Goal: Task Accomplishment & Management: Manage account settings

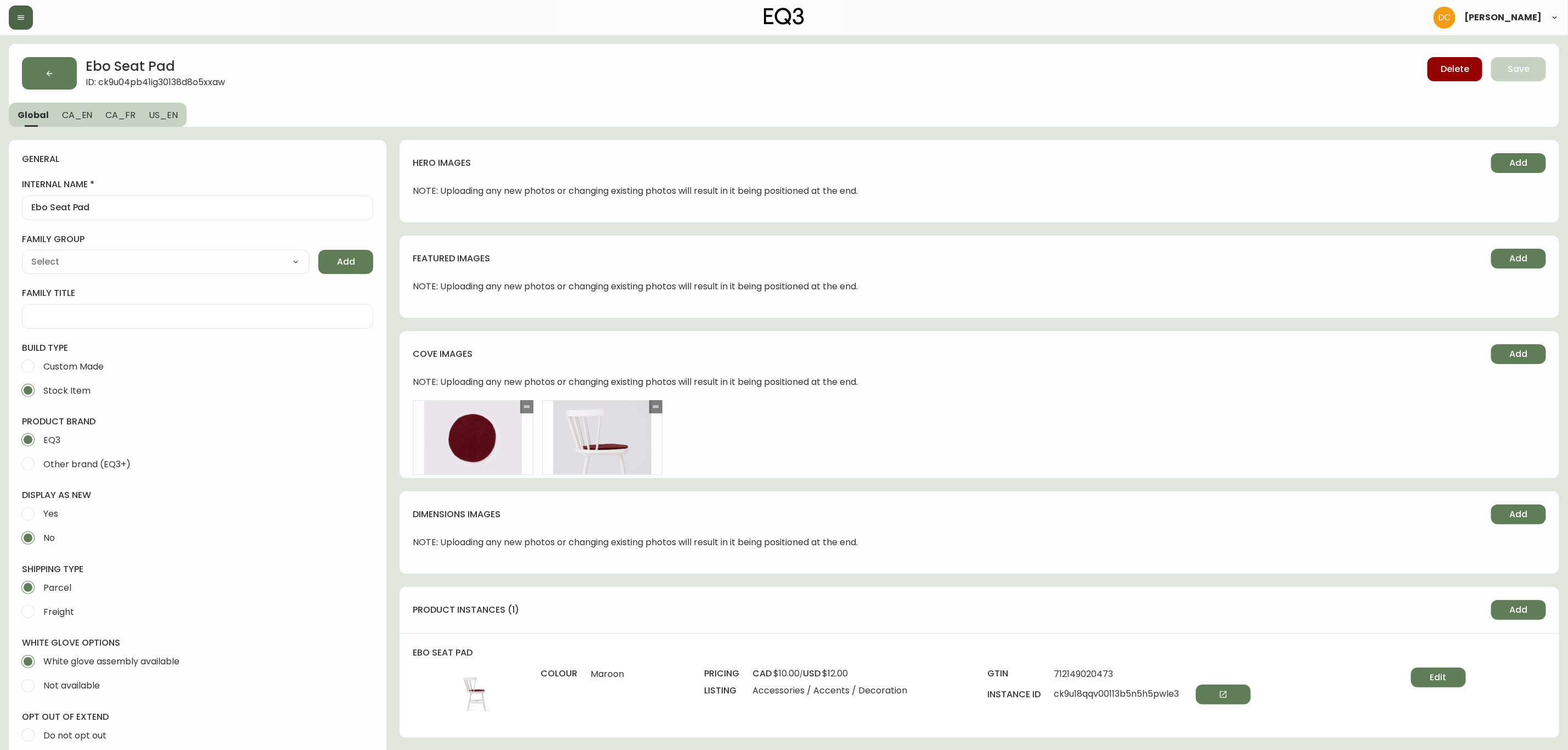
click at [28, 15] on button "button" at bounding box center [20, 17] width 24 height 24
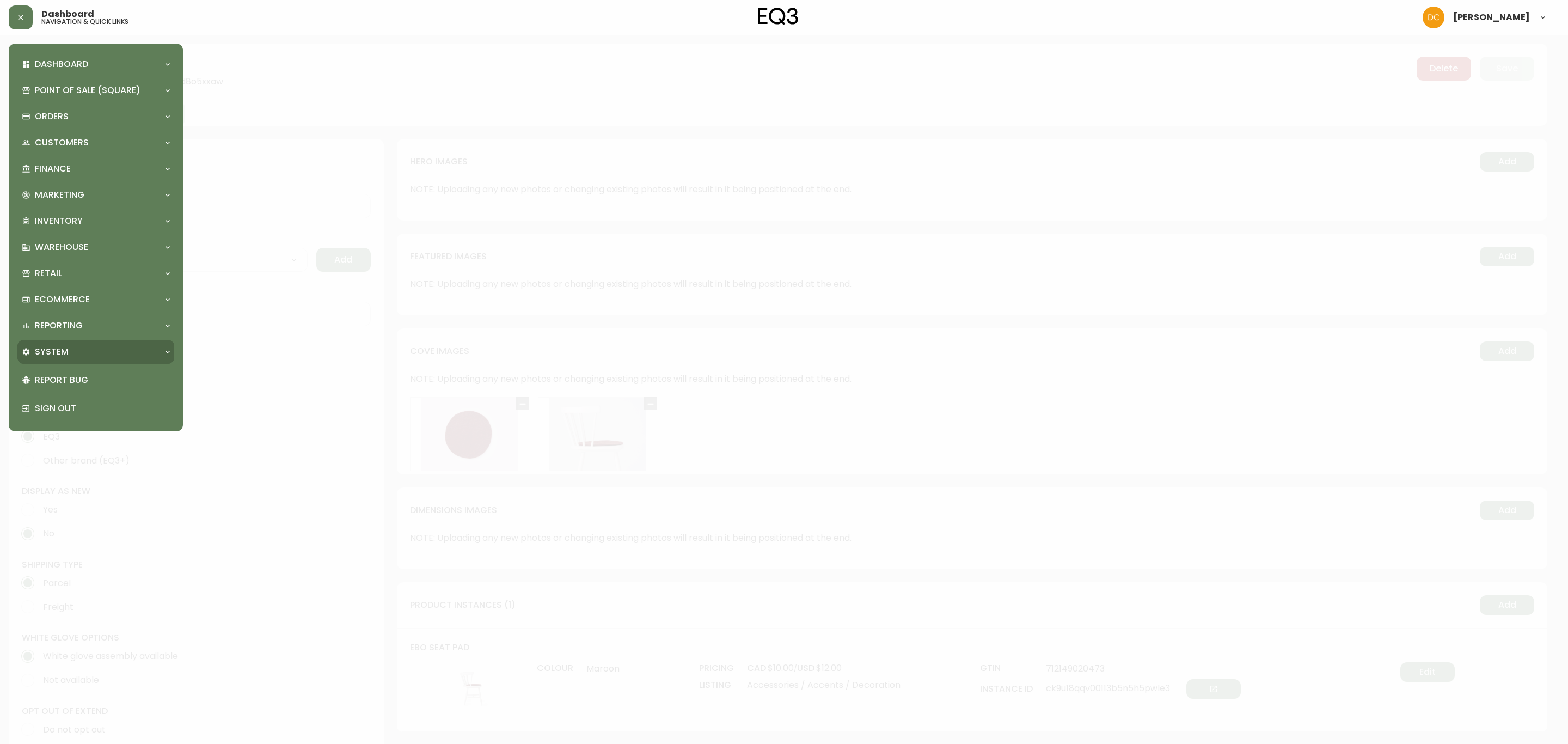
click at [113, 348] on div "System" at bounding box center [90, 352] width 137 height 12
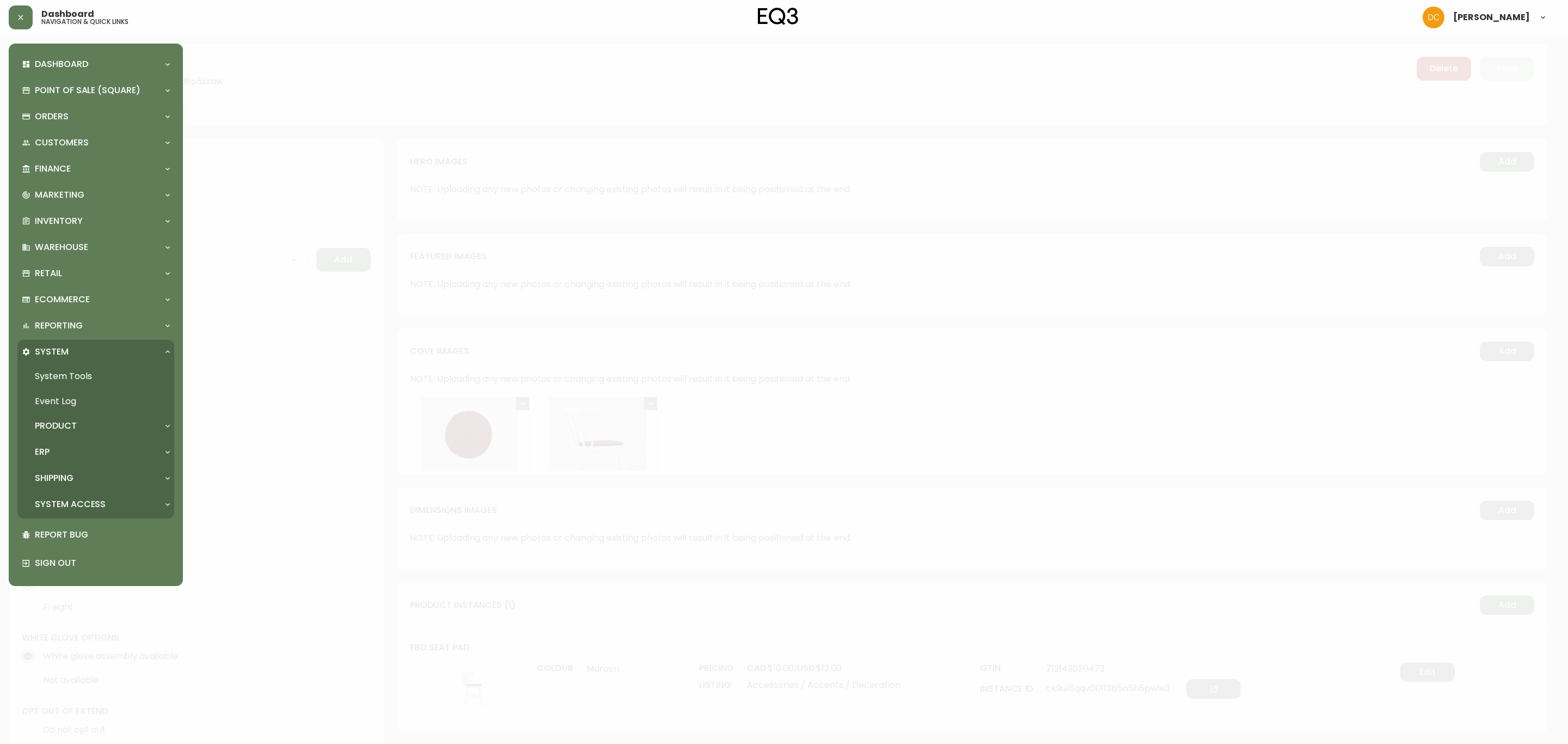
click at [105, 461] on div "ERP" at bounding box center [96, 452] width 157 height 24
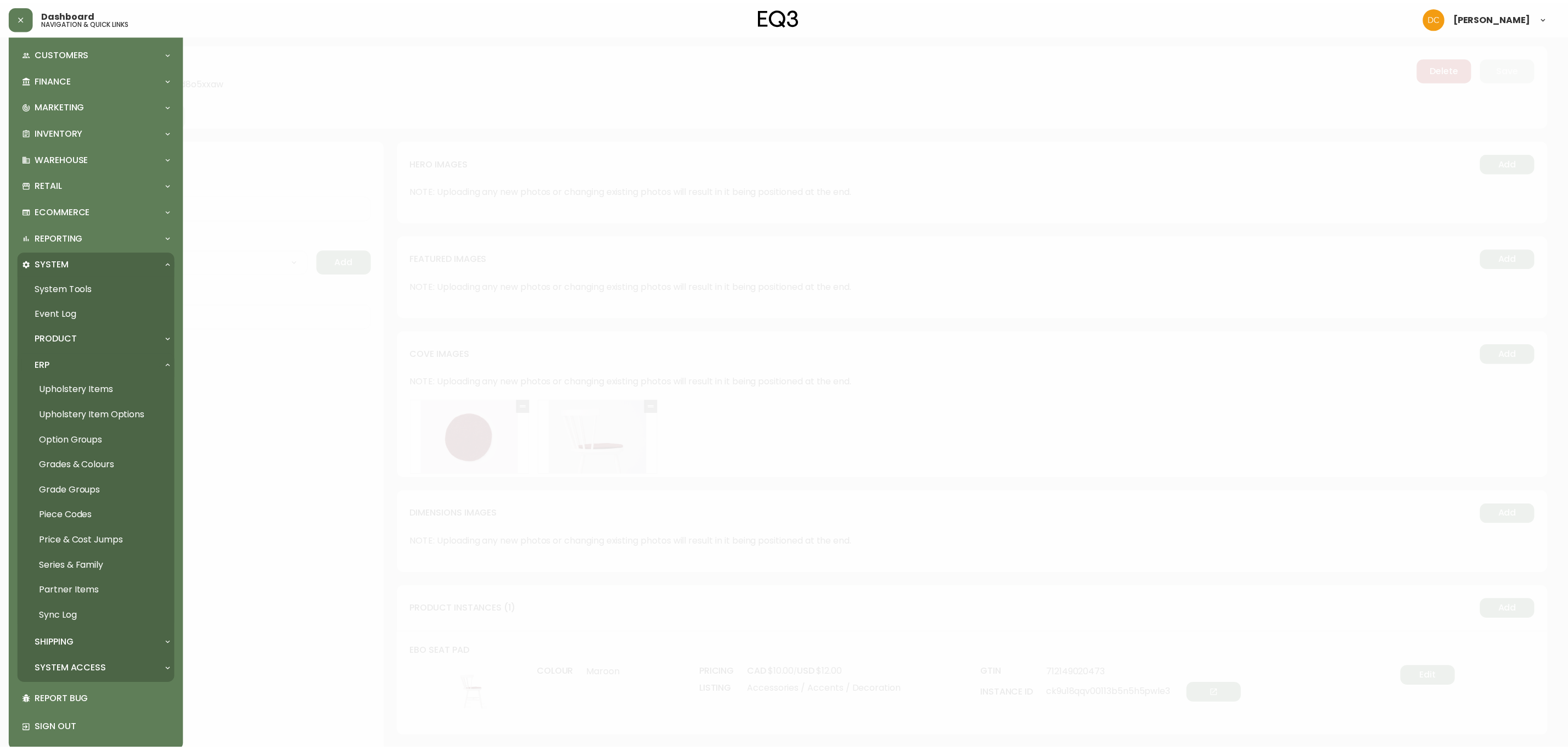
scroll to position [101, 0]
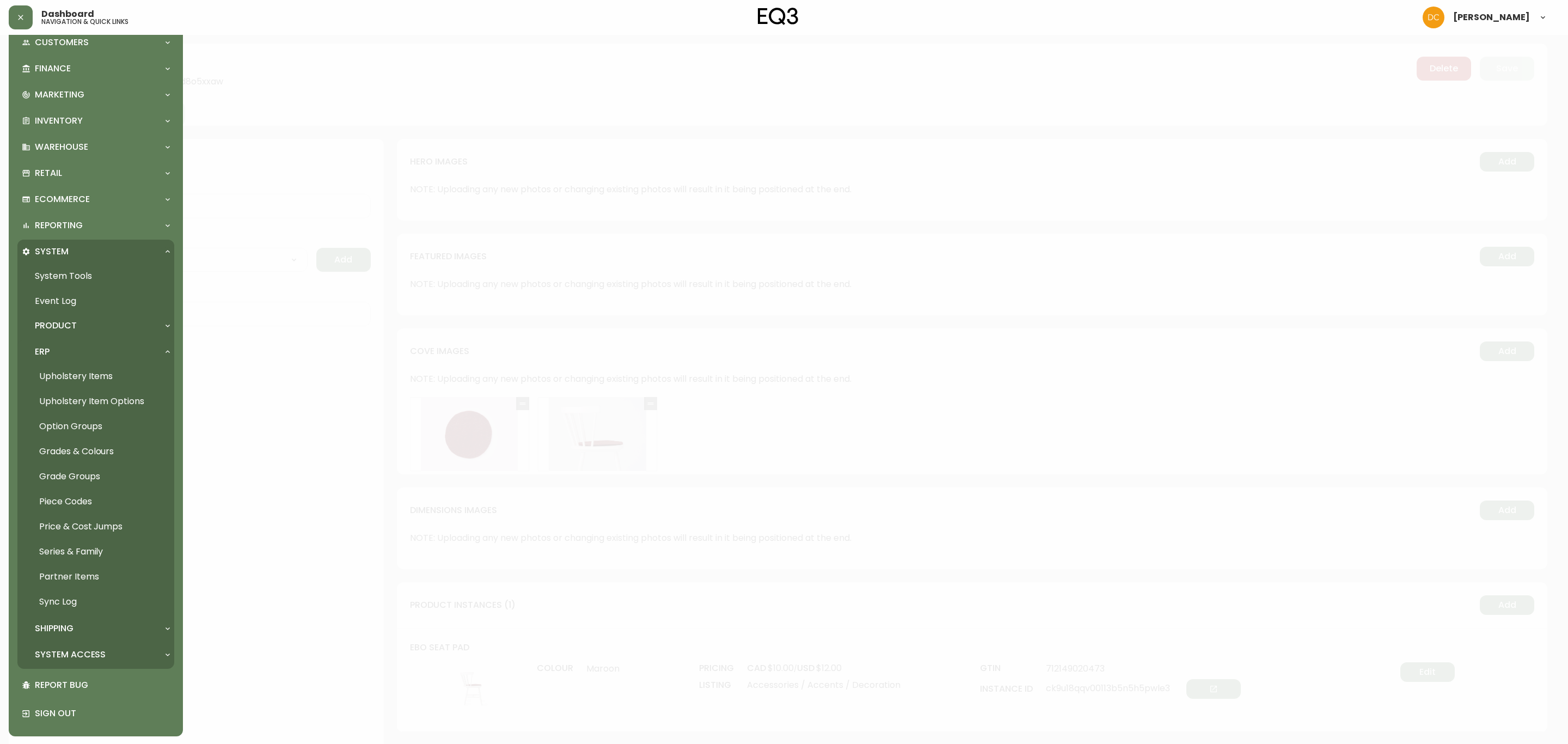
click at [99, 580] on link "Partner Items" at bounding box center [96, 577] width 157 height 25
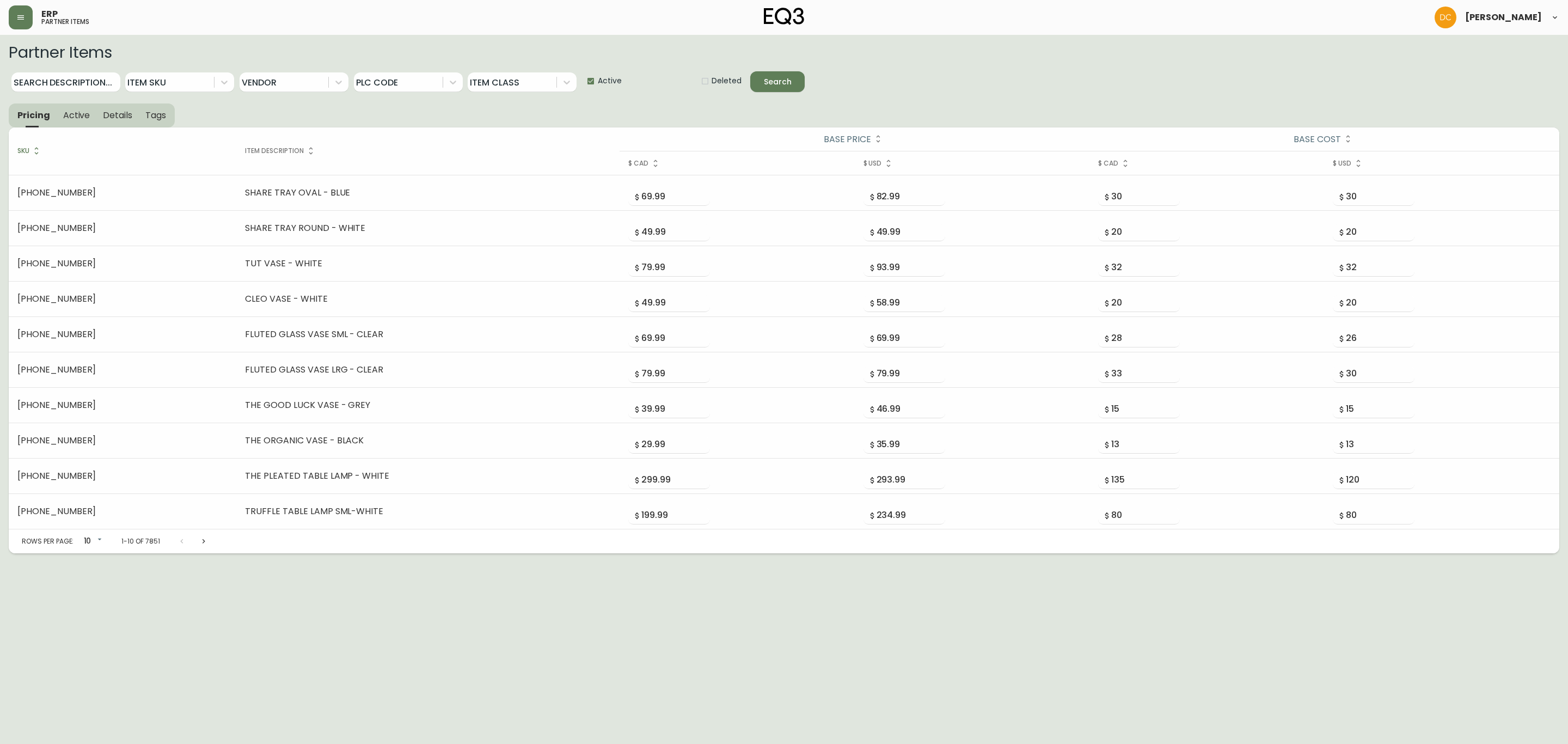
click at [75, 70] on div "Search Description..." at bounding box center [66, 78] width 109 height 29
click at [90, 87] on input "Search Description..." at bounding box center [66, 82] width 109 height 19
type input "[PERSON_NAME]"
click at [751, 71] on button "Search" at bounding box center [777, 82] width 54 height 21
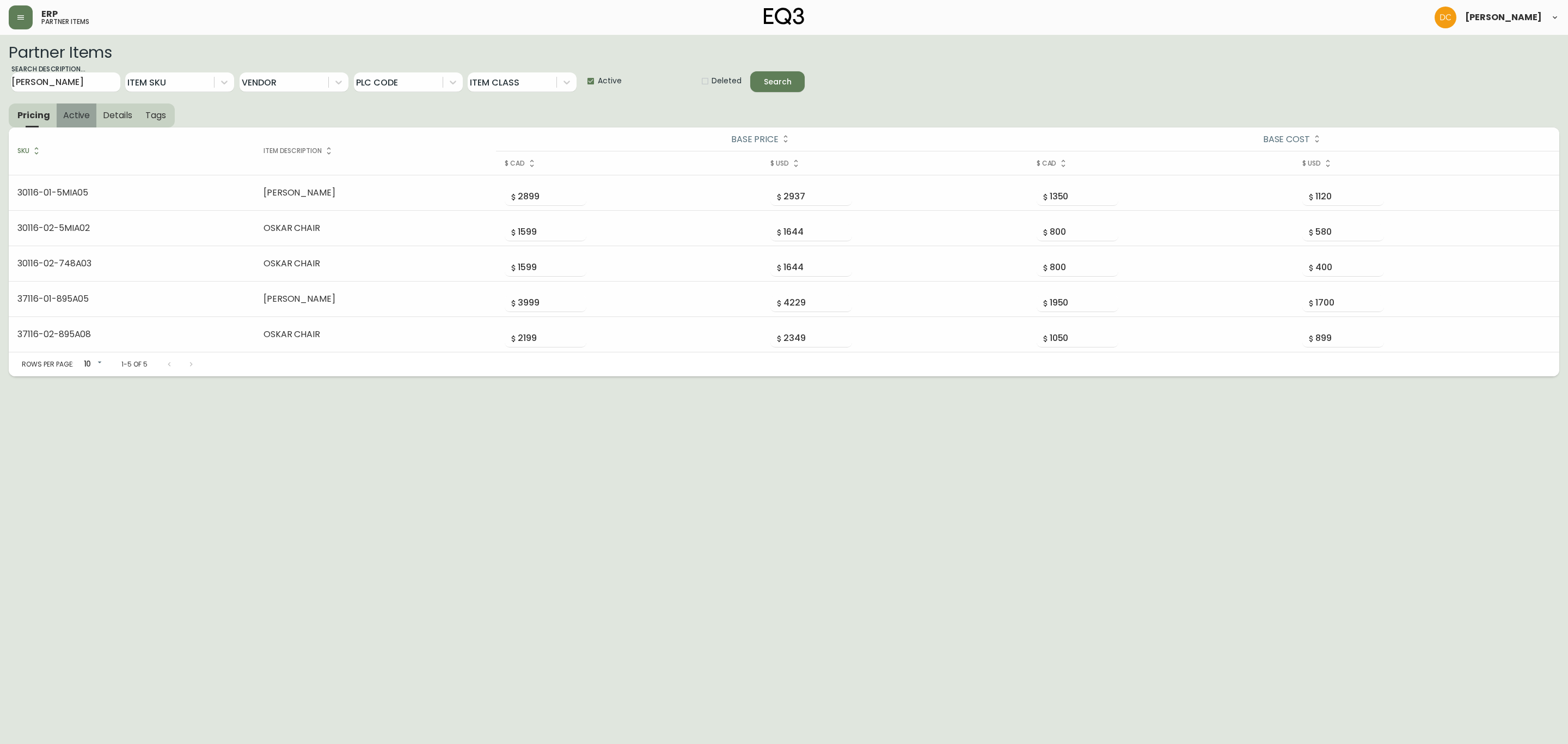
click at [57, 120] on button "Active" at bounding box center [77, 115] width 40 height 24
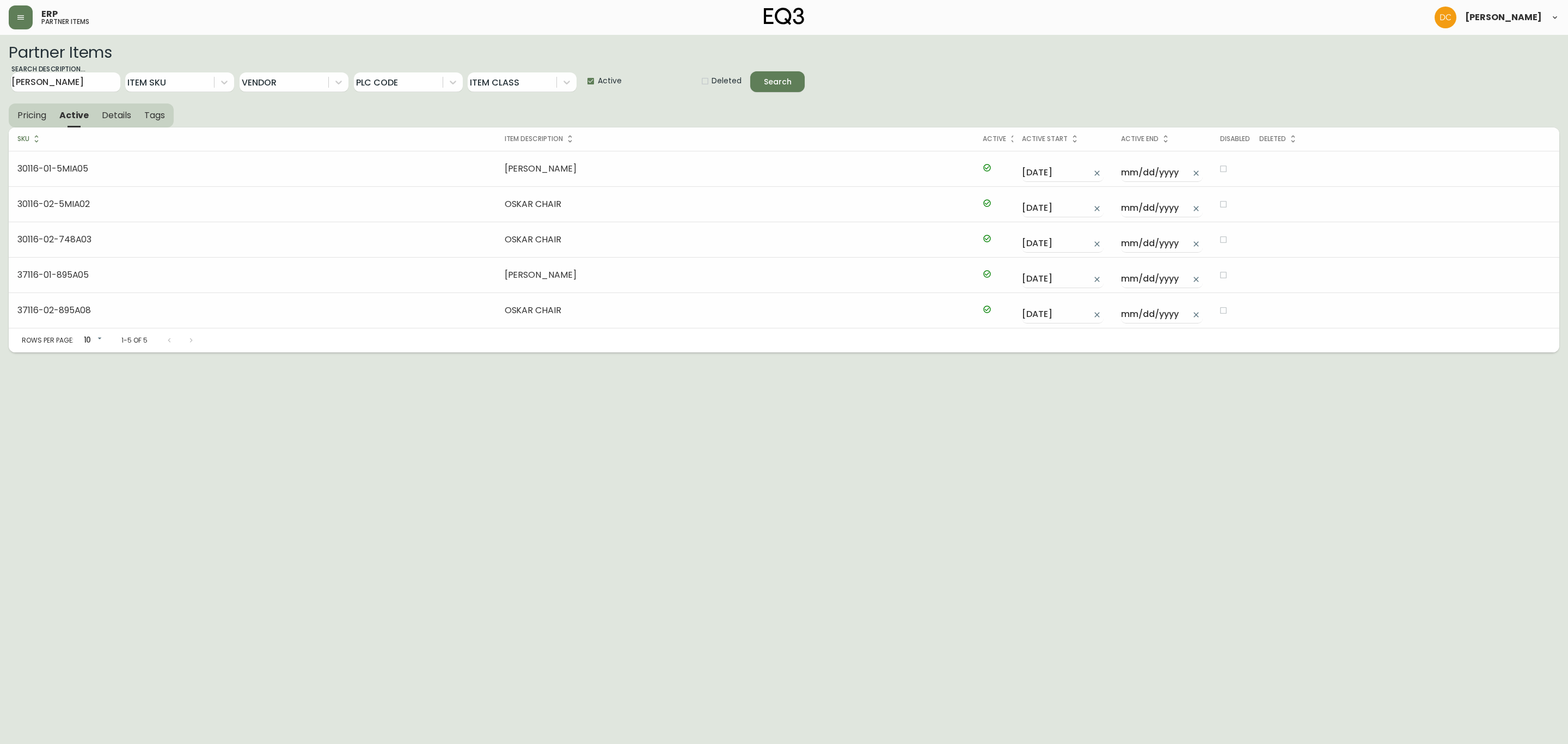
click at [103, 116] on span "Details" at bounding box center [116, 115] width 29 height 12
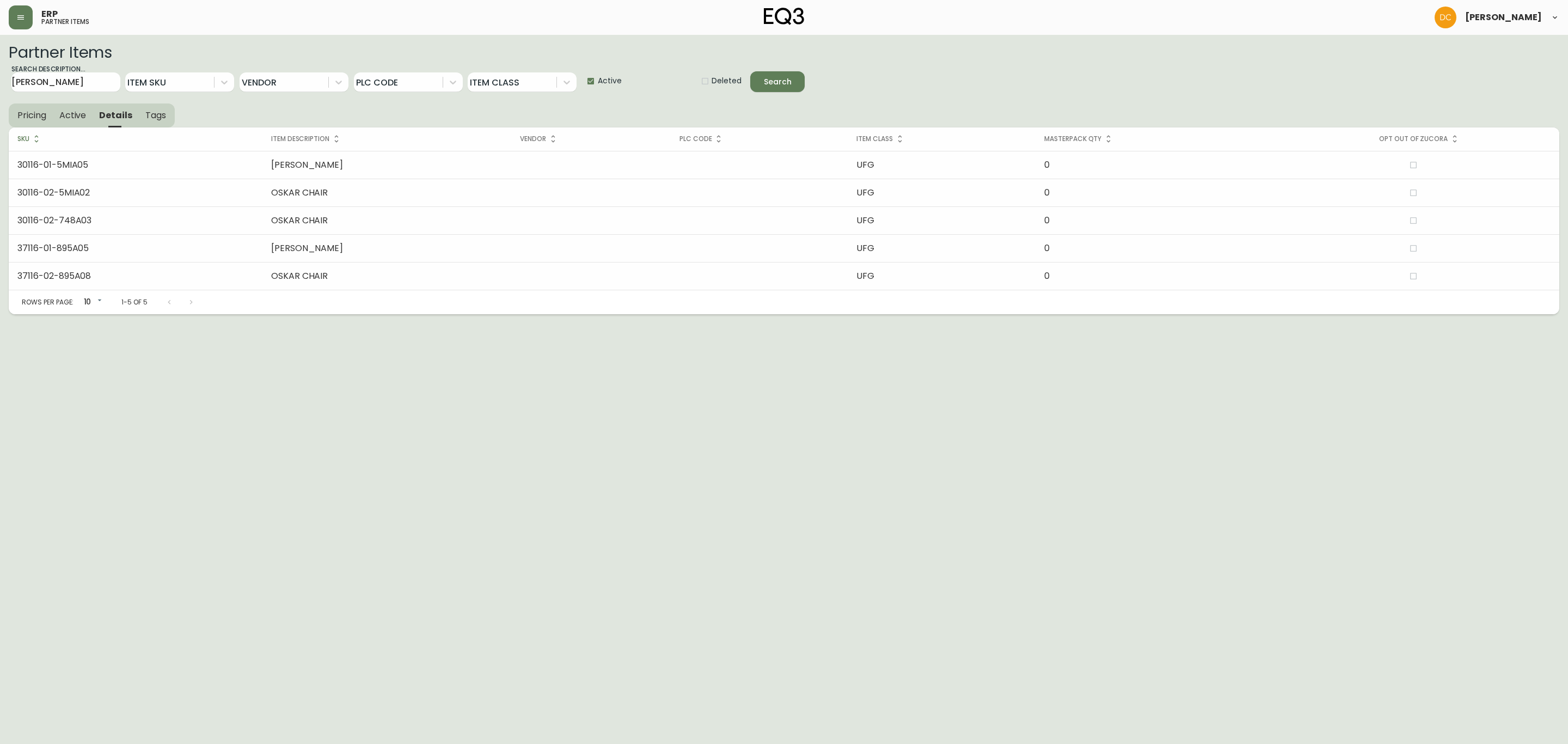
click at [159, 116] on span "Tags" at bounding box center [156, 115] width 21 height 12
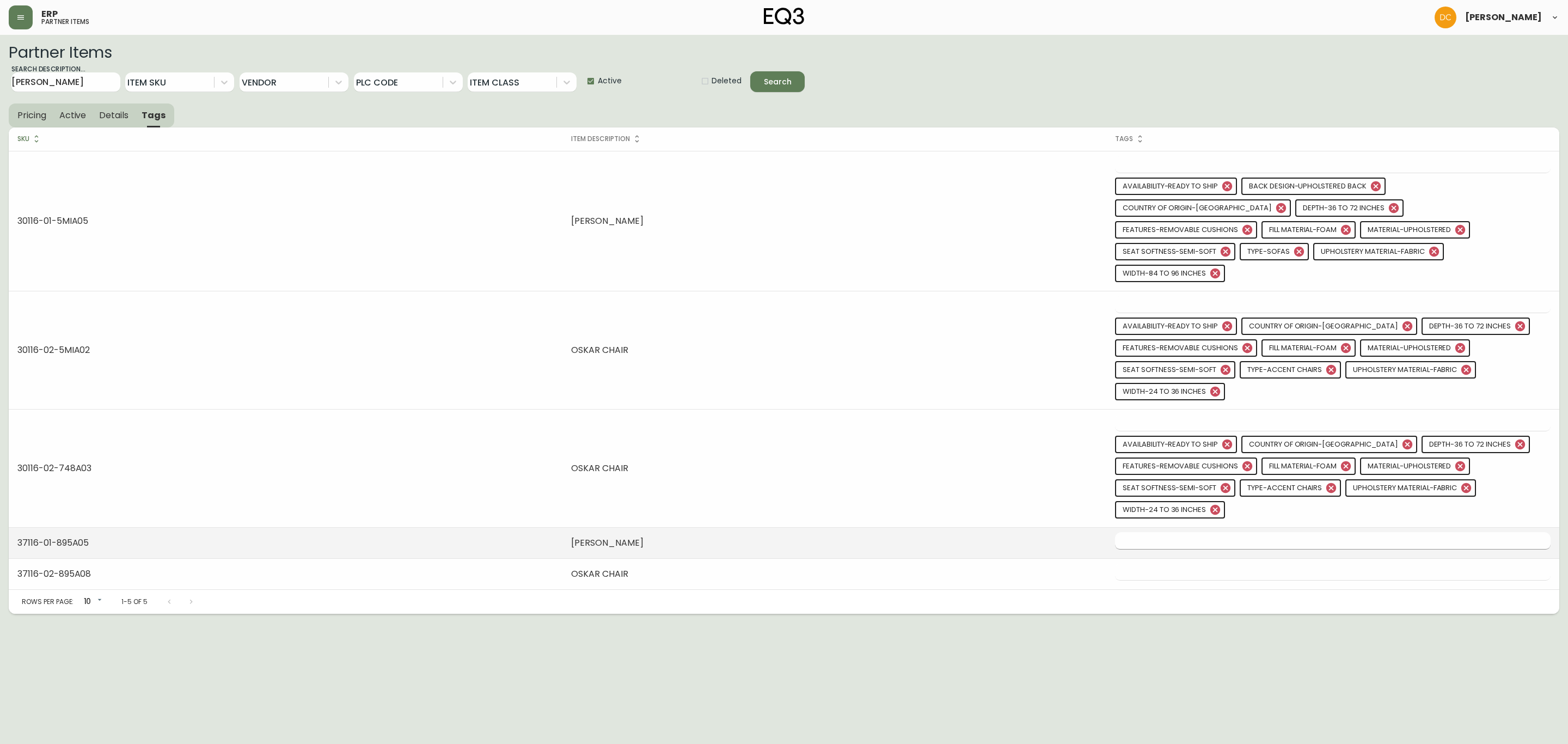
click at [1256, 532] on input "text" at bounding box center [1325, 541] width 419 height 17
type input "AVAILABILITY-READY TO SHIP"
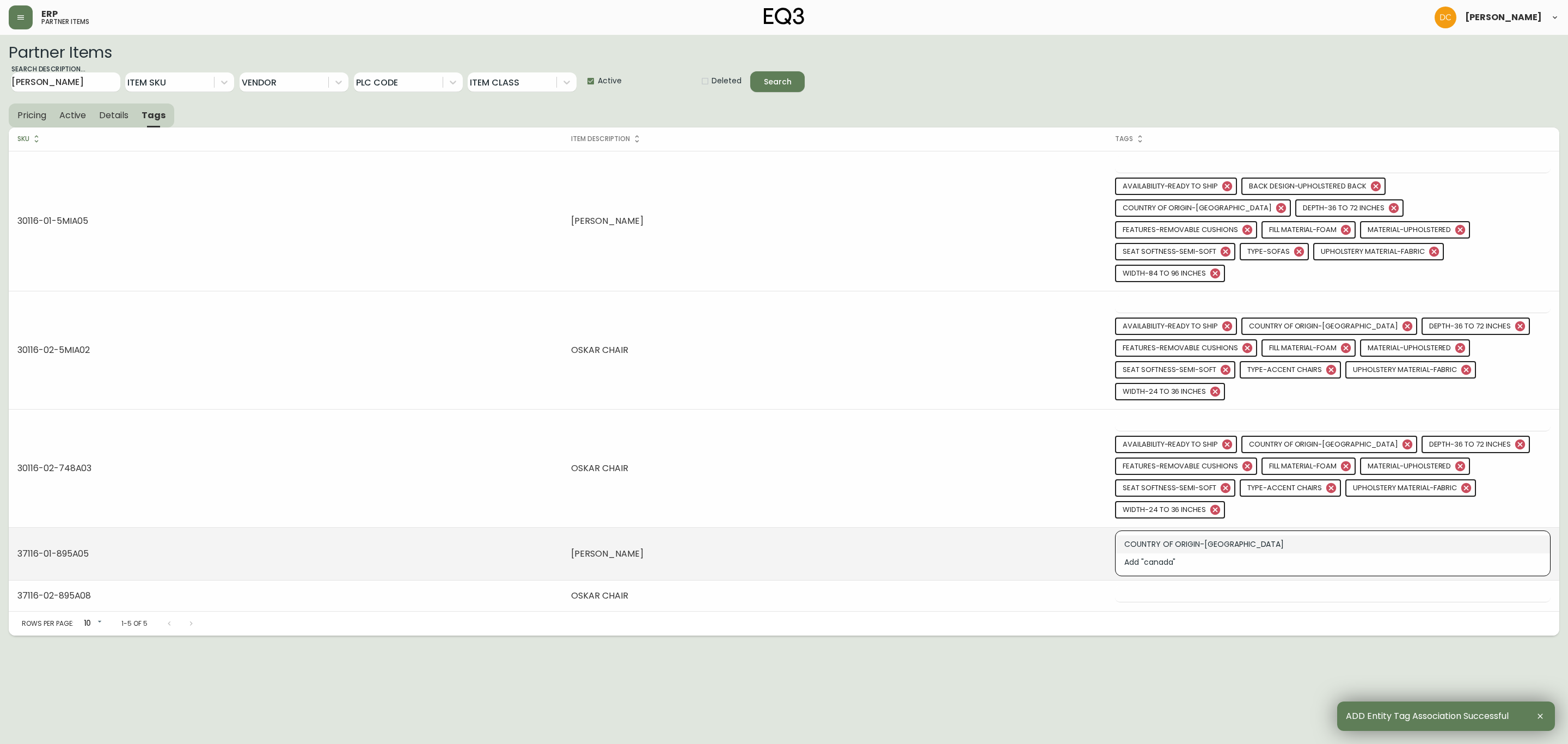
type input "COUNTRY OF ORIGIN-[GEOGRAPHIC_DATA]"
type input "DEPTH-36 TO 72 INCHES"
type input "FEATURES-REMOVABLE CUSHIONS"
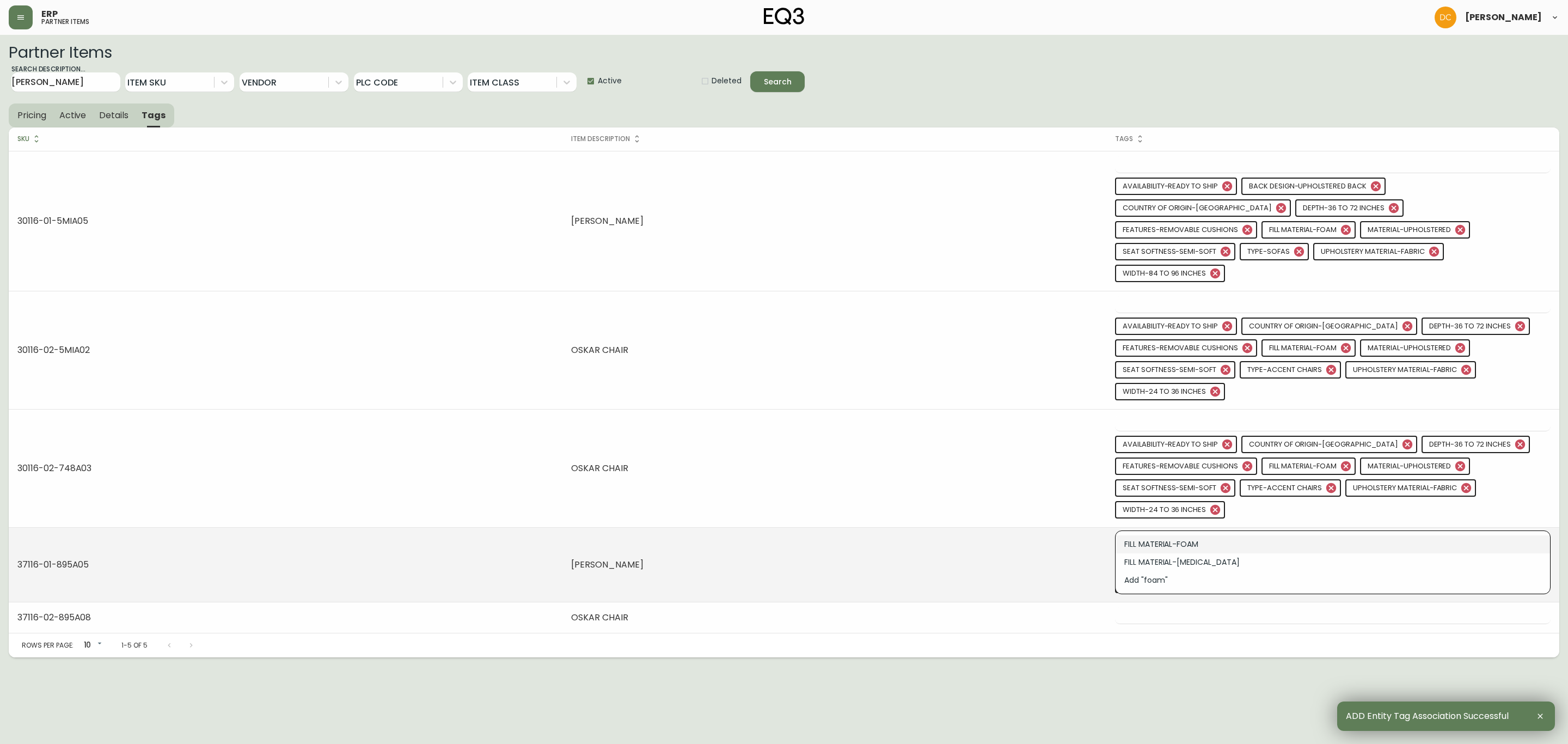
type input "FILL MATERIAL-FOAM"
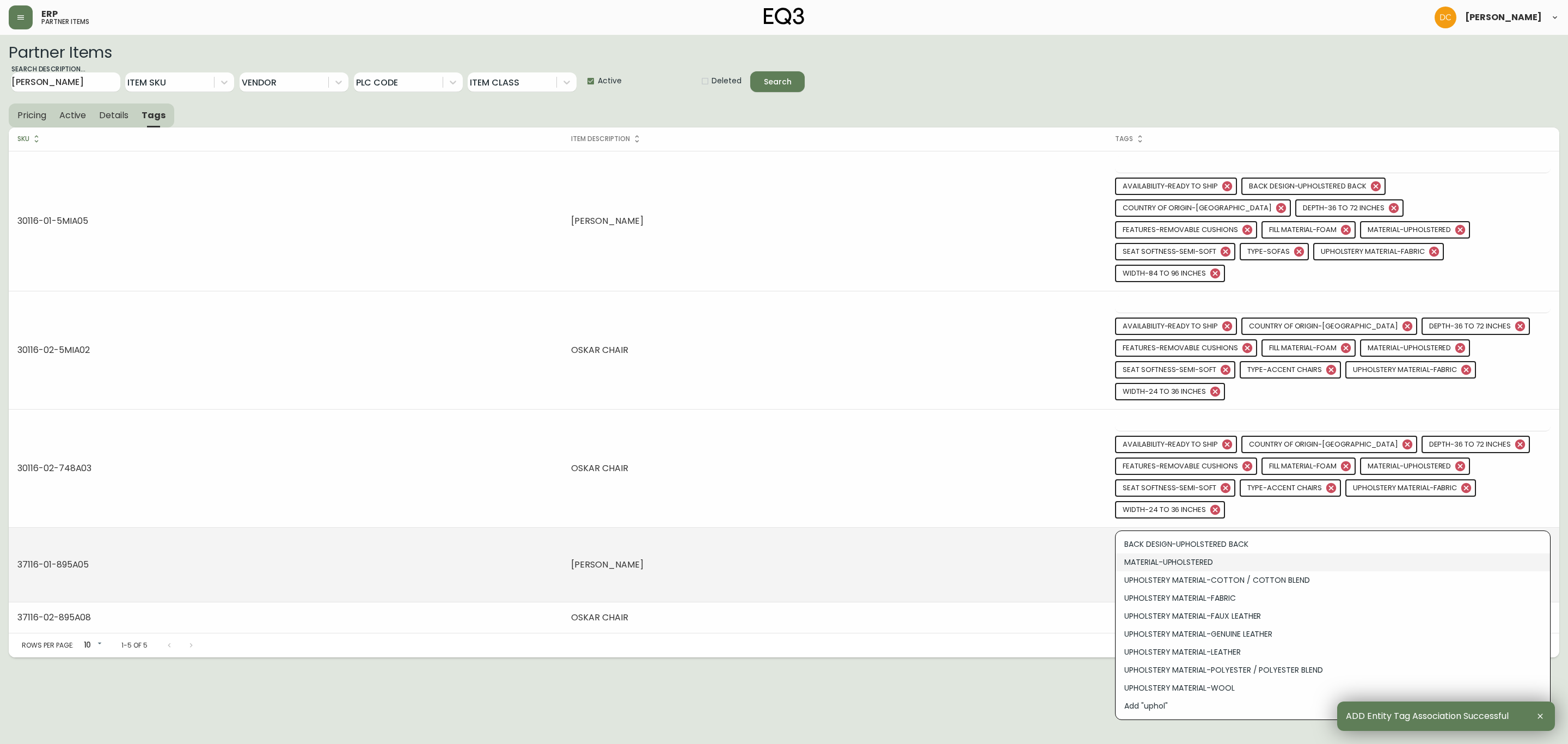
type input "MATERIAL-UPHOLSTERED"
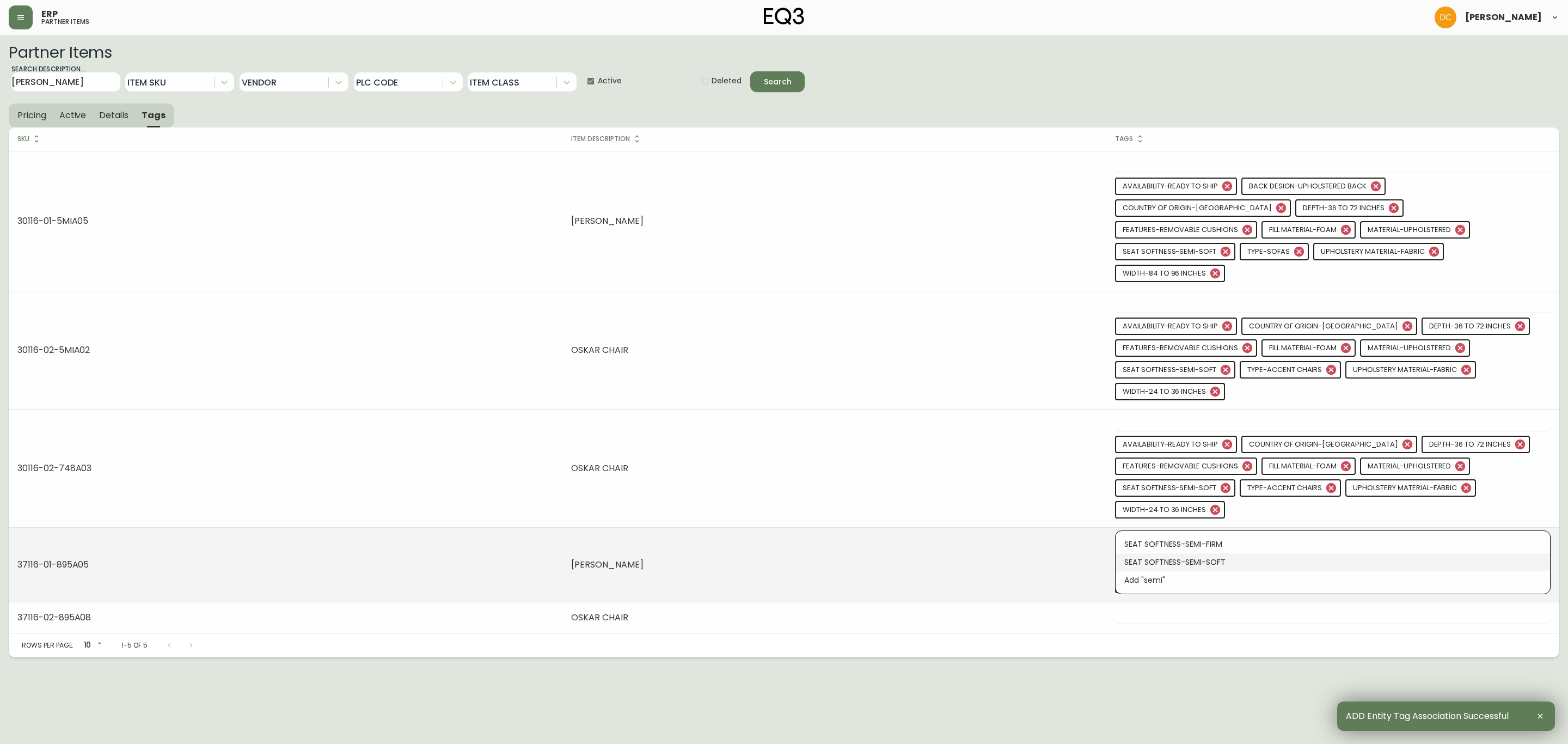
type input "SEAT SOFTNESS-SEMI-SOFT"
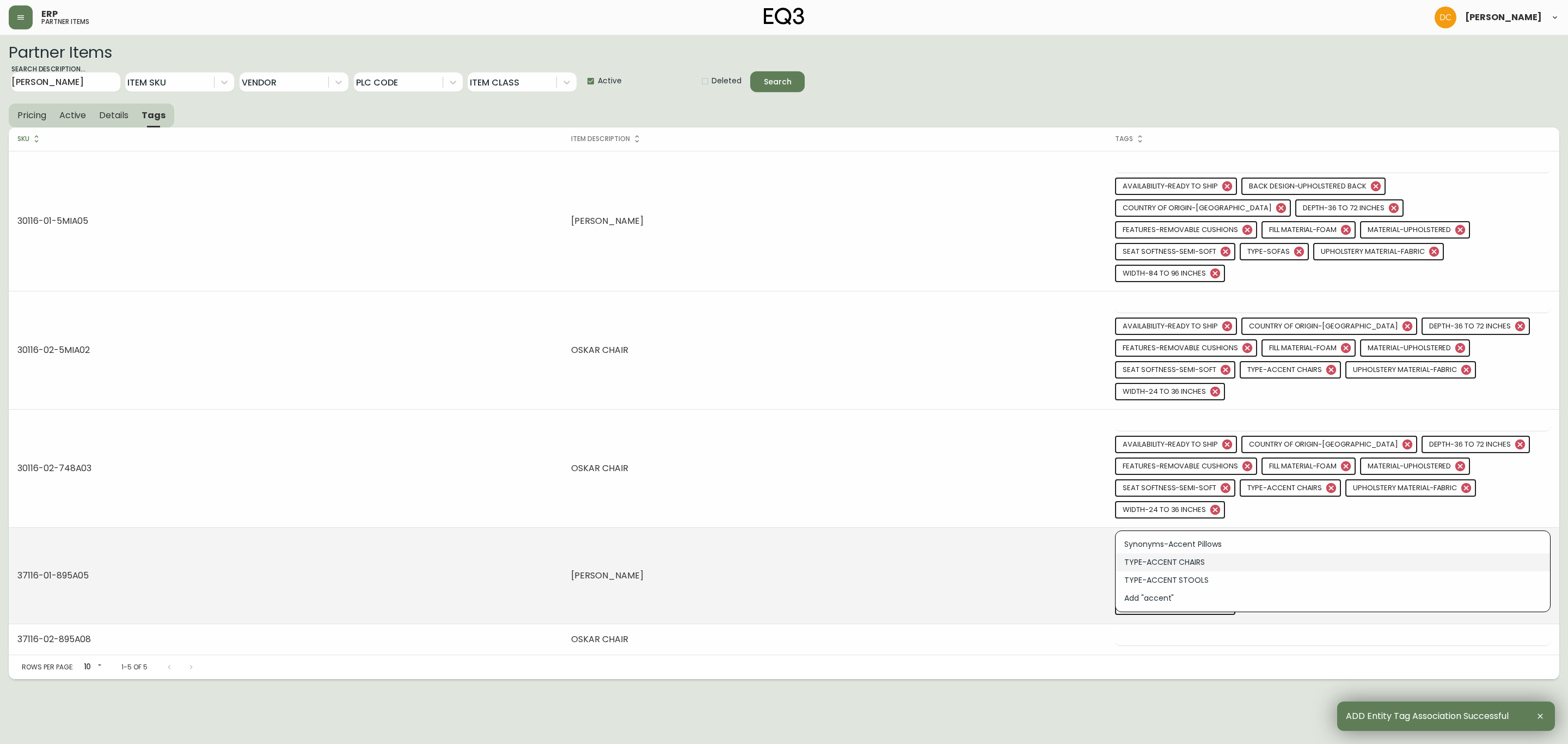
type input "TYPE-ACCENT CHAIRS"
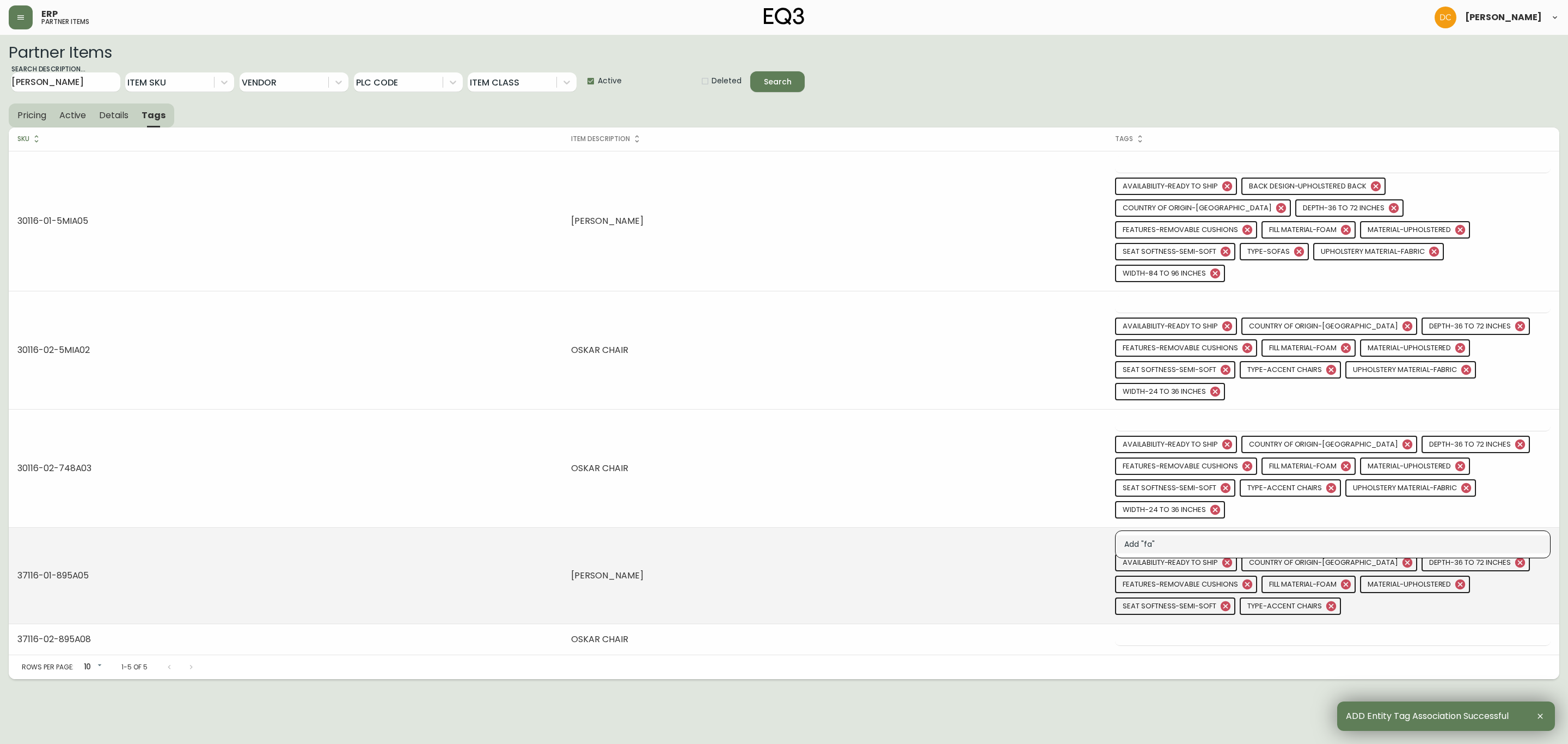
type input "f"
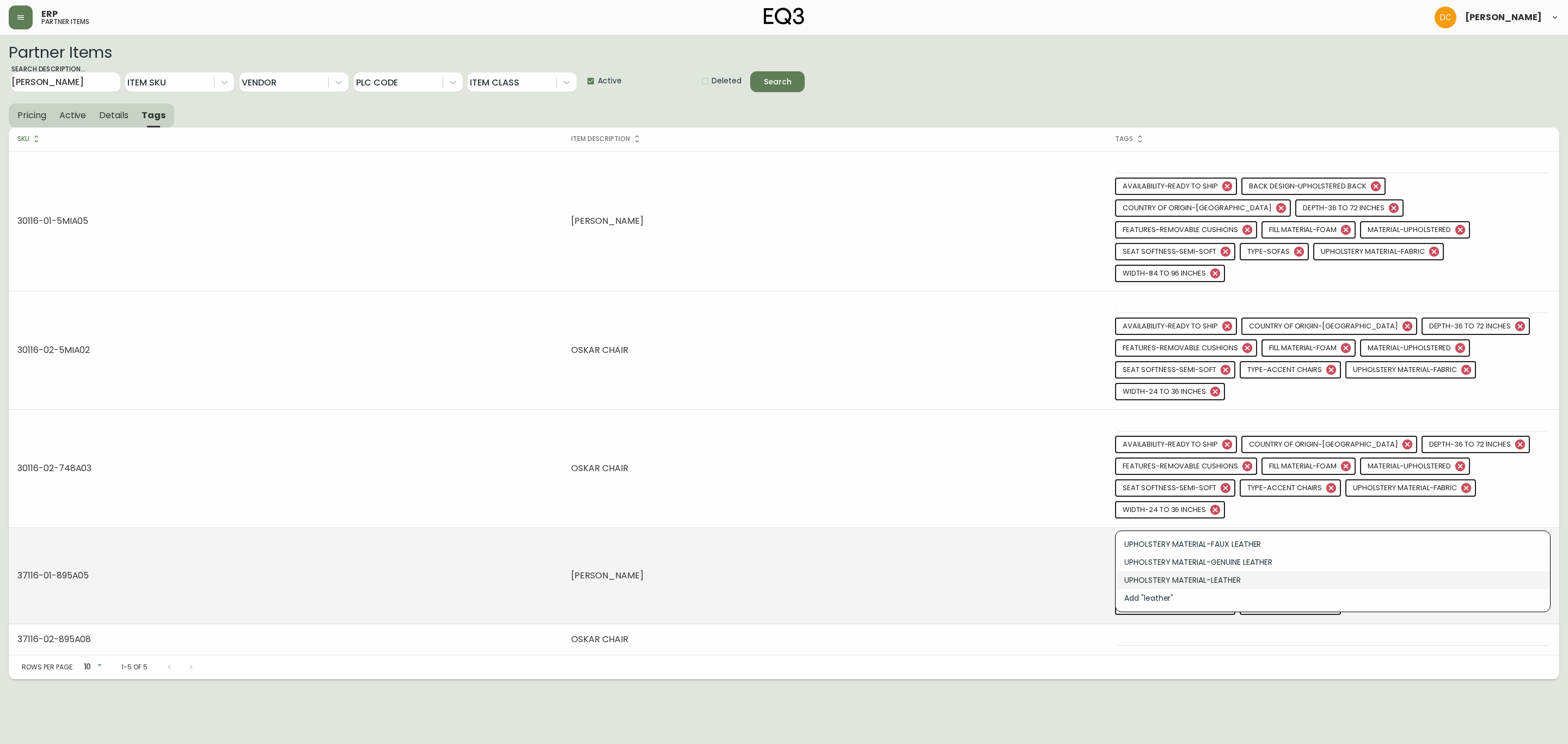
type input "UPHOLSTERY MATERIAL-LEATHER"
type input "WIDTH-24 TO 36 INCHES"
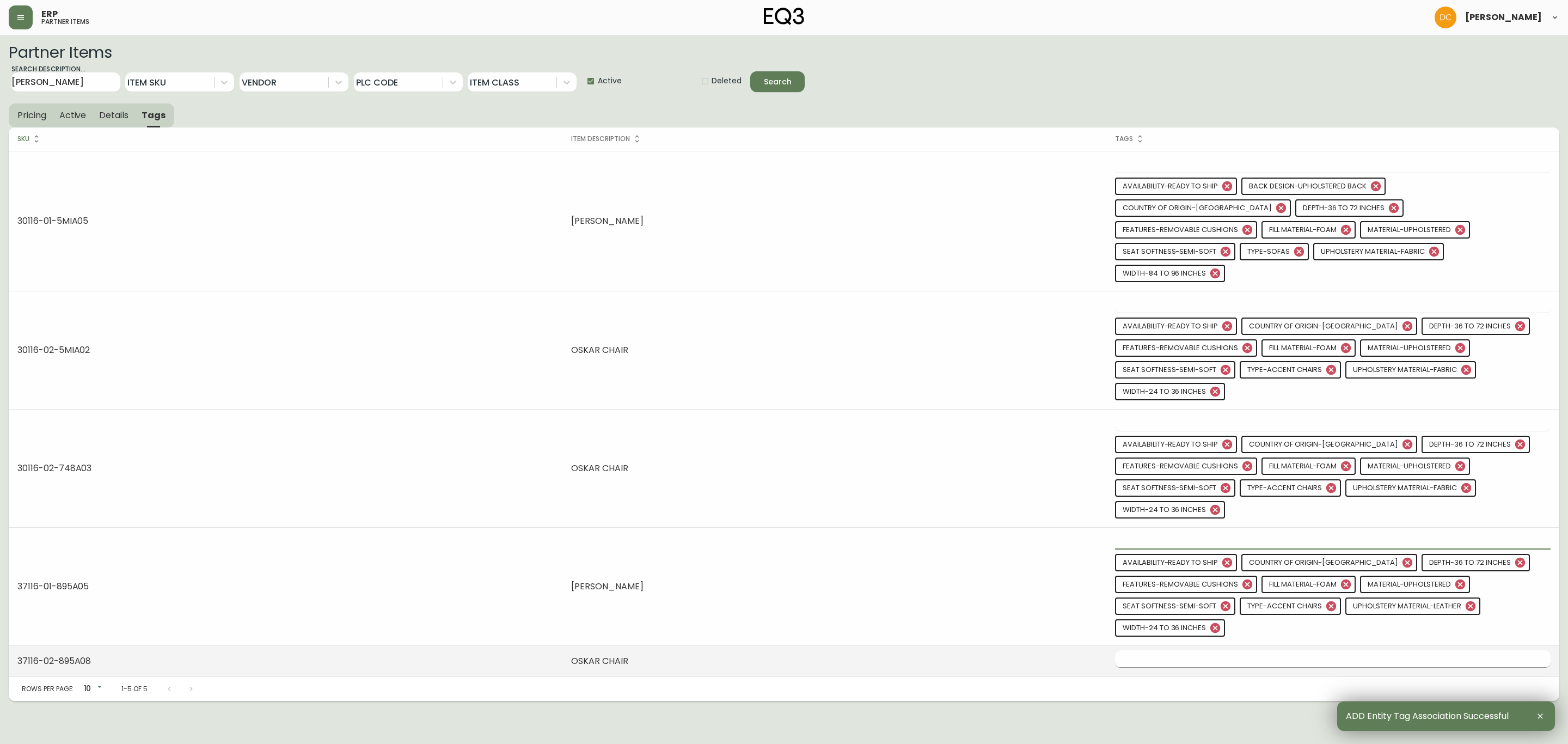
click at [1297, 650] on input "text" at bounding box center [1325, 659] width 419 height 17
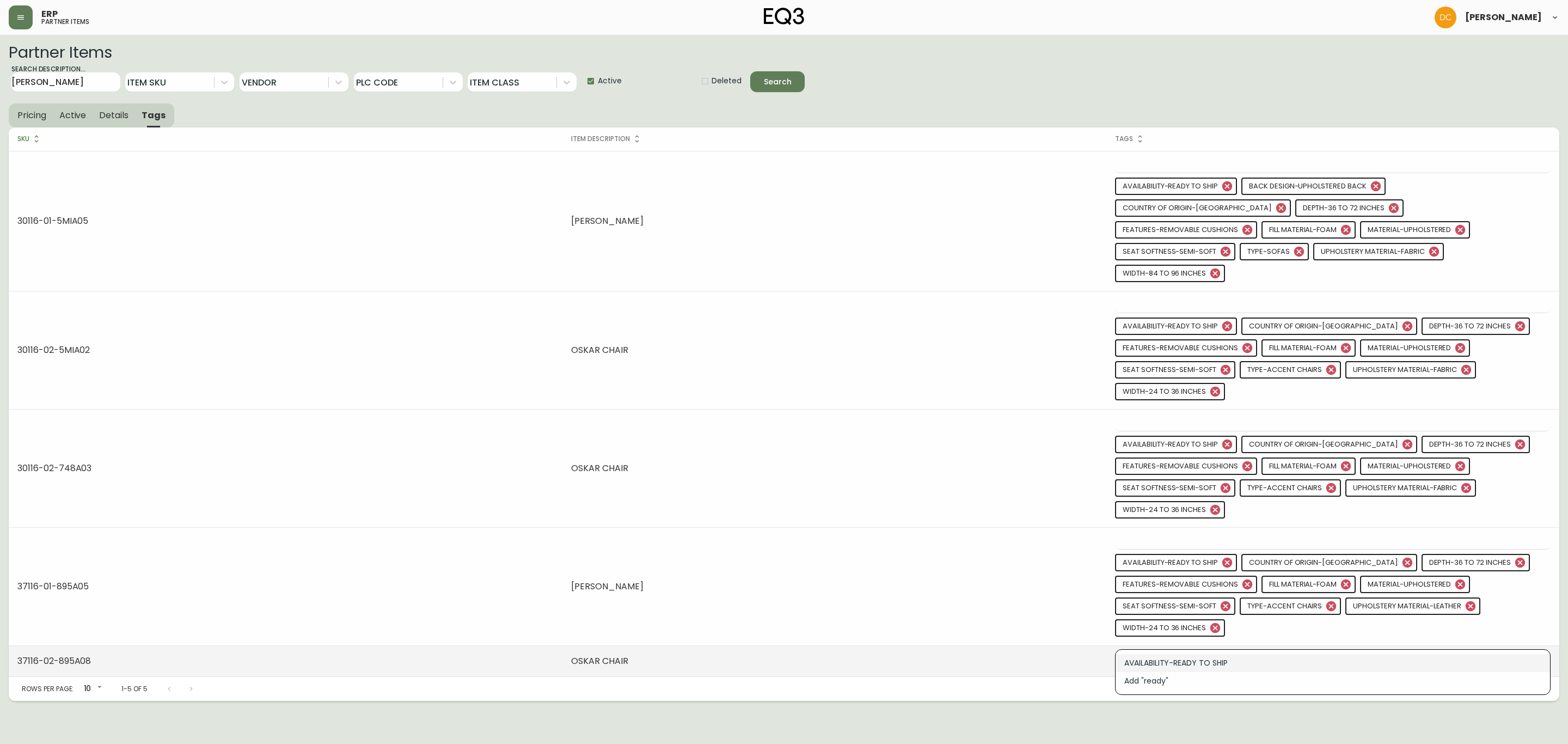
type input "AVAILABILITY-READY TO SHIP"
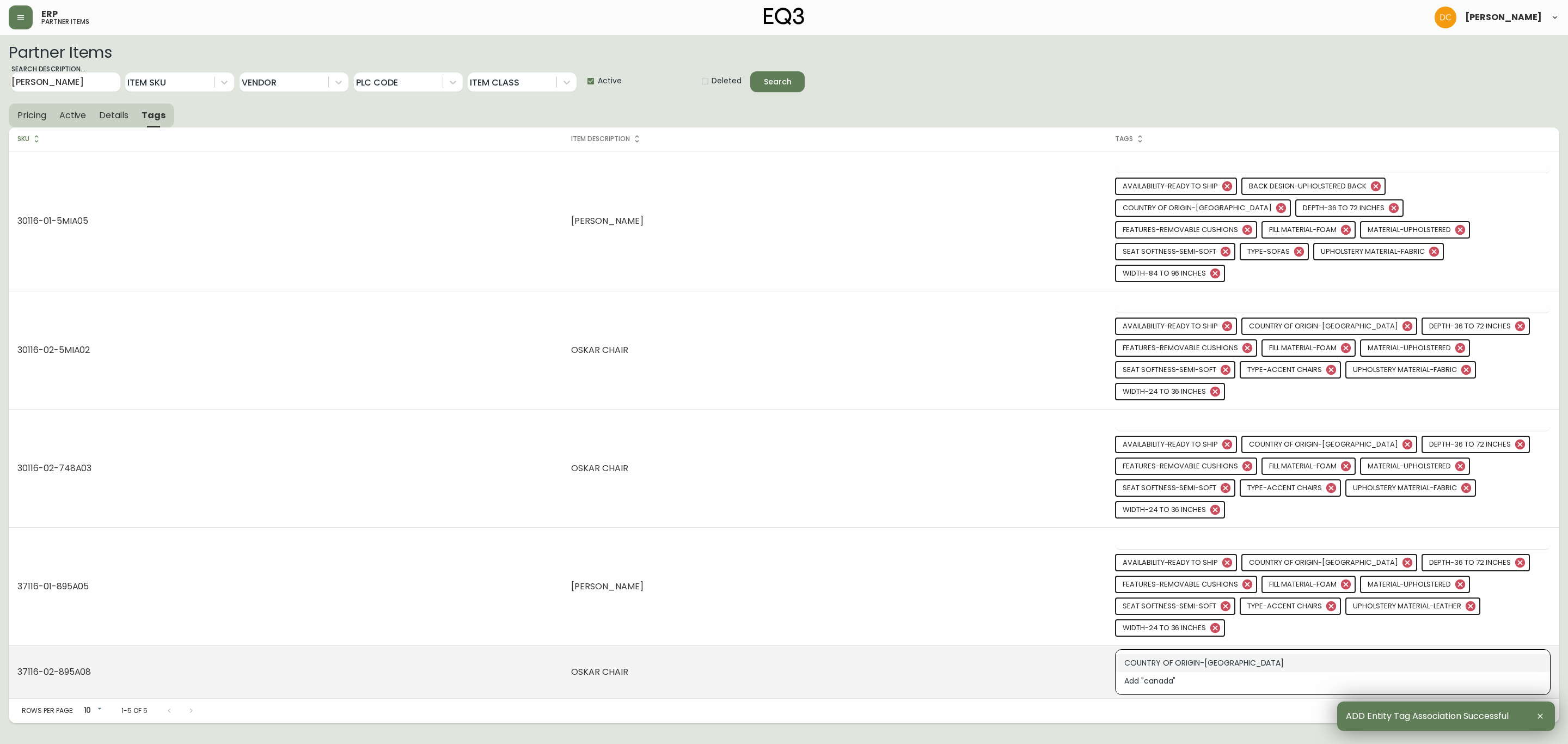
type input "COUNTRY OF ORIGIN-[GEOGRAPHIC_DATA]"
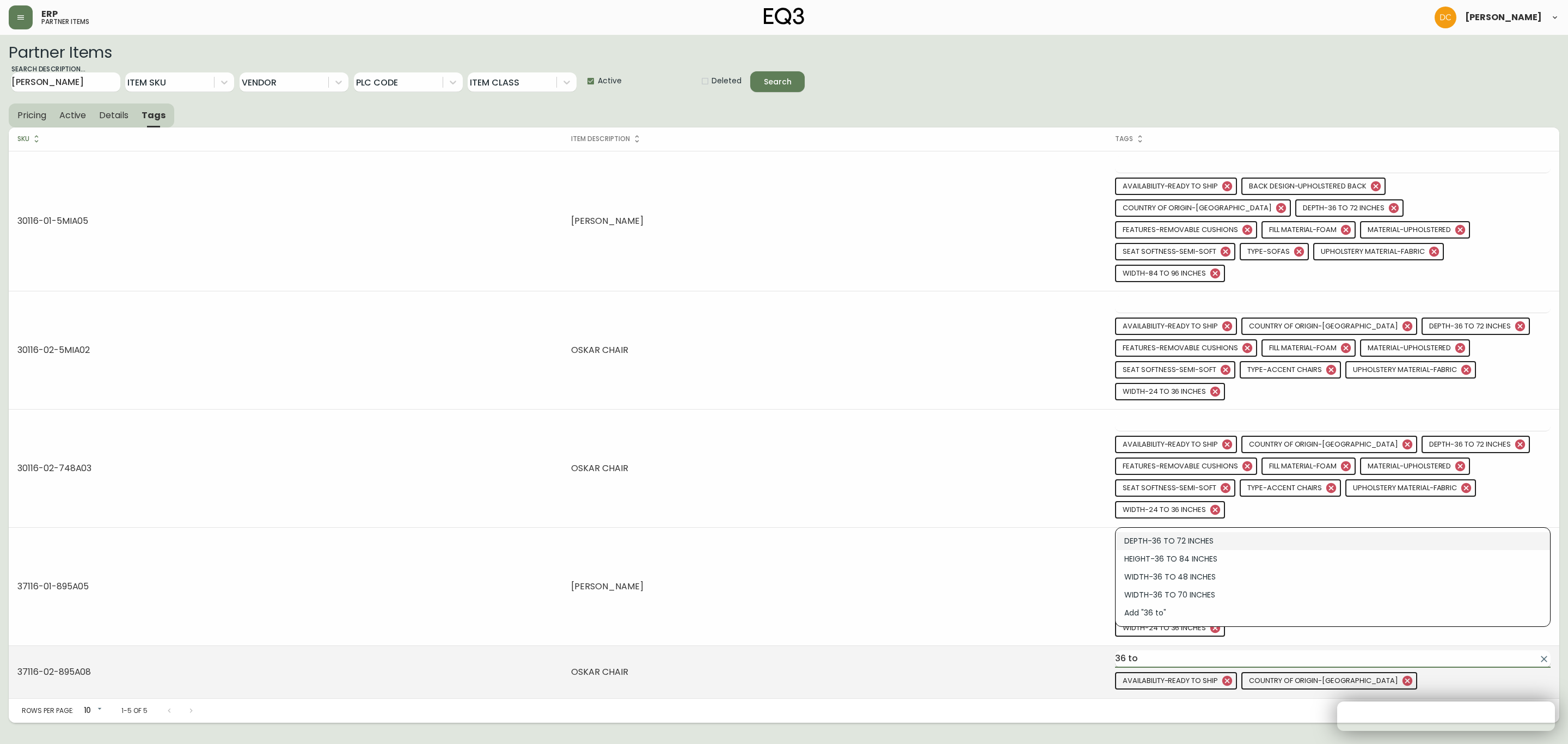
type input "DEPTH-36 TO 72 INCHES"
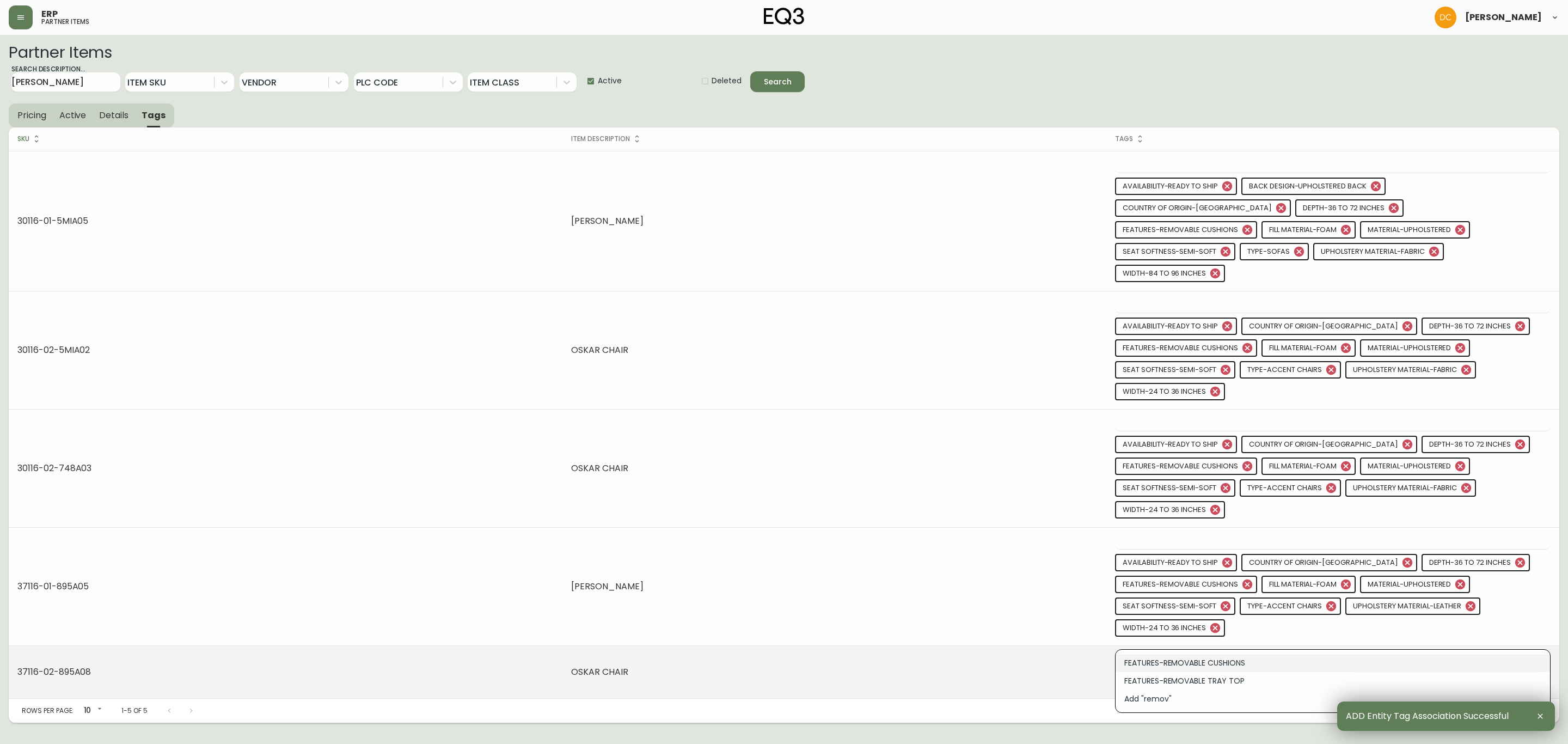
type input "FEATURES-REMOVABLE CUSHIONS"
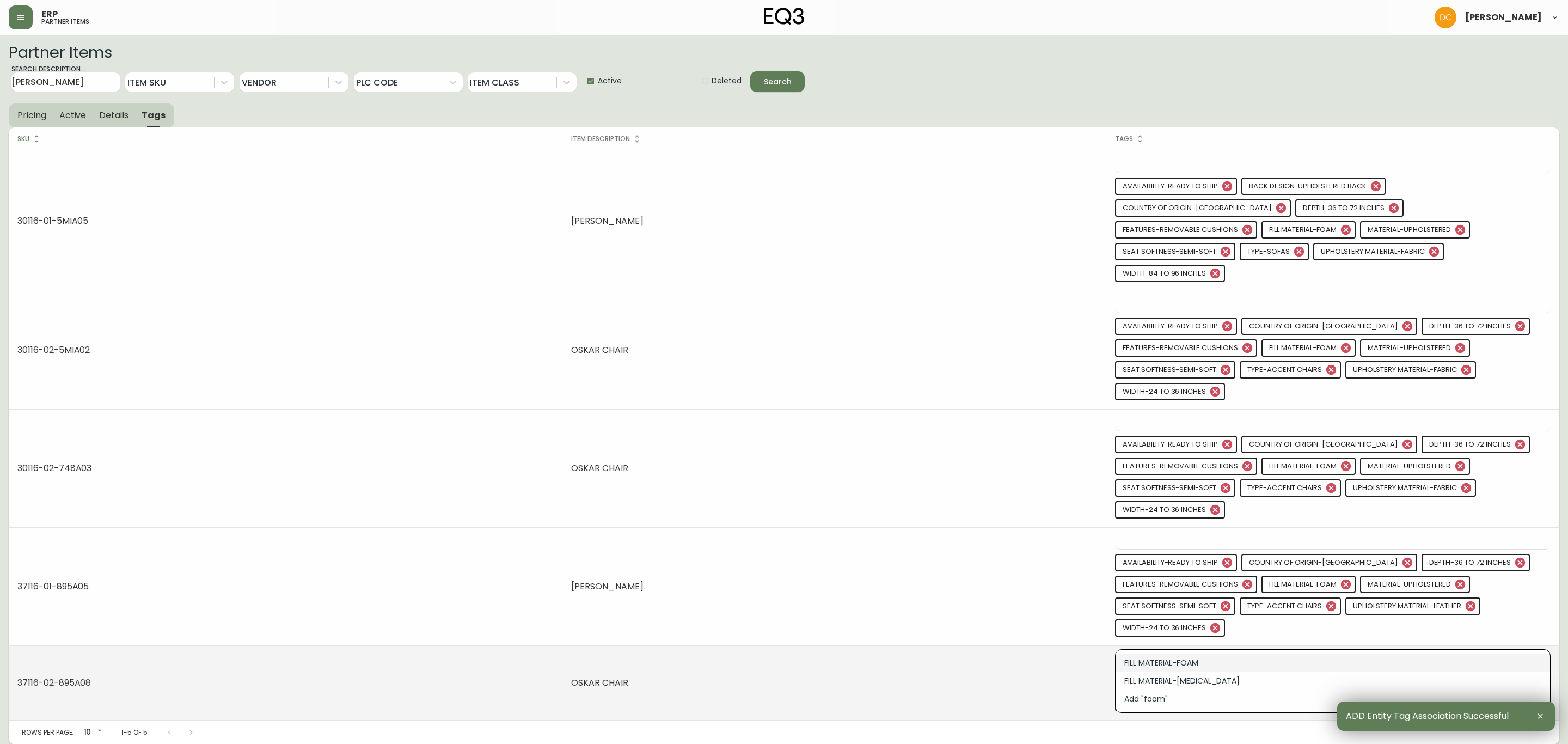
type input "FILL MATERIAL-FOAM"
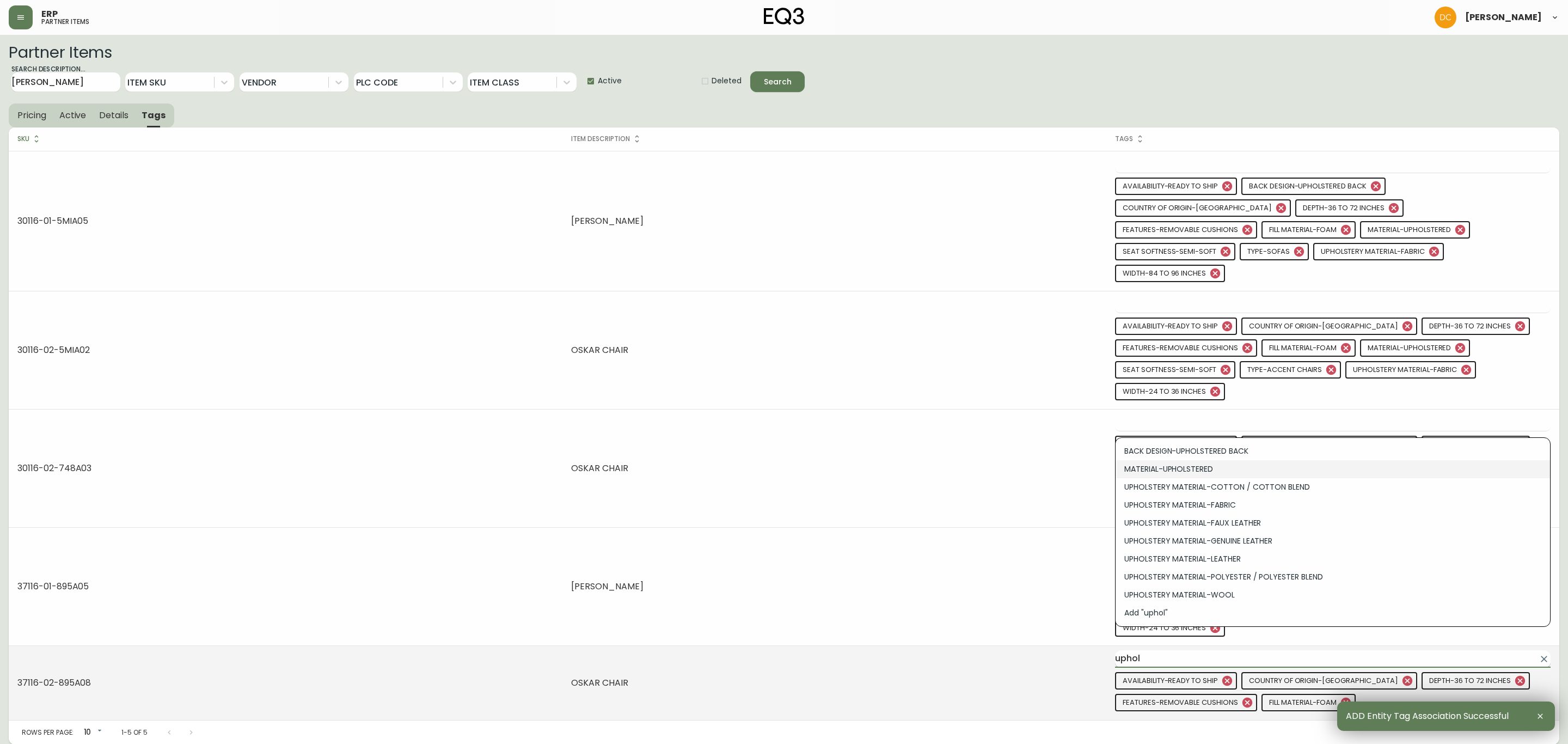
type input "MATERIAL-UPHOLSTERED"
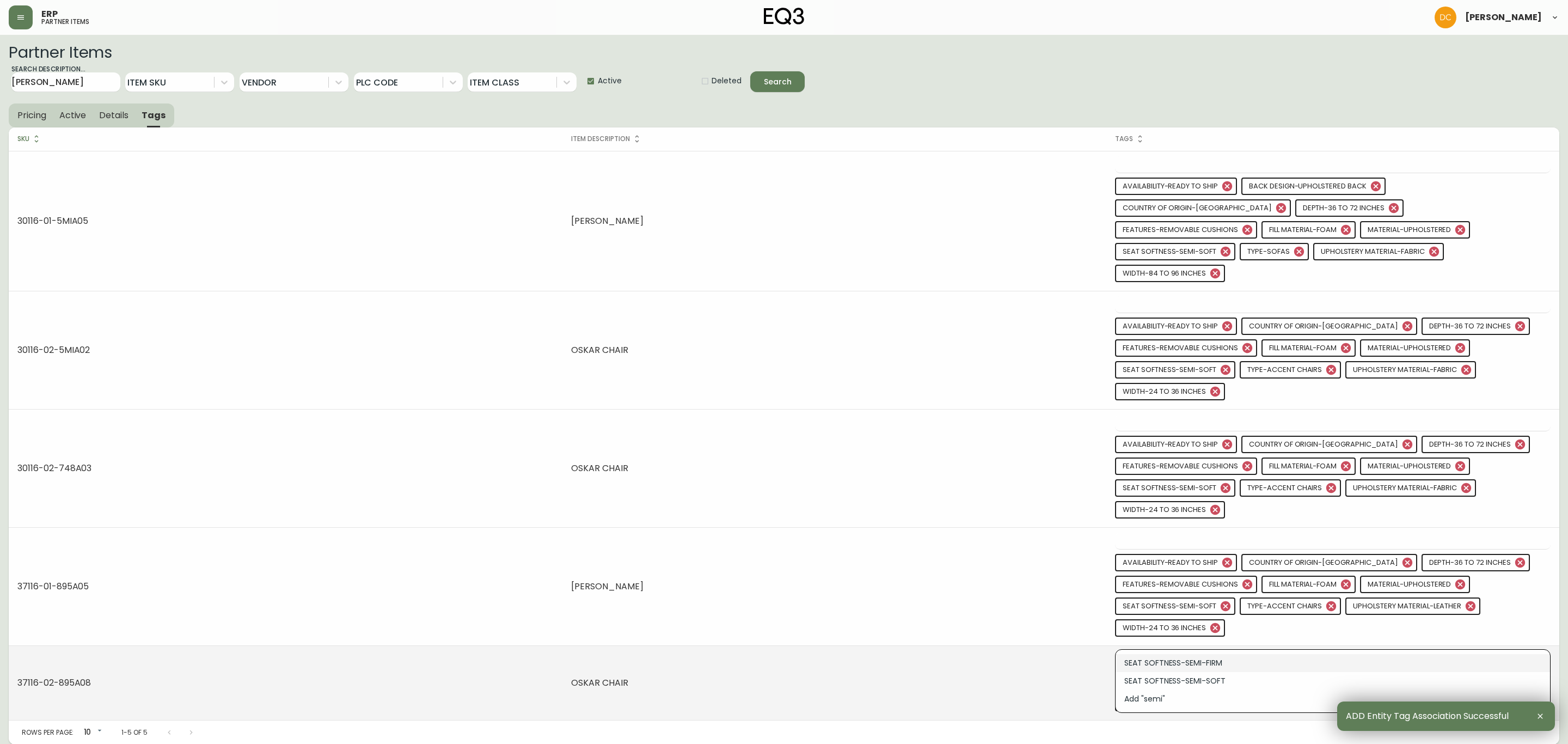
type input "SEAT SOFTNESS-SEMI-SOFT"
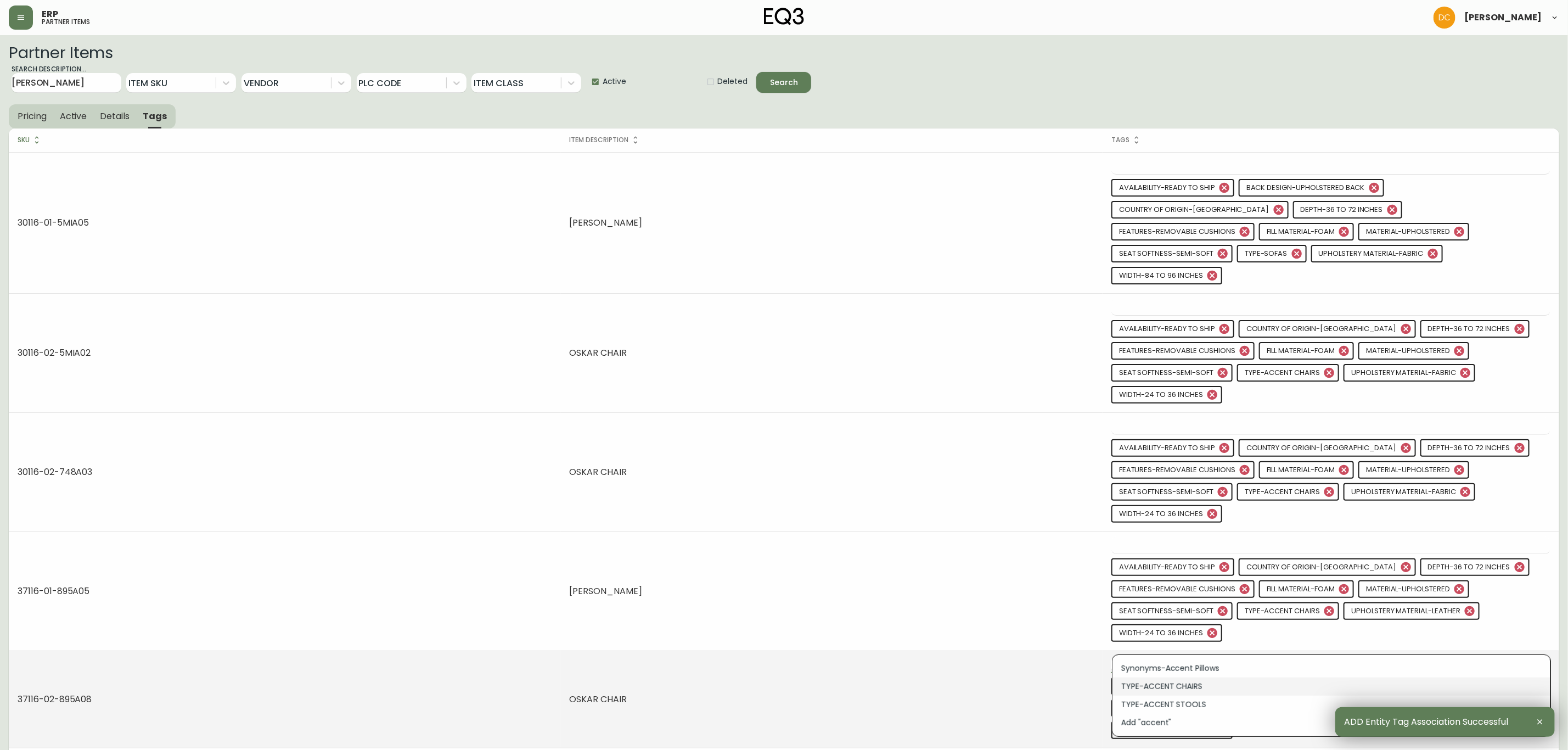
type input "TYPE-ACCENT CHAIRS"
type input "UPHOLSTERY MATERIAL-LEATHER"
type input "WIDTH-24 TO 36 INCHES"
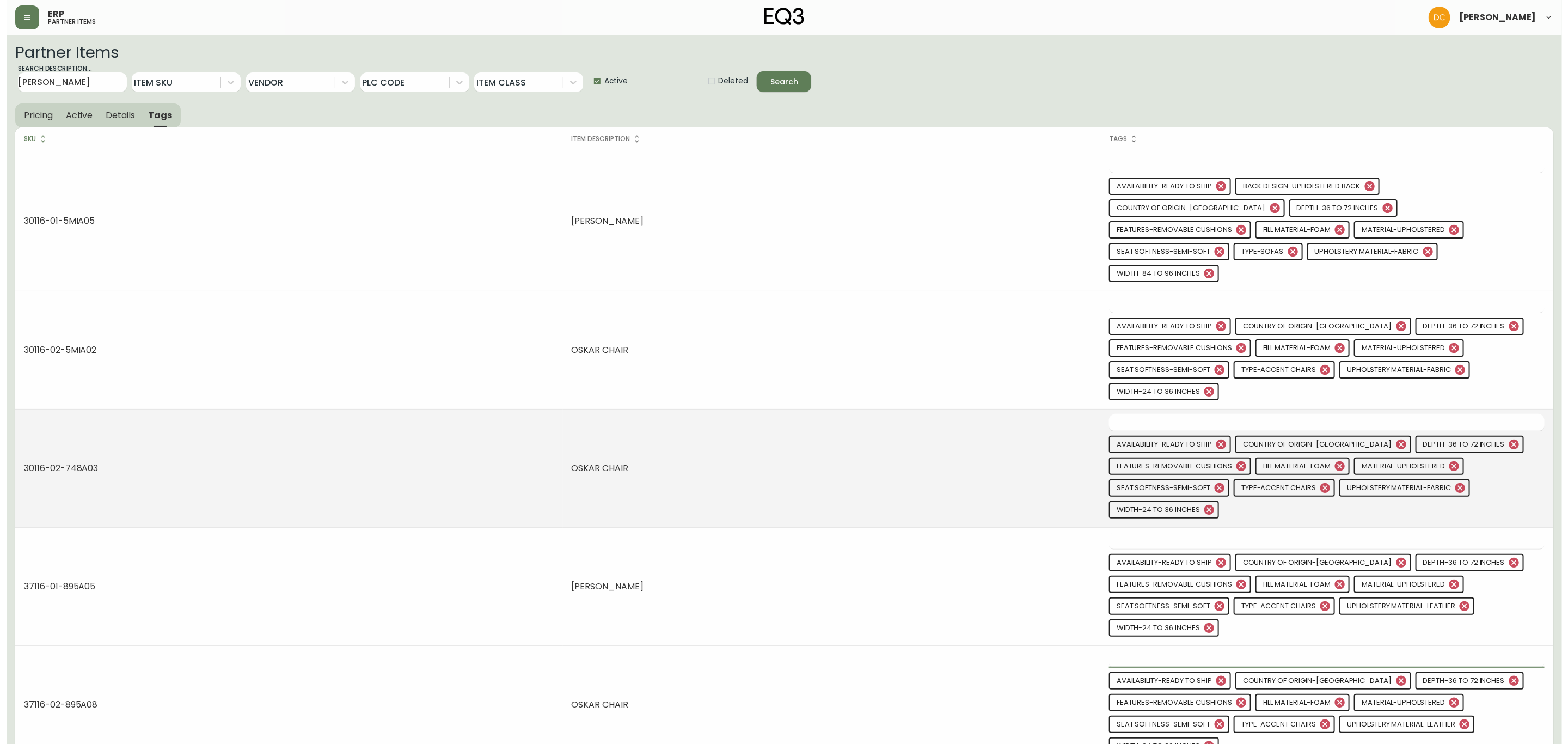
scroll to position [23, 0]
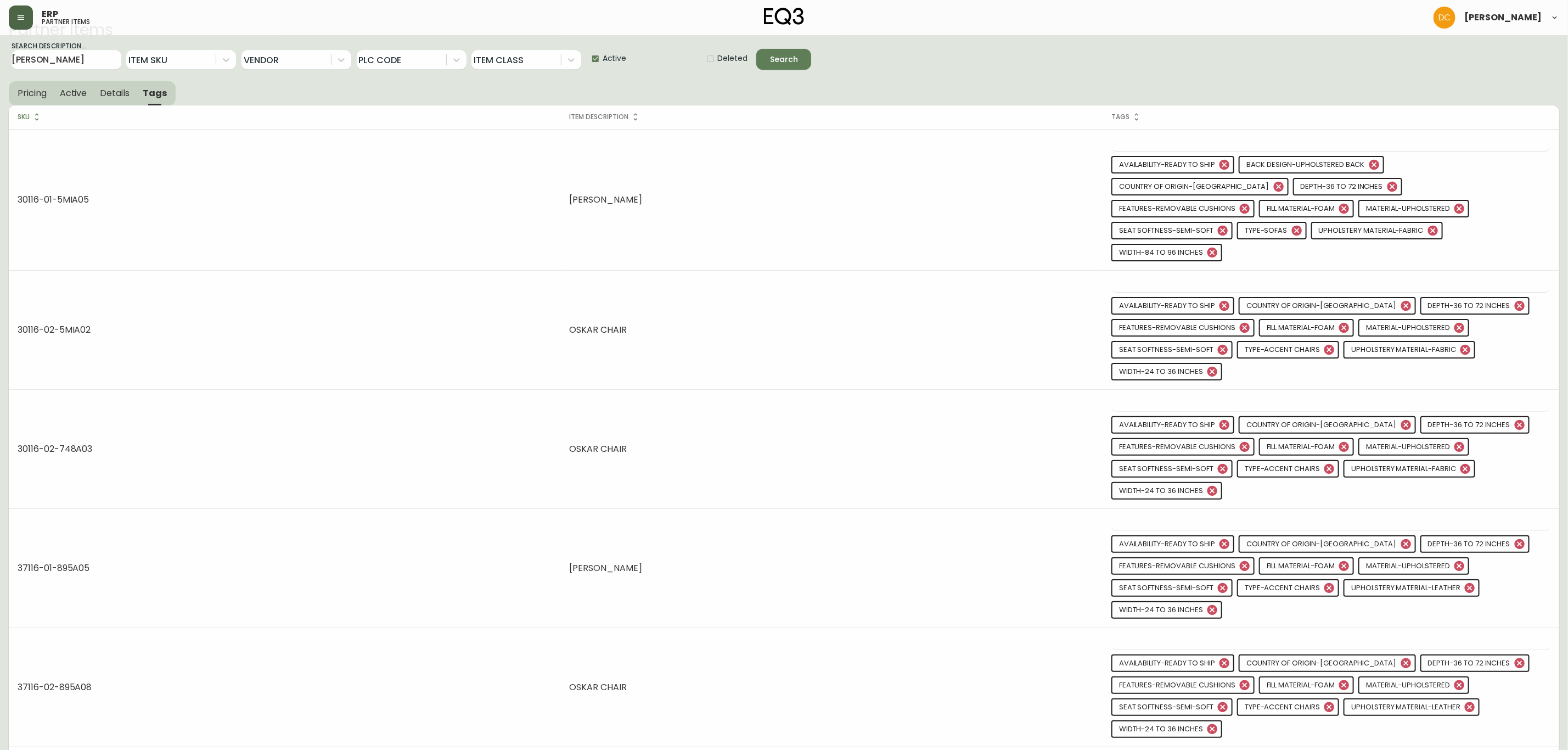
click at [17, 18] on icon "button" at bounding box center [21, 17] width 9 height 9
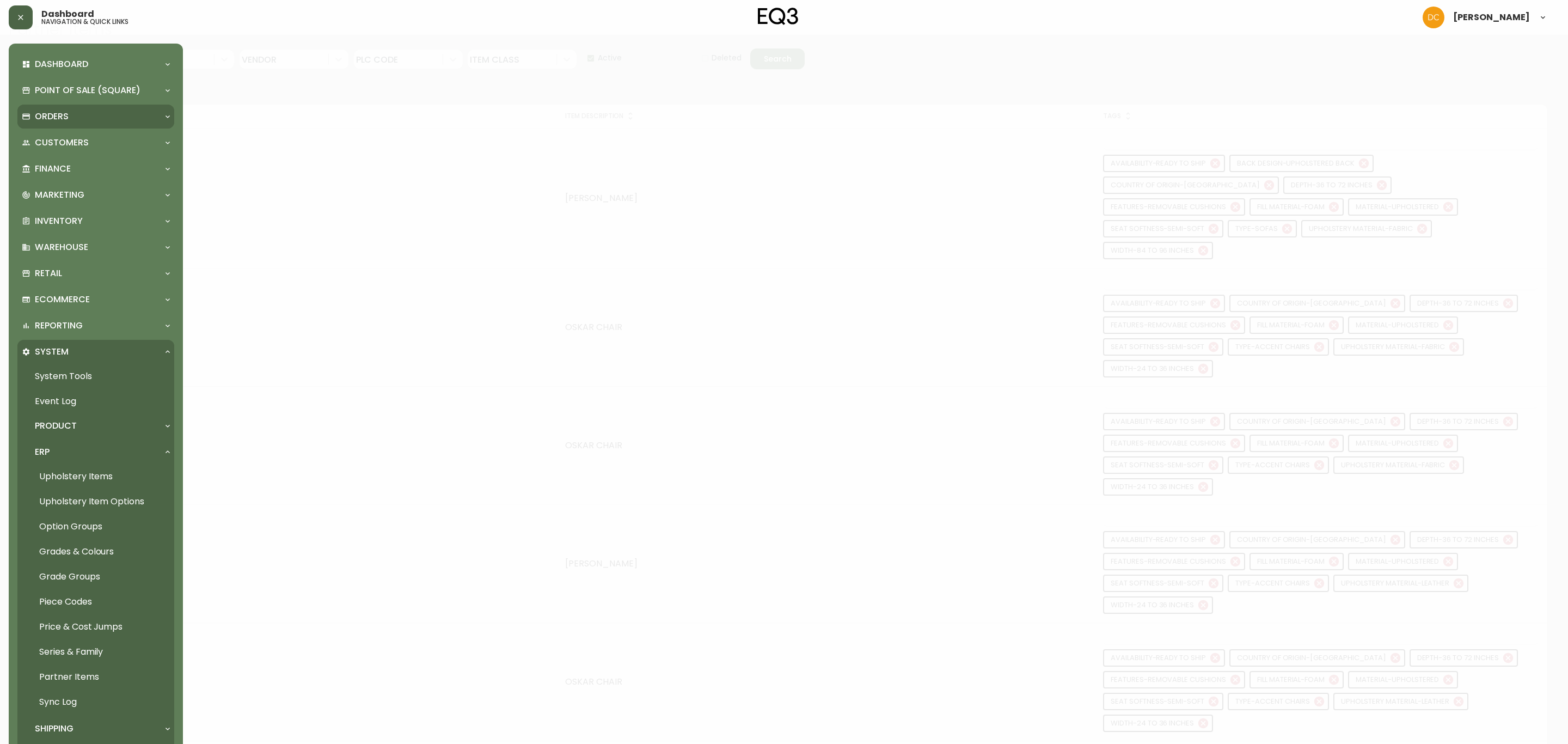
click at [75, 116] on div "Orders" at bounding box center [90, 117] width 137 height 12
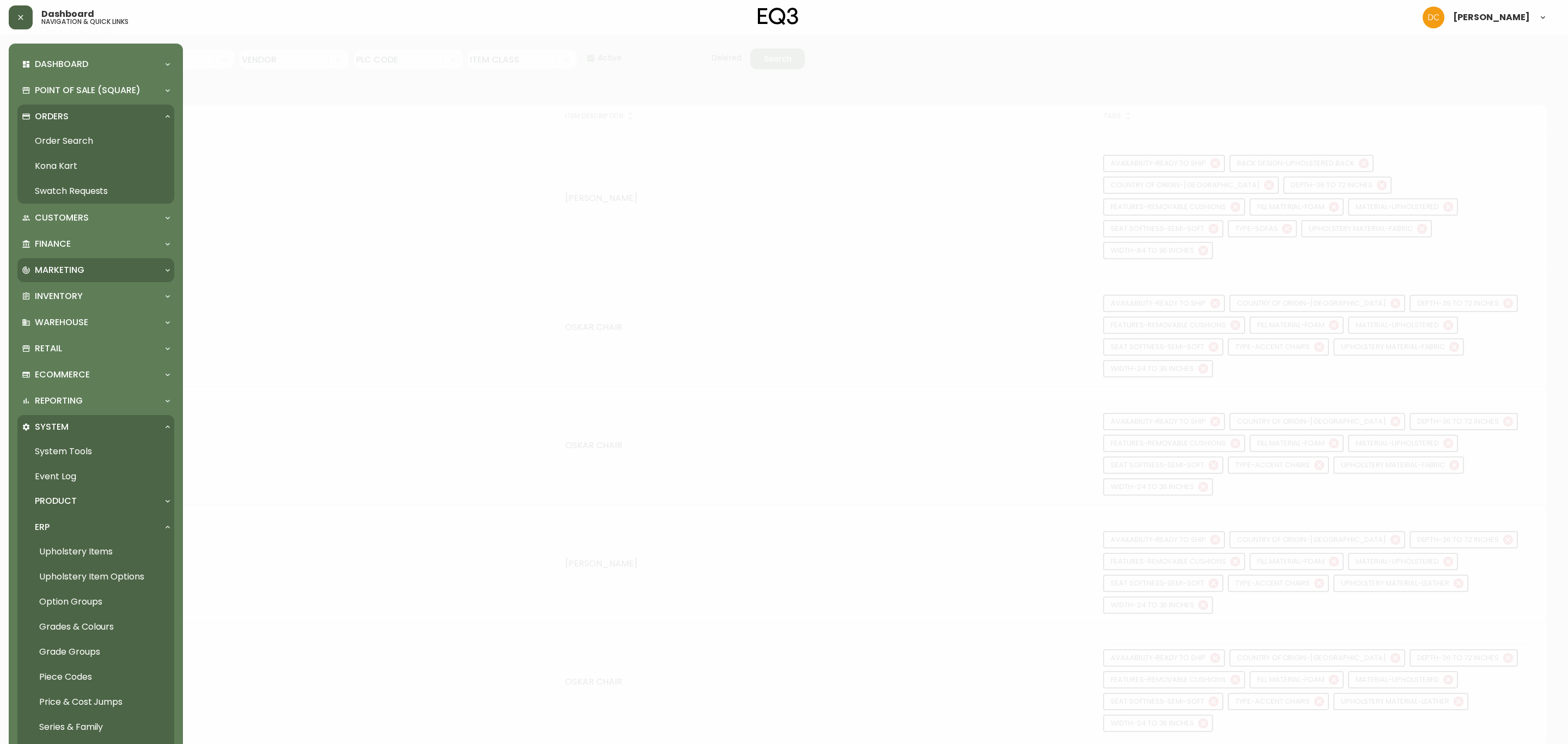
click at [96, 259] on div "Marketing" at bounding box center [96, 270] width 157 height 24
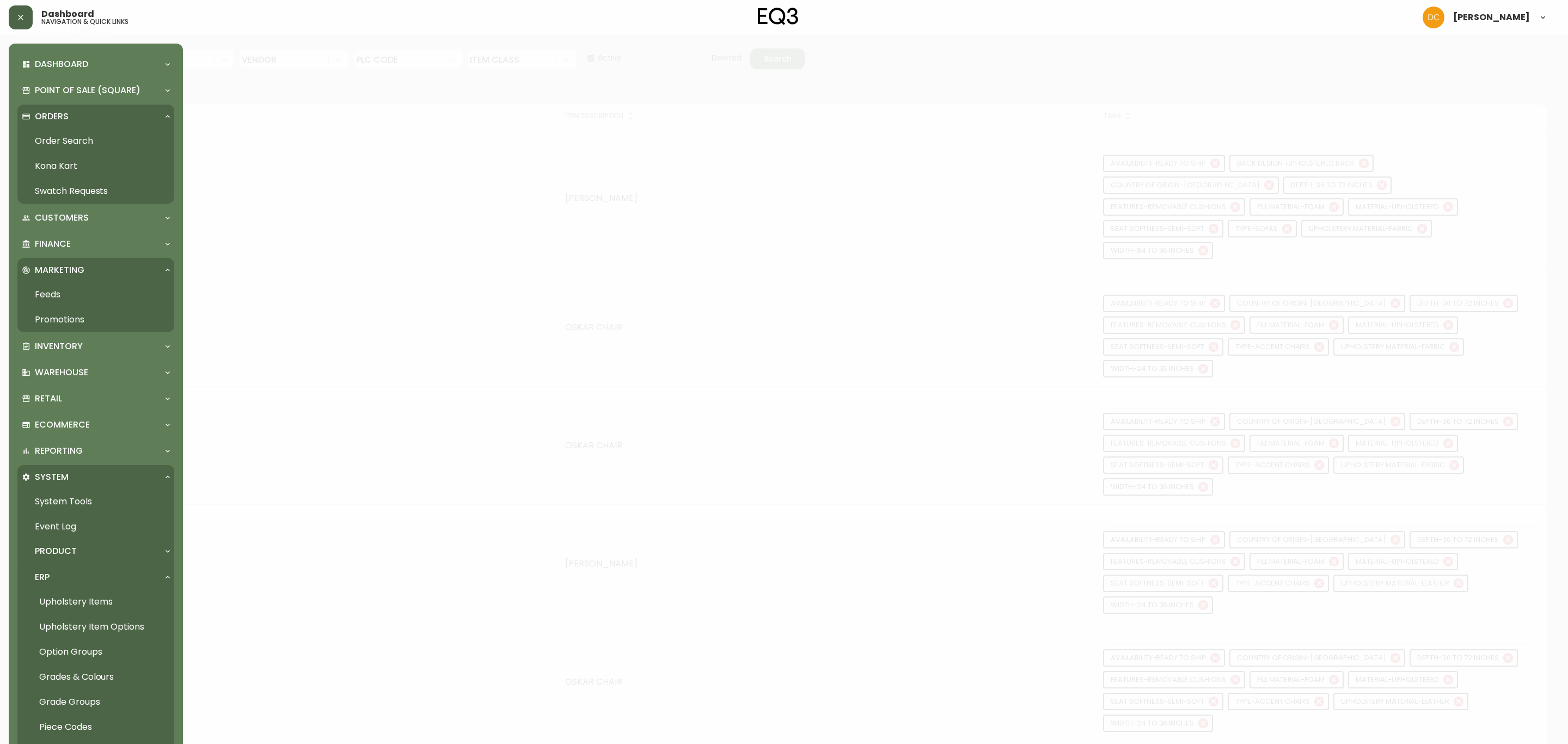
click at [100, 317] on link "Promotions" at bounding box center [96, 319] width 157 height 25
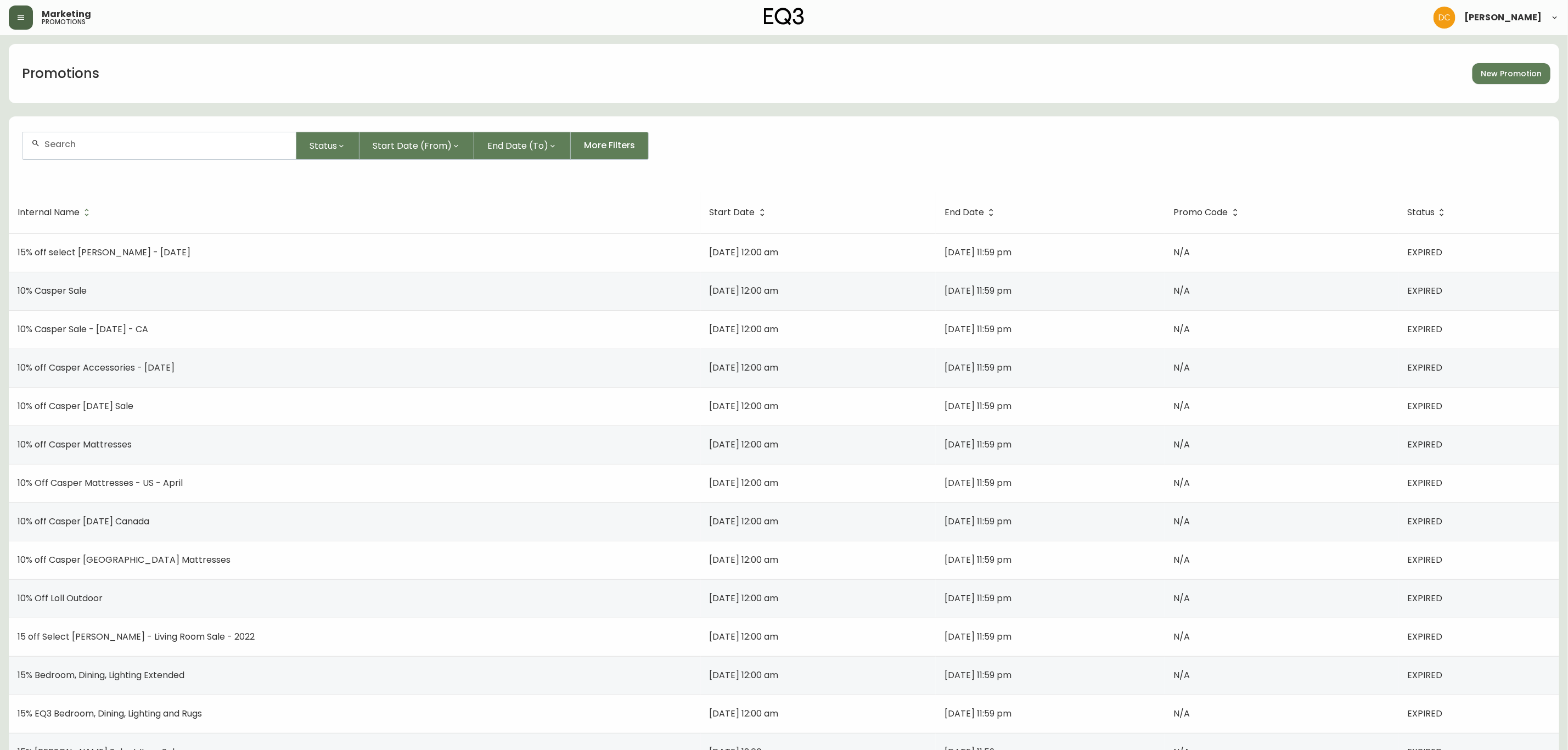
click at [173, 147] on input "text" at bounding box center [165, 144] width 242 height 10
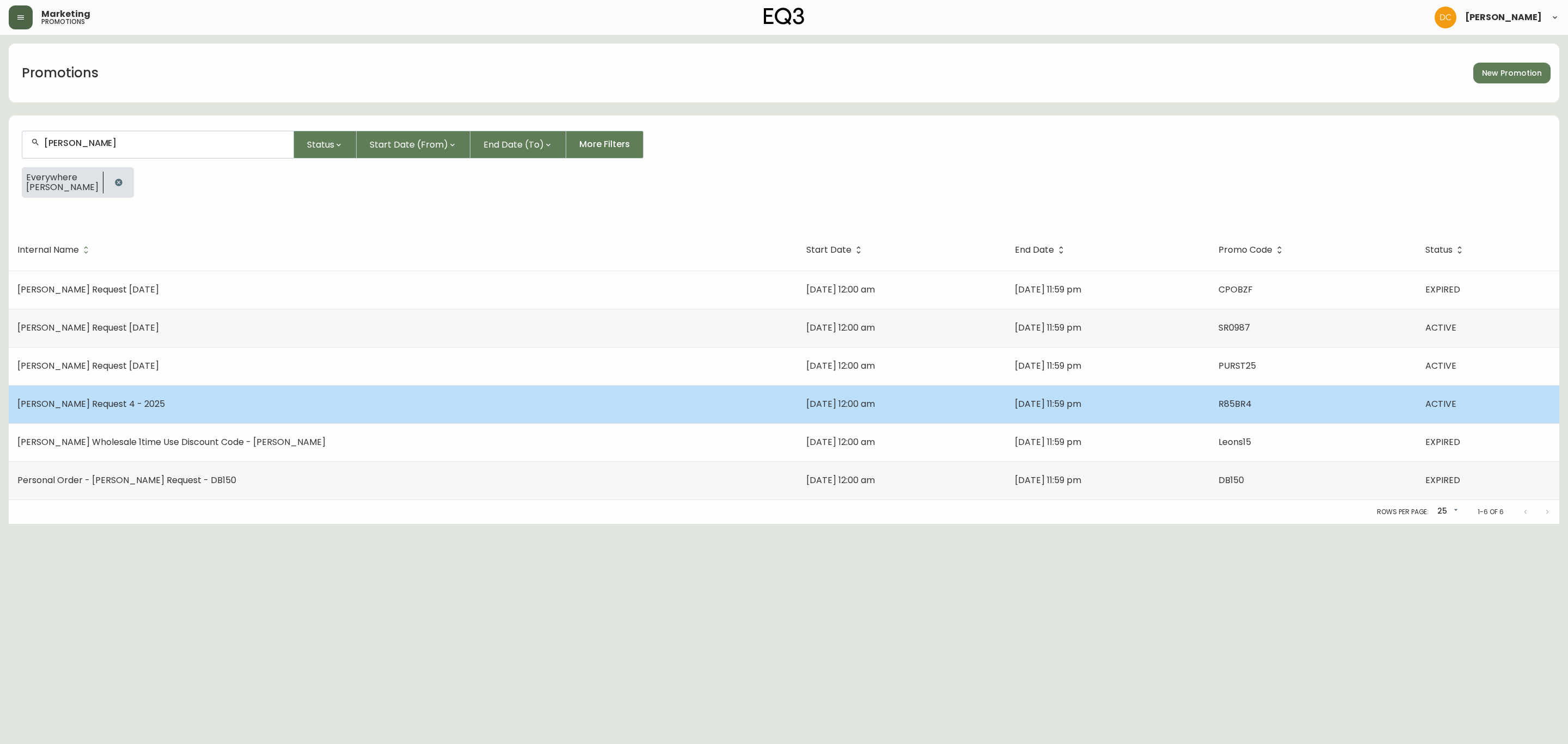
type input "[PERSON_NAME]"
click at [173, 402] on td "[PERSON_NAME] Request 4 - 2025" at bounding box center [403, 404] width 789 height 38
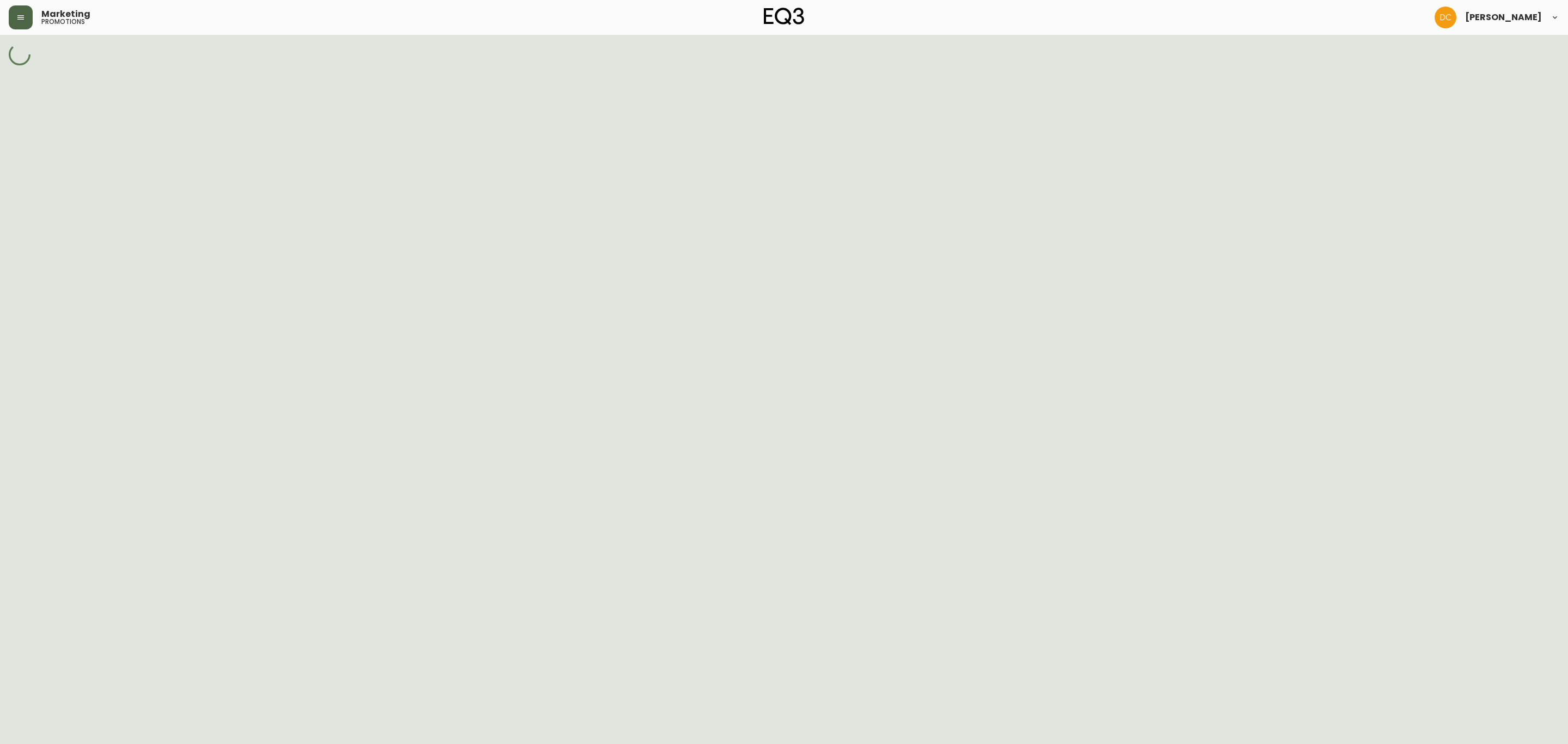
select select "SINGLE_CODE"
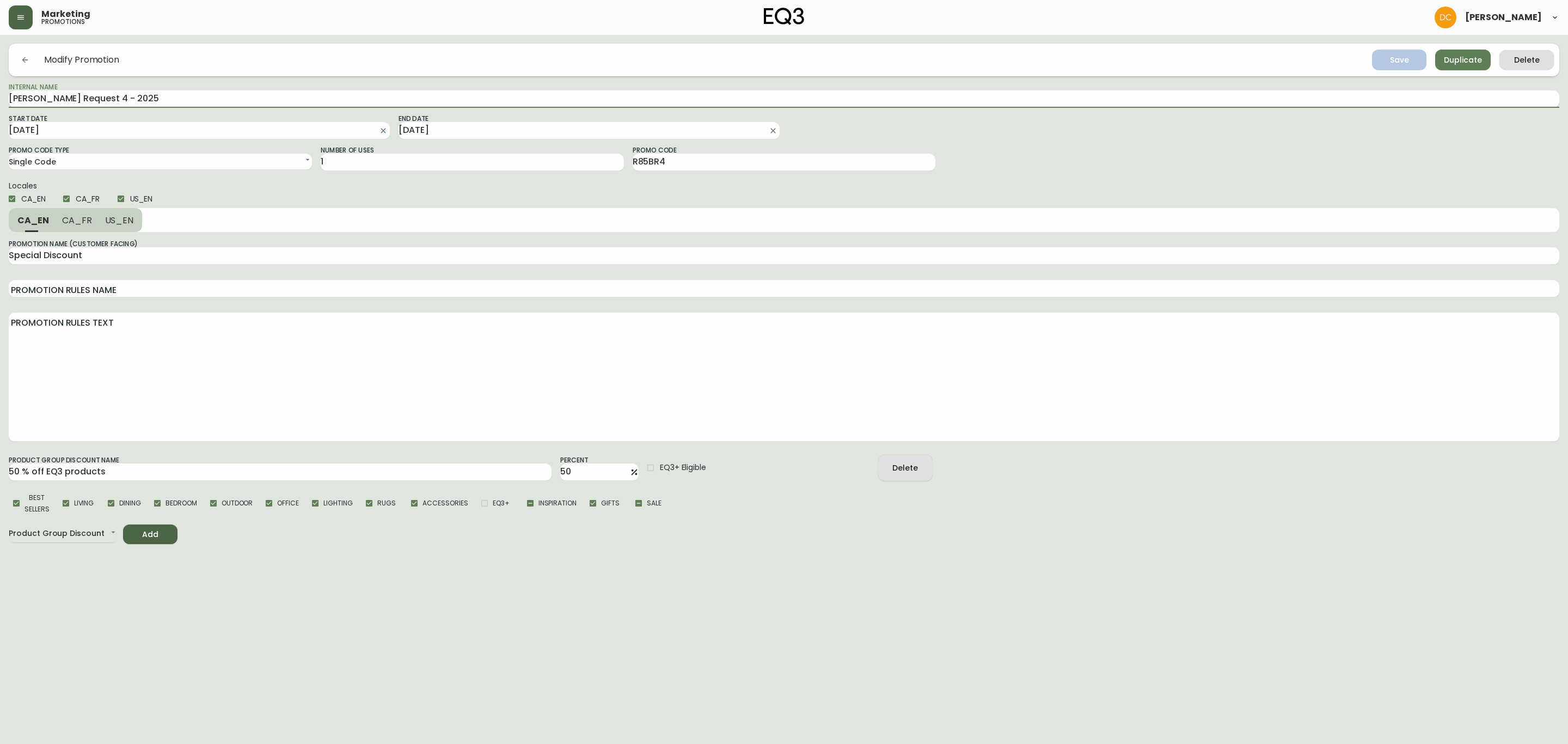
click at [158, 104] on input "[PERSON_NAME] Request 4 - 2025" at bounding box center [783, 99] width 1550 height 18
click at [1455, 66] on span "Duplicate" at bounding box center [1463, 60] width 38 height 13
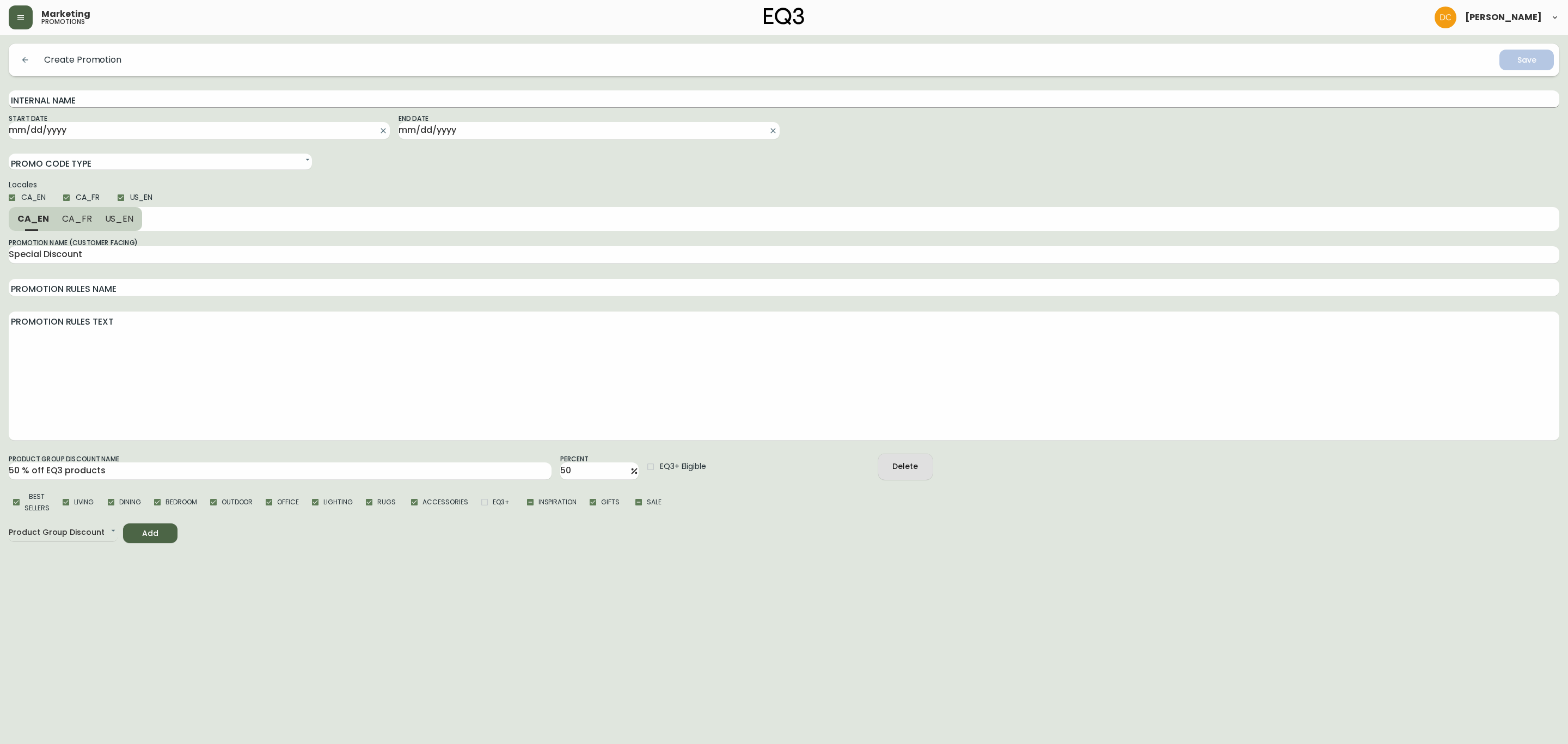
click at [152, 101] on input "Internal Name" at bounding box center [783, 99] width 1550 height 18
paste input "[PERSON_NAME] Request 4 - 2025"
click at [74, 99] on input "[PERSON_NAME] Request 4 - 2025" at bounding box center [783, 99] width 1550 height 18
type input "[PERSON_NAME] Request 5 - 2025"
click at [315, 132] on input "Start Date" at bounding box center [190, 130] width 363 height 18
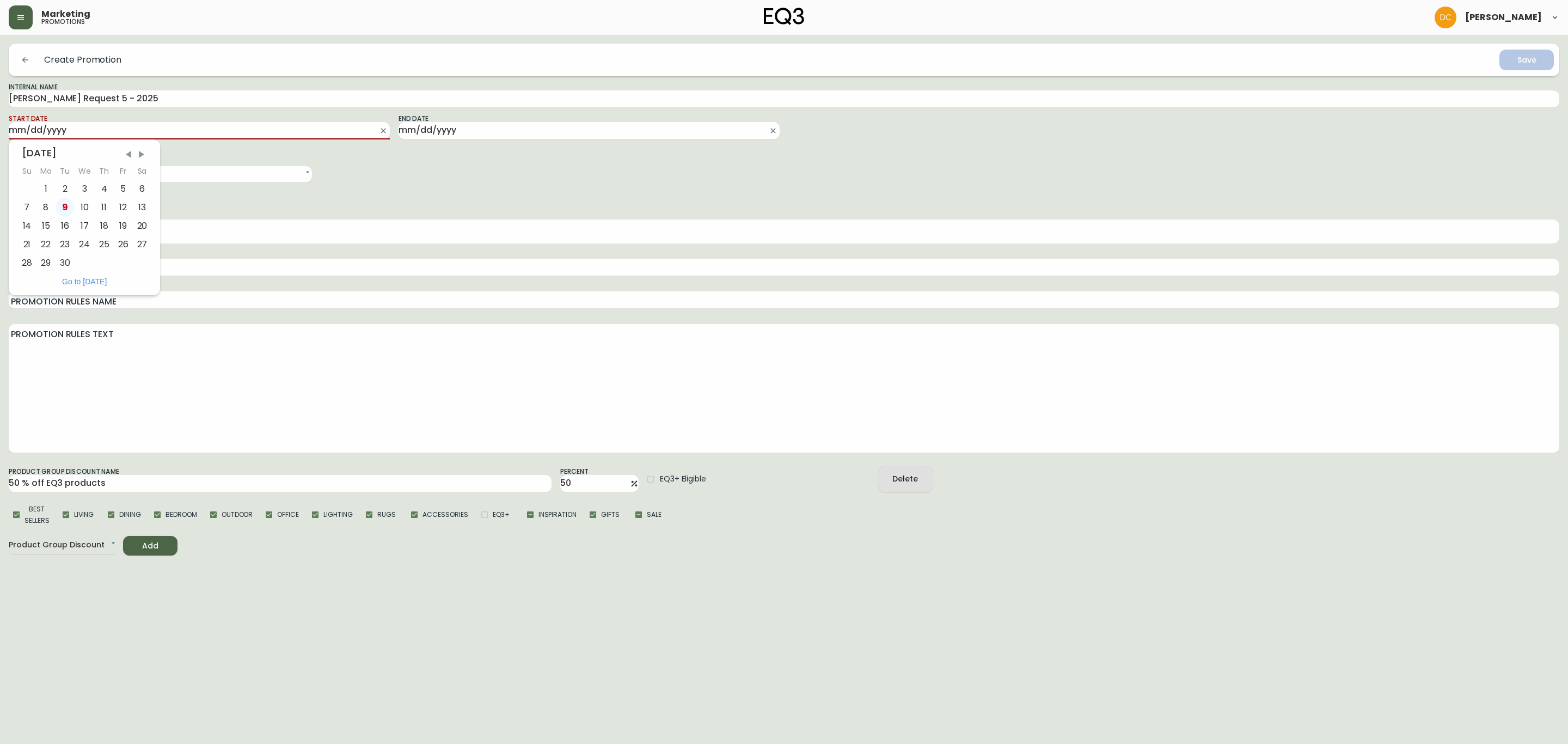
click at [62, 208] on div "9" at bounding box center [65, 208] width 19 height 18
type input "[DATE]"
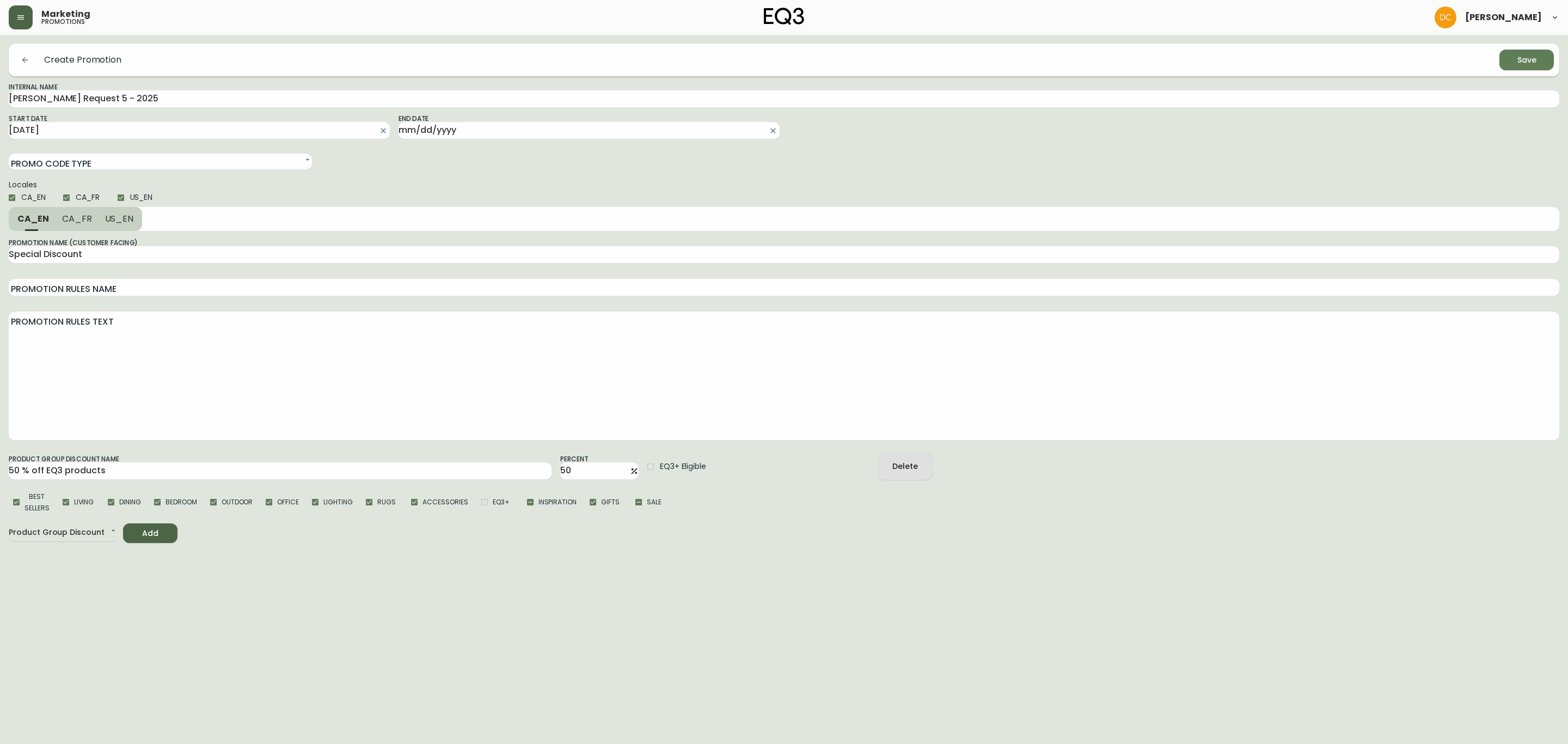
click at [445, 141] on form "Create Promotion Save Internal Name [PERSON_NAME] Request 5 - 2025 Start Date […" at bounding box center [783, 293] width 1550 height 499
click at [456, 127] on input "End Date" at bounding box center [580, 130] width 363 height 18
click at [530, 157] on span "Next Month" at bounding box center [531, 155] width 11 height 11
click at [530, 157] on span "Next Month" at bounding box center [532, 155] width 11 height 11
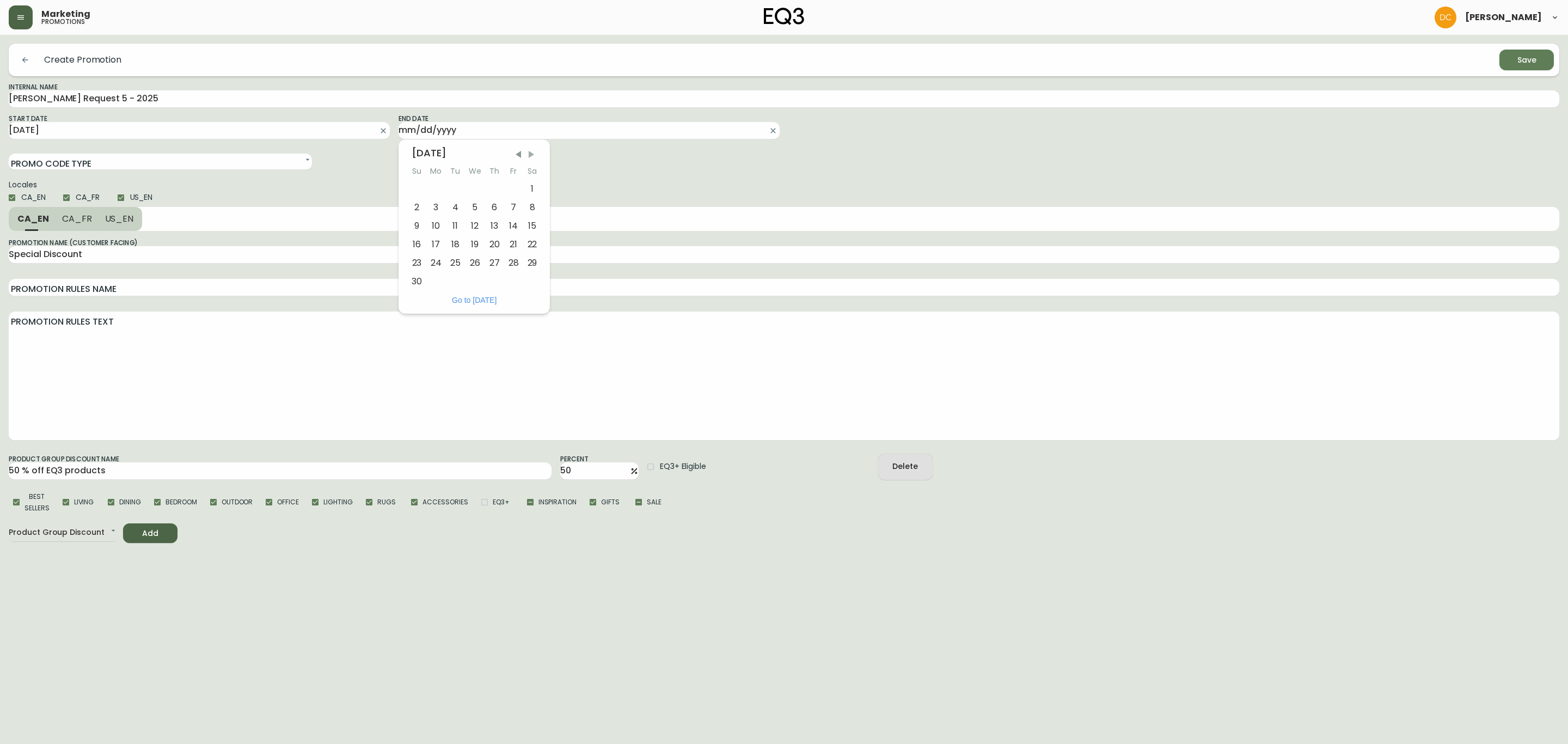
click at [530, 157] on span "Next Month" at bounding box center [531, 155] width 11 height 11
click at [472, 268] on div "31" at bounding box center [474, 263] width 20 height 18
type input "[DATE]"
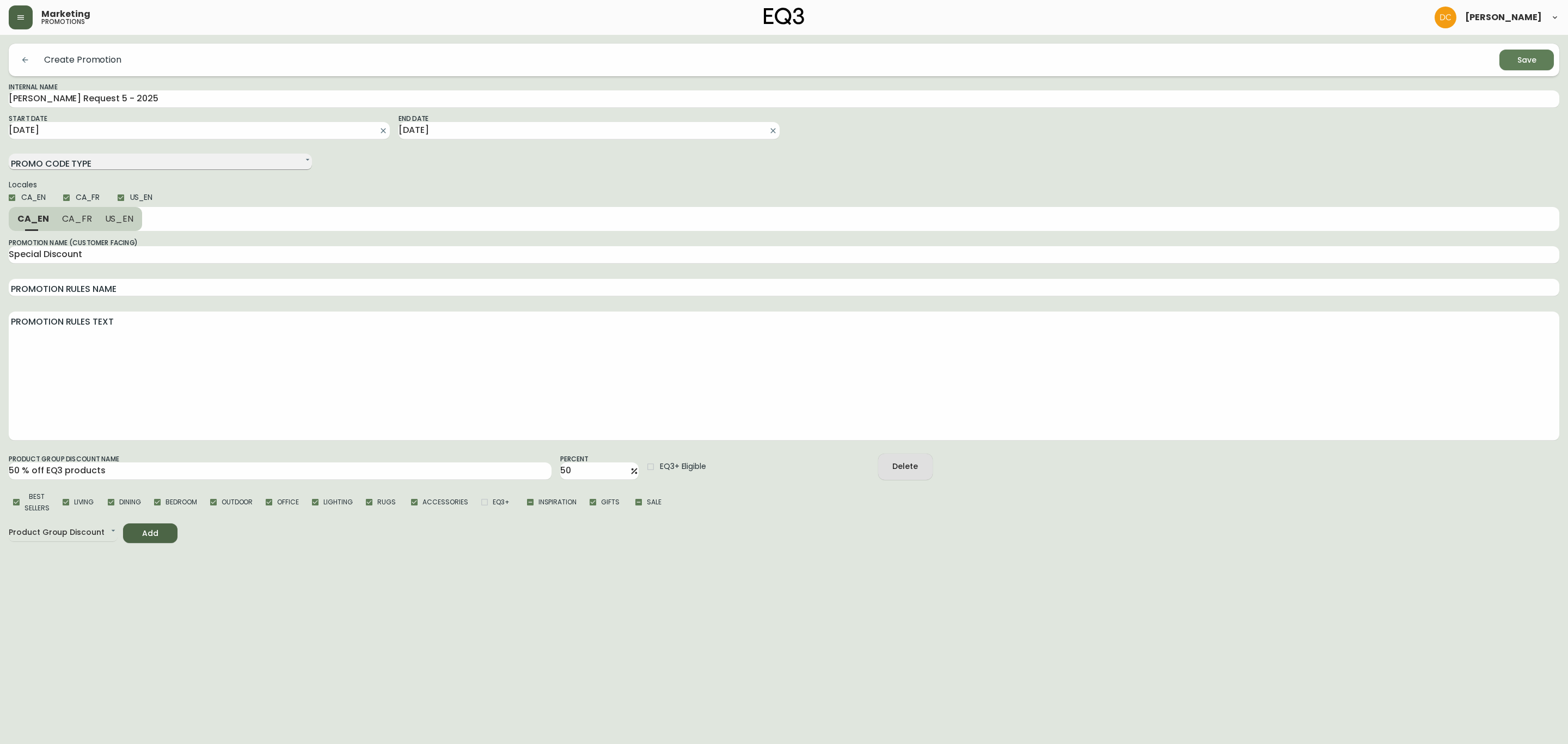
click at [237, 161] on select "Single Code Multi Code" at bounding box center [160, 161] width 303 height 16
select select "SINGLE_CODE"
click at [9, 153] on select "Single Code Multi Code" at bounding box center [160, 161] width 303 height 16
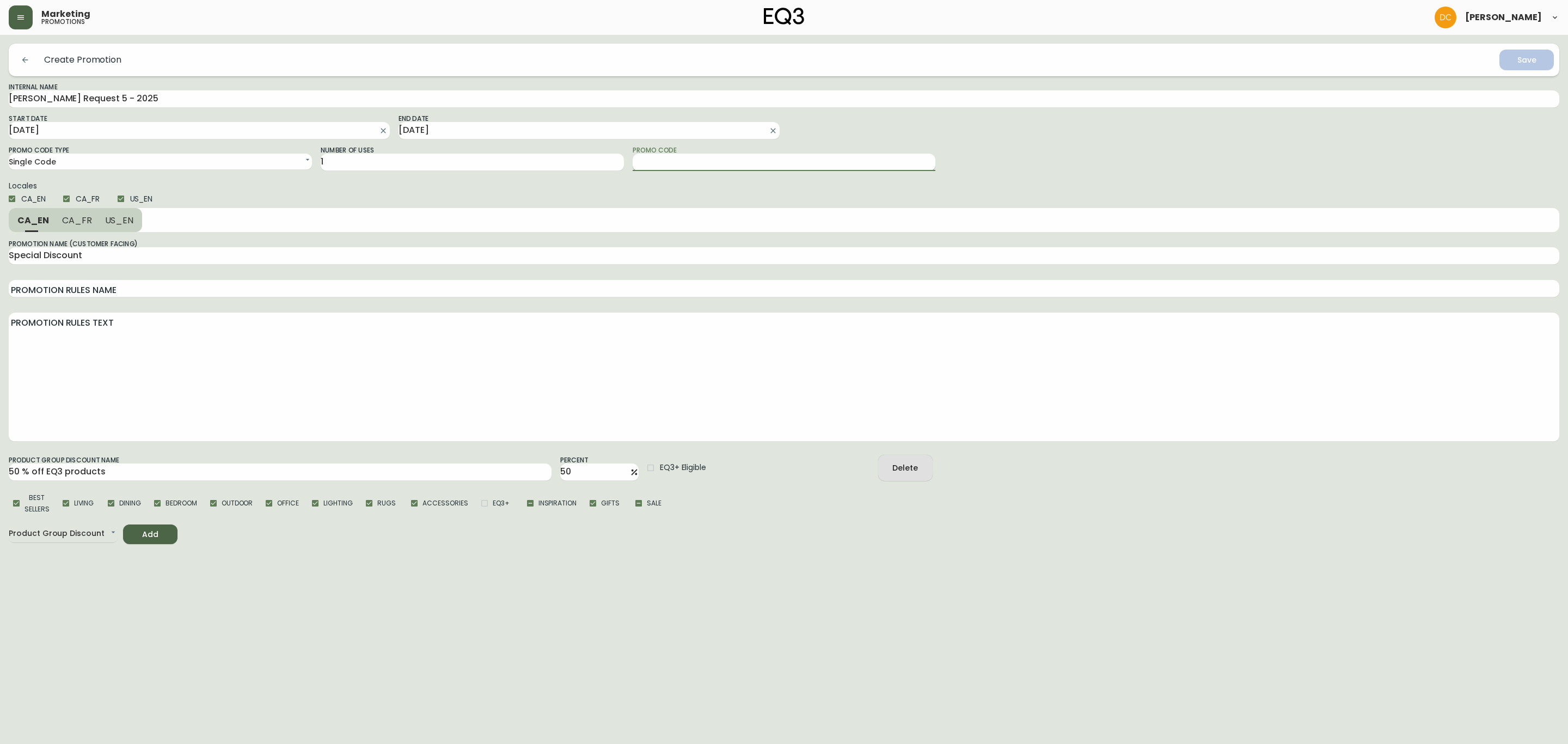
click at [678, 164] on input "Promo Code" at bounding box center [784, 162] width 303 height 18
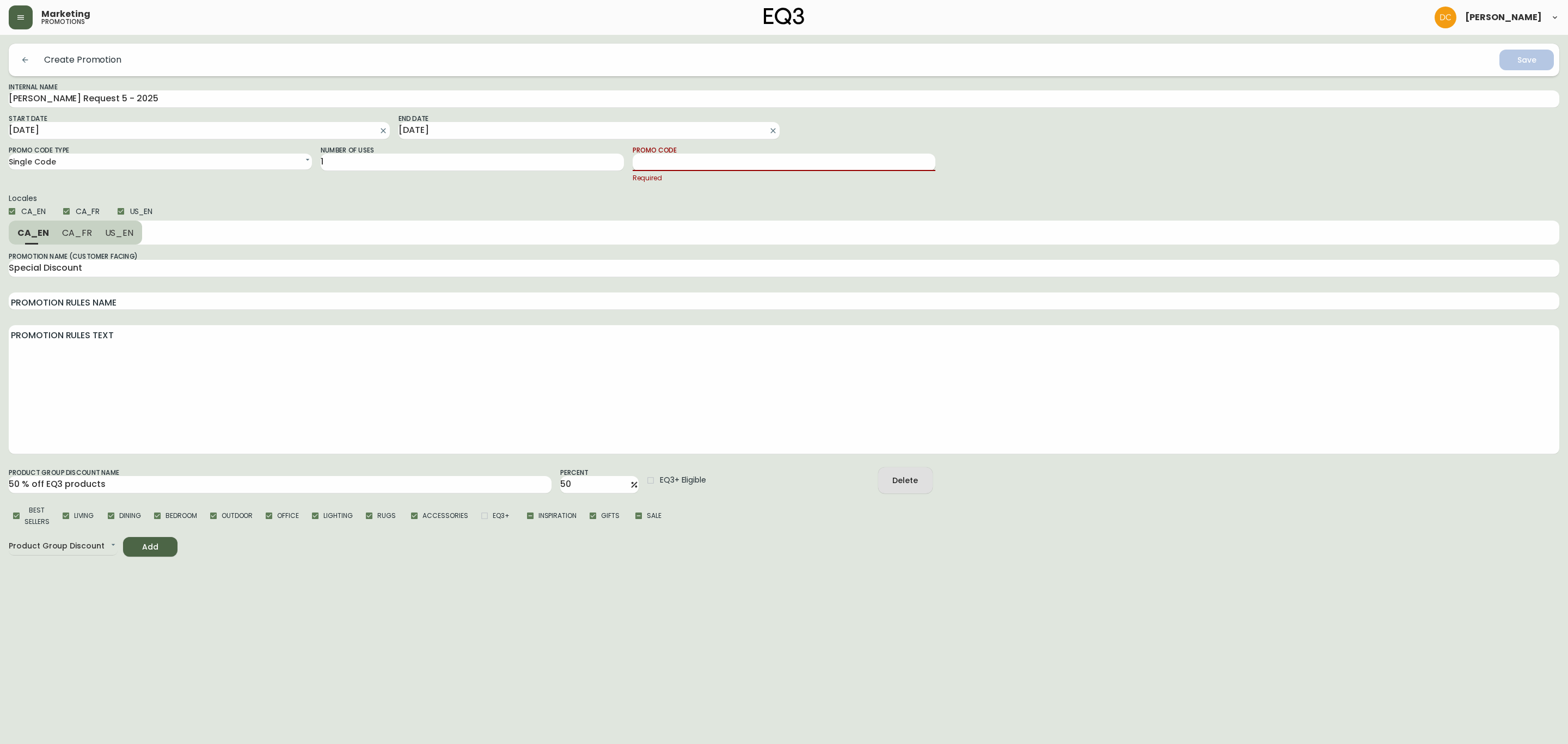
click at [696, 170] on input "Promo Code" at bounding box center [784, 162] width 303 height 18
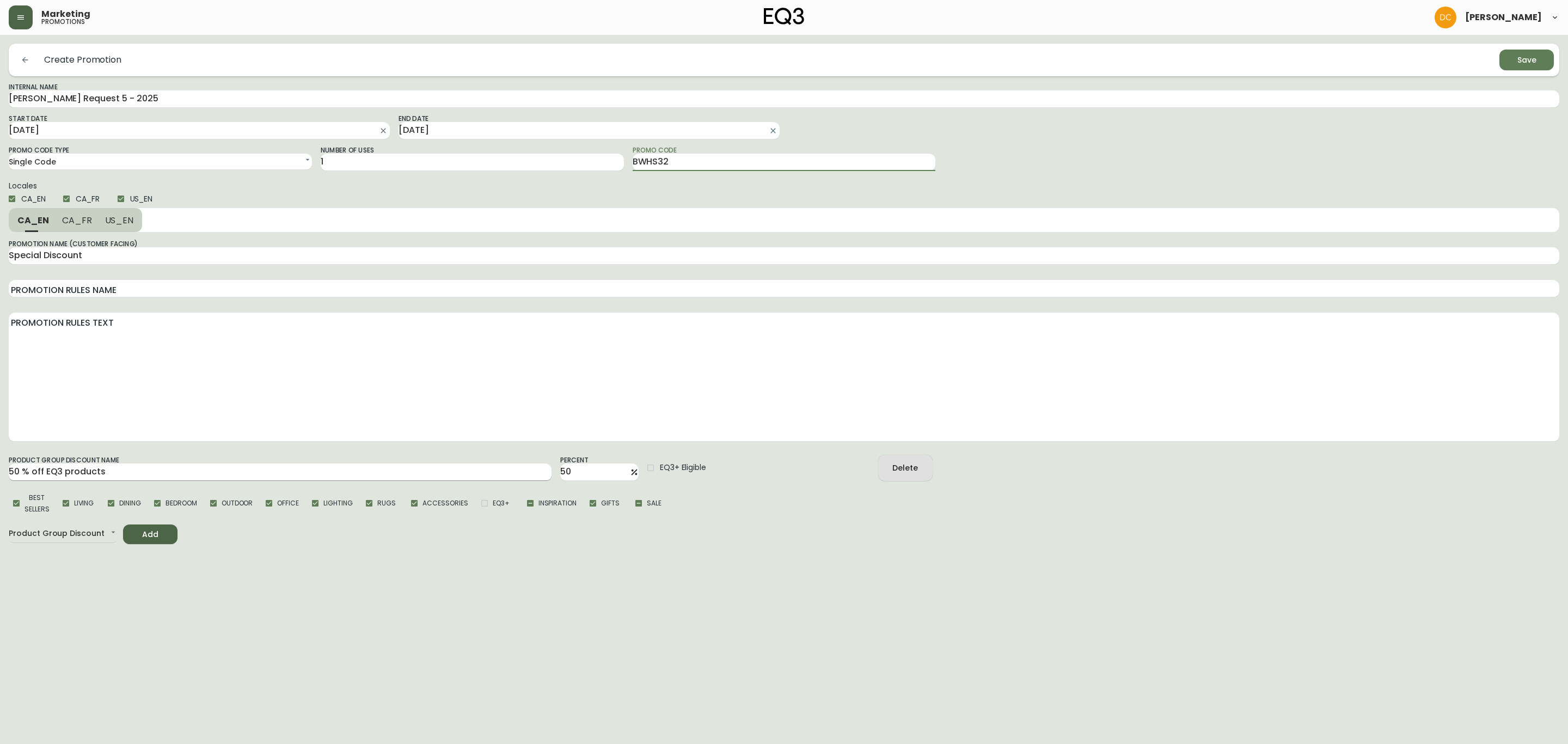
type input "BWHS32"
click at [13, 471] on input "50 % off EQ3 products" at bounding box center [280, 472] width 543 height 18
click at [13, 471] on input "50 % off EQ3 products" at bounding box center [280, 472] width 543 height 18
type input "40 % off EQ3 products"
click at [459, 544] on html "Marketing promotions [PERSON_NAME] Create Promotion Save Internal Name [PERSON_…" at bounding box center [784, 272] width 1568 height 544
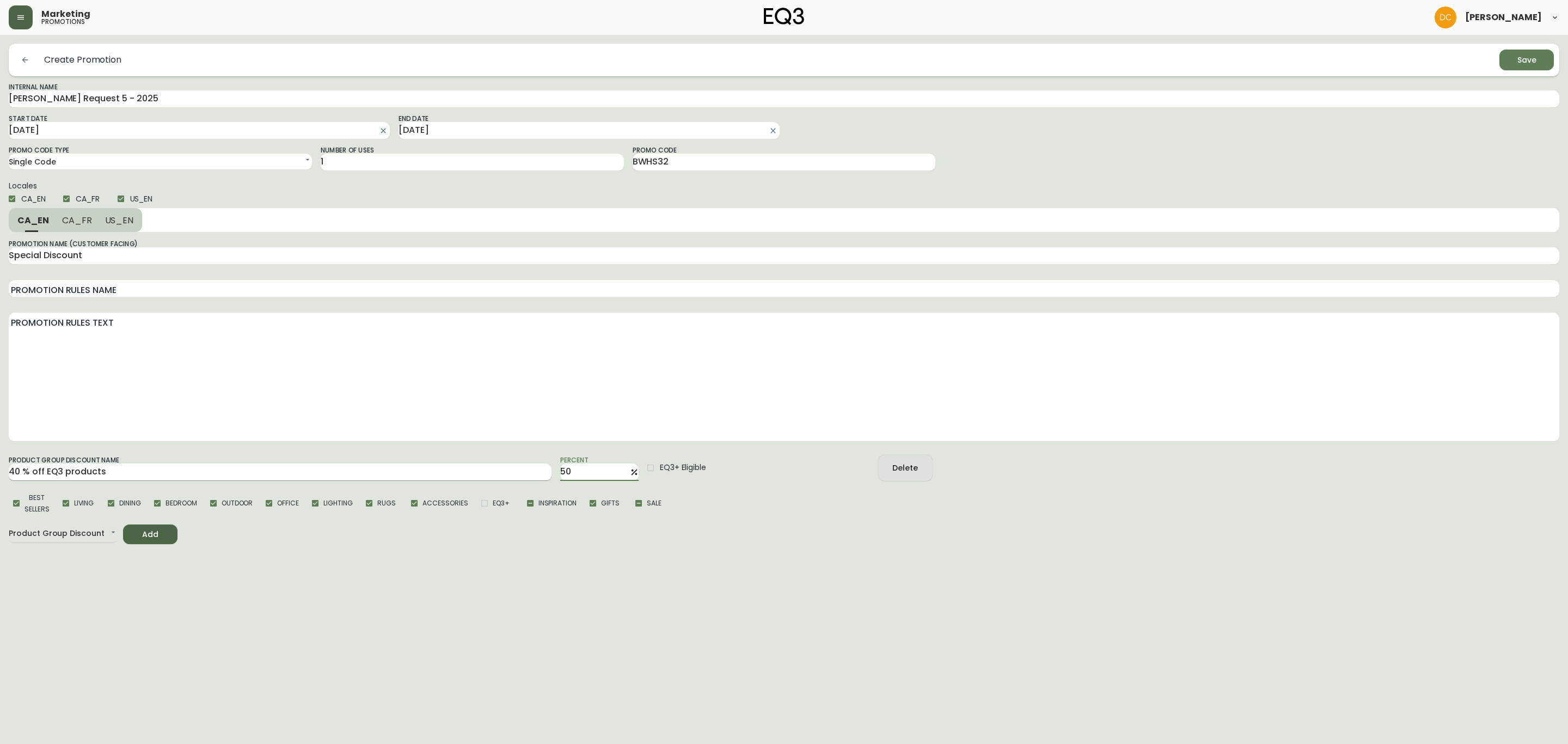
drag, startPoint x: 574, startPoint y: 469, endPoint x: 534, endPoint y: 472, distance: 40.1
click at [534, 472] on div "Product Group Discount Name 40 % off EQ3 products Percent 50 EQ3+ Eligible Dele…" at bounding box center [783, 465] width 1550 height 33
type input "3"
type input "40"
click at [922, 469] on span "Delete" at bounding box center [905, 468] width 37 height 13
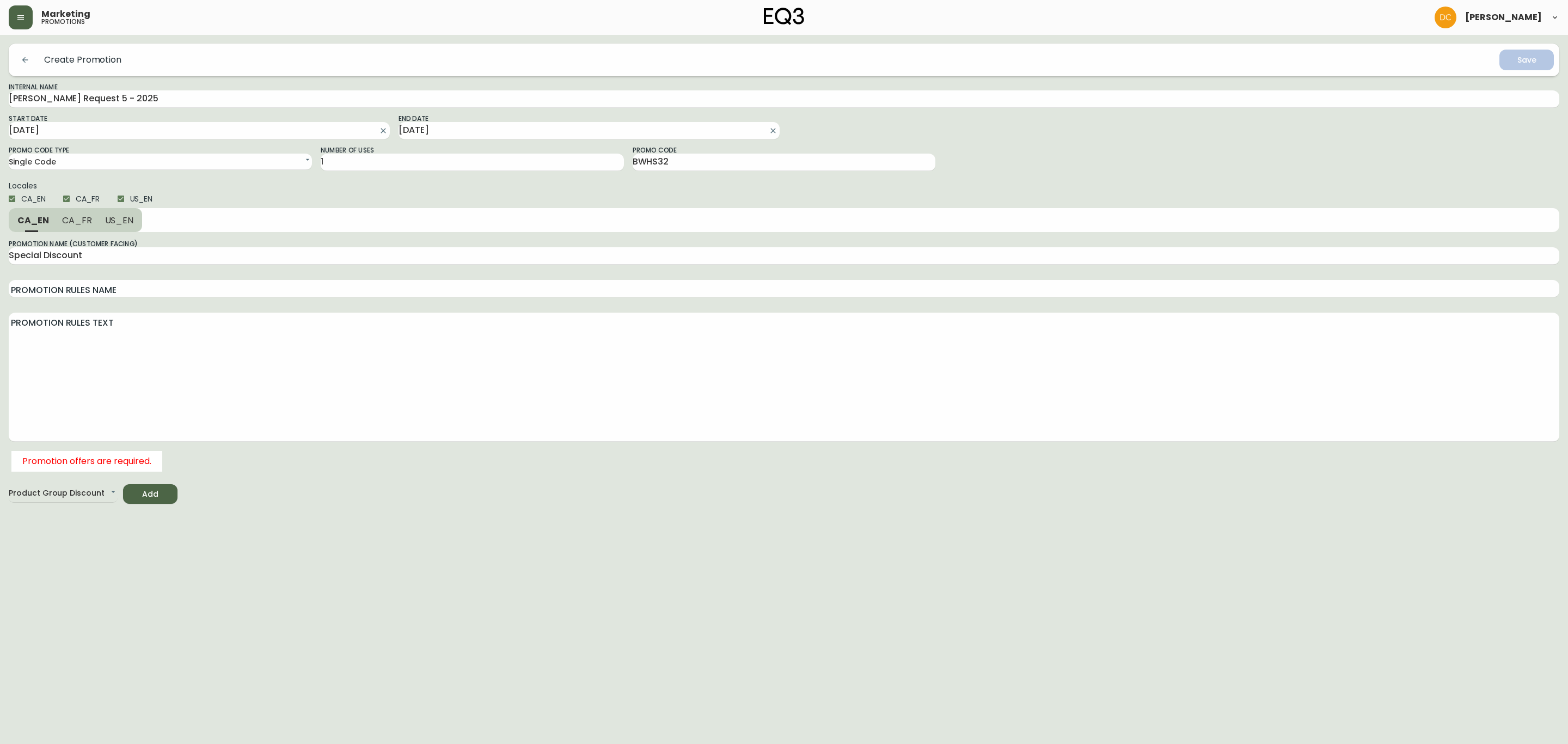
click at [163, 497] on span "Add" at bounding box center [150, 494] width 37 height 13
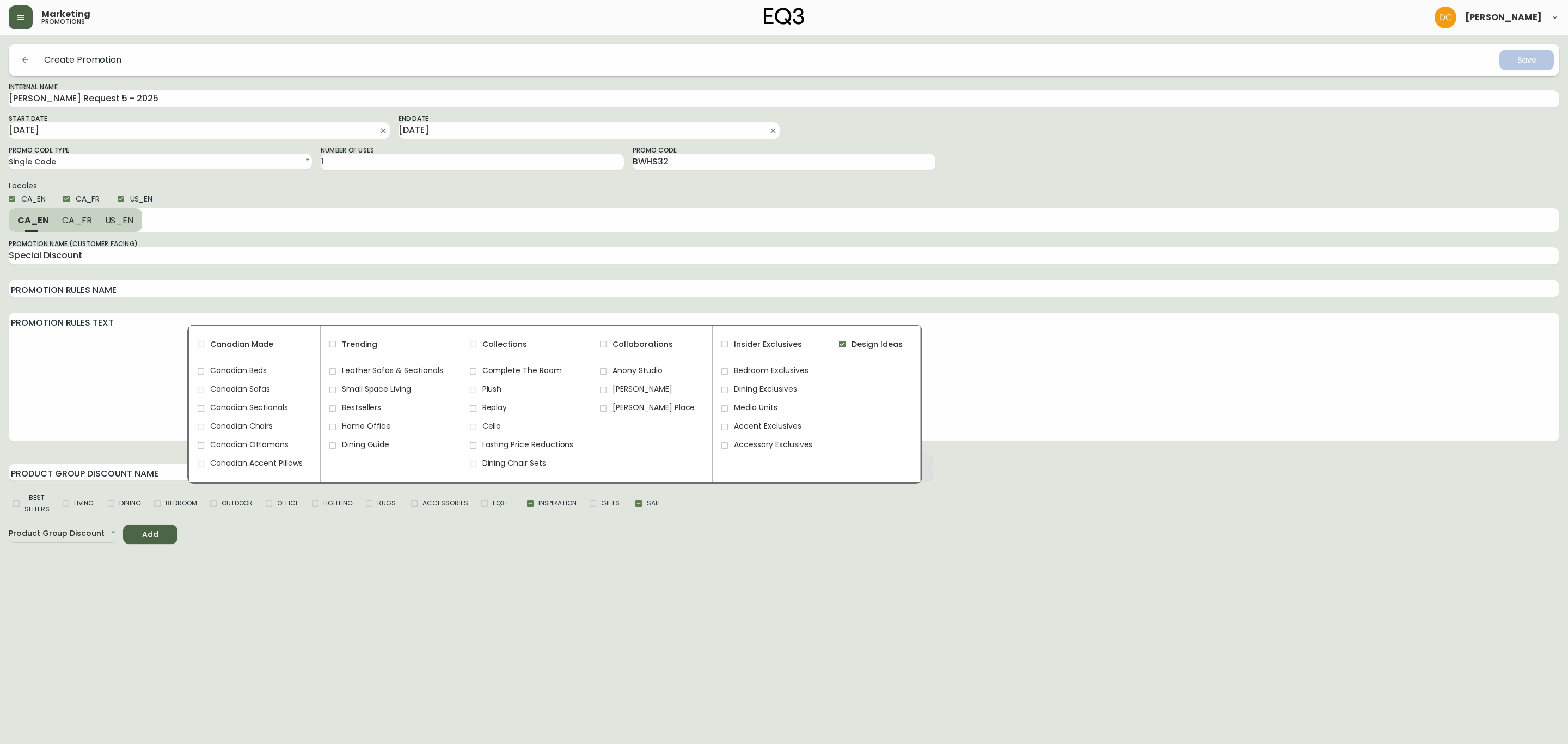
click at [256, 348] on span "Canadian Made" at bounding box center [242, 344] width 63 height 11
click at [210, 348] on input "Canadian Made" at bounding box center [201, 344] width 18 height 18
checkbox input "true"
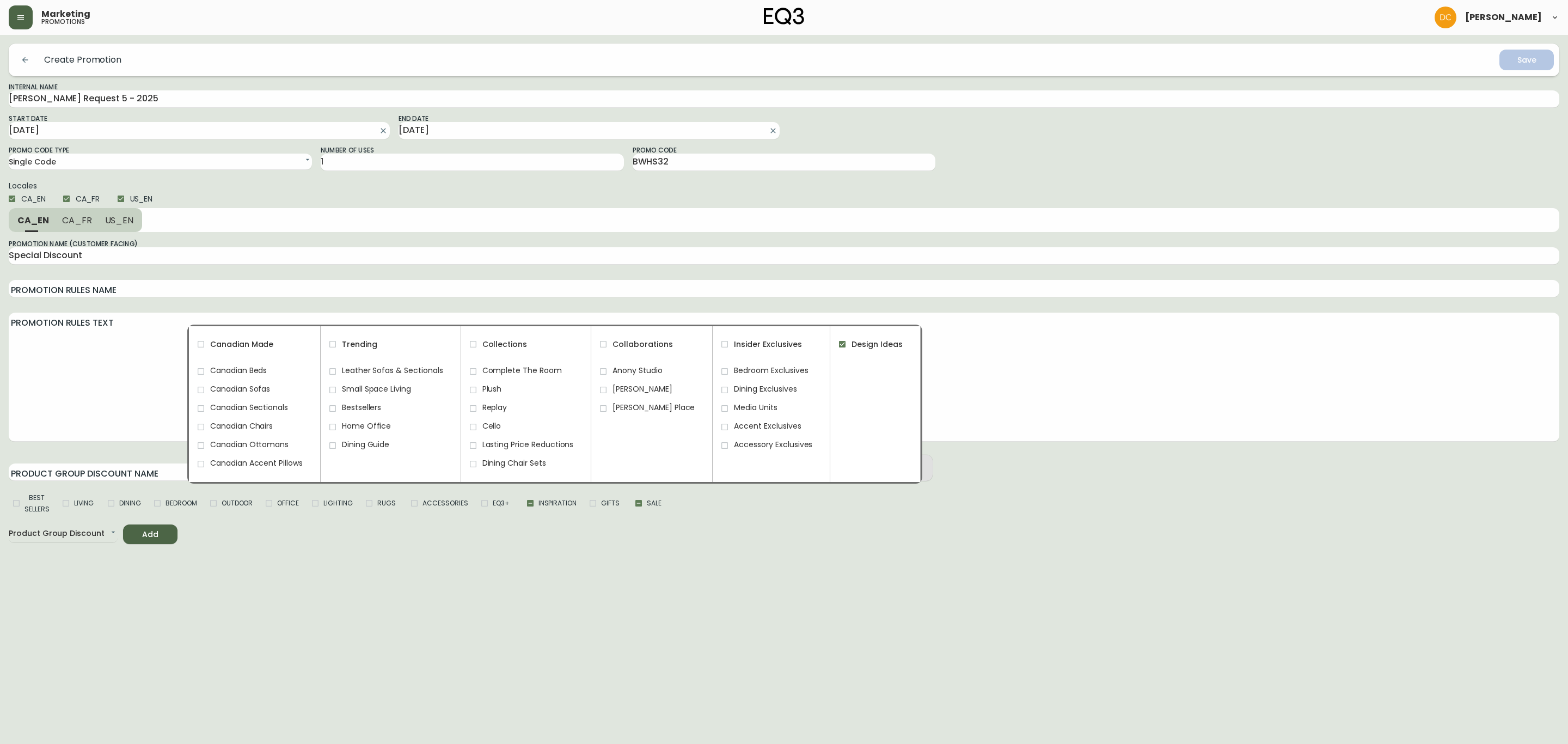
checkbox input "true"
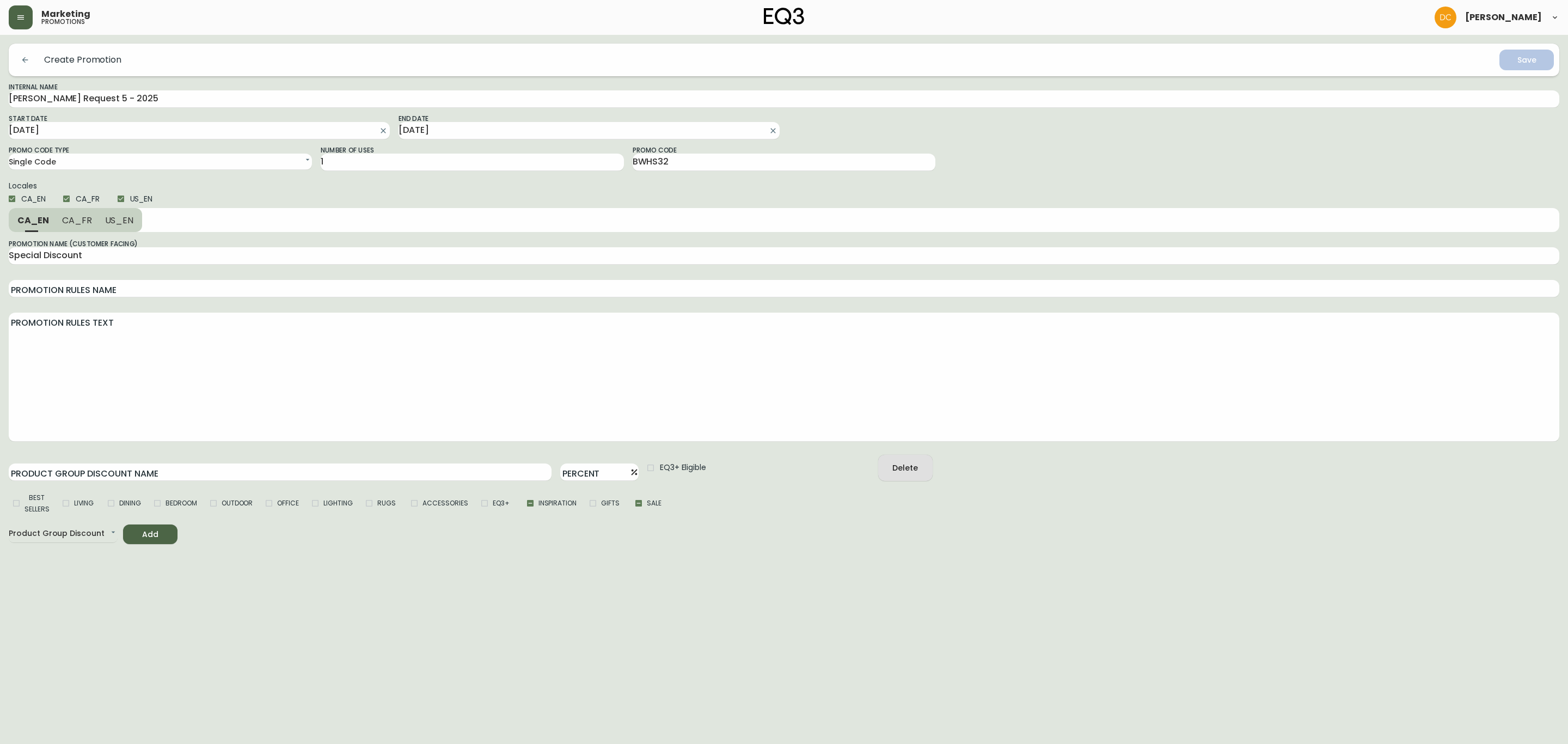
click at [432, 544] on html "Marketing promotions [PERSON_NAME] Create Promotion Save Internal Name [PERSON_…" at bounding box center [784, 272] width 1568 height 544
click at [116, 464] on input "Product Group Discount Name" at bounding box center [280, 472] width 543 height 18
type input "4"
type input "40"
type input "40%"
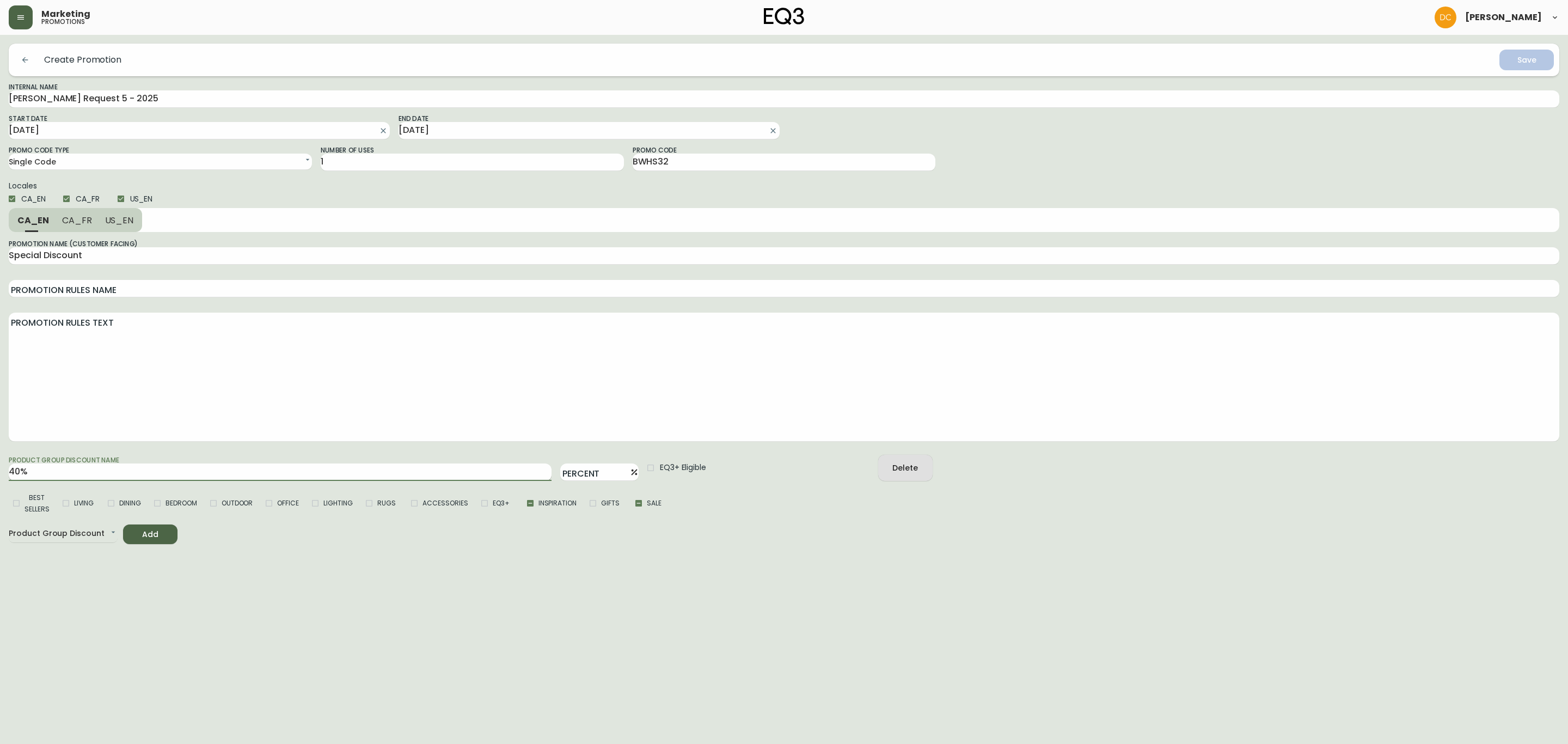
type input "40%"
type input "40% o"
type input "40% of"
type input "40% off"
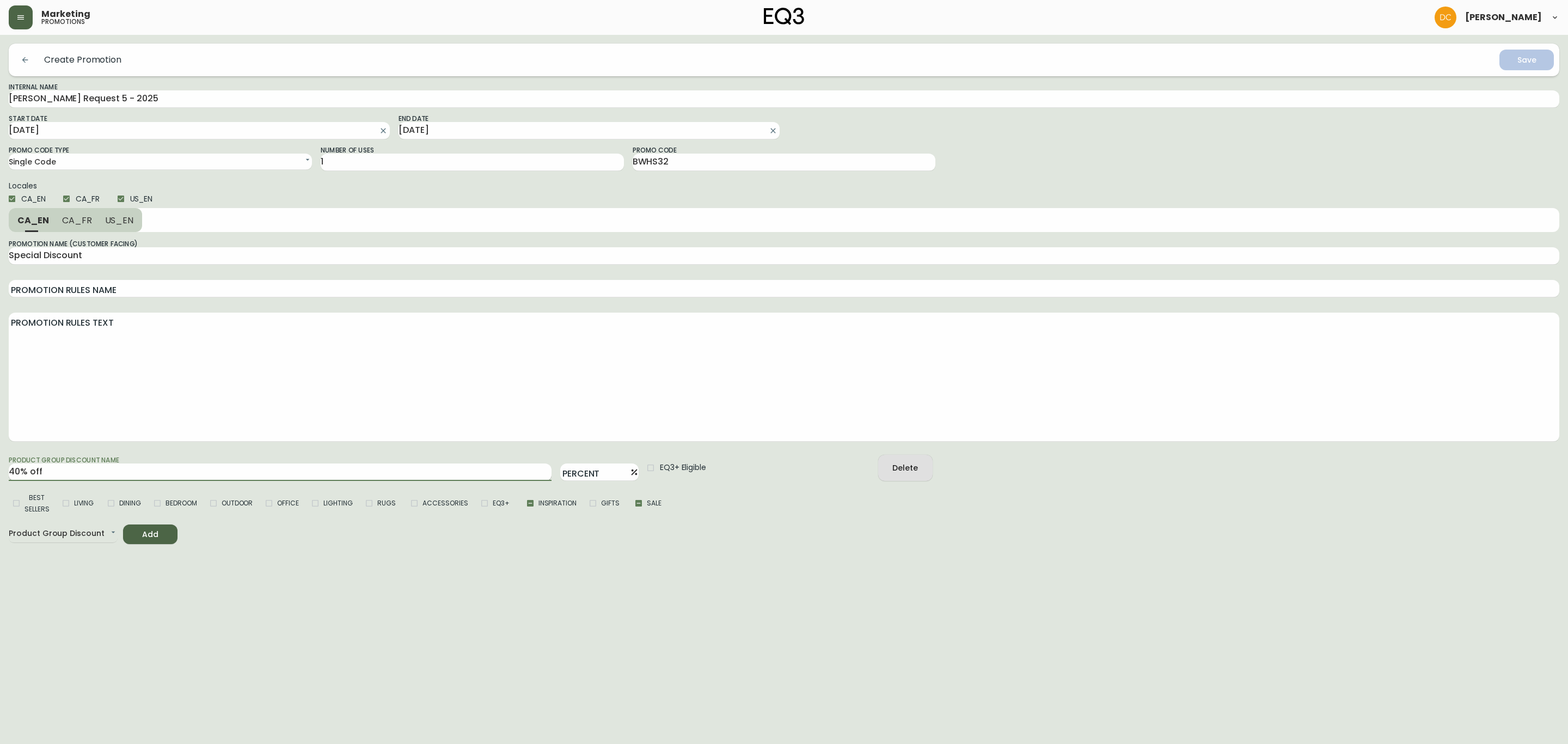
type input "40% off E"
type input "40% off EQ"
type input "40% off EQ3"
type input "40% off EQ3 C"
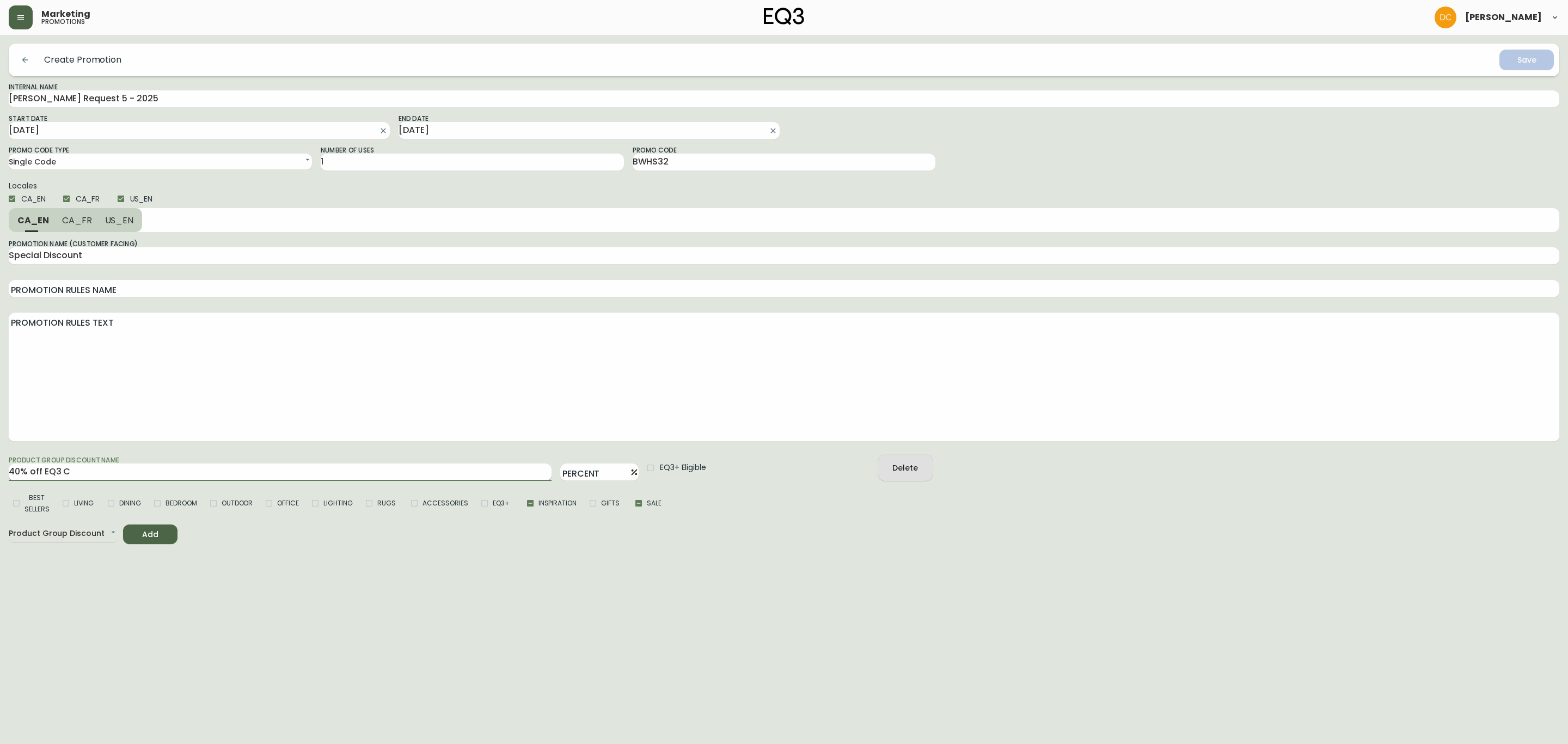
type input "40% off EQ3 Cu"
type input "40% off EQ3 Cus"
type input "40% off EQ3 Cust"
type input "40% off EQ3 Custo"
type input "40% off EQ3 Custom"
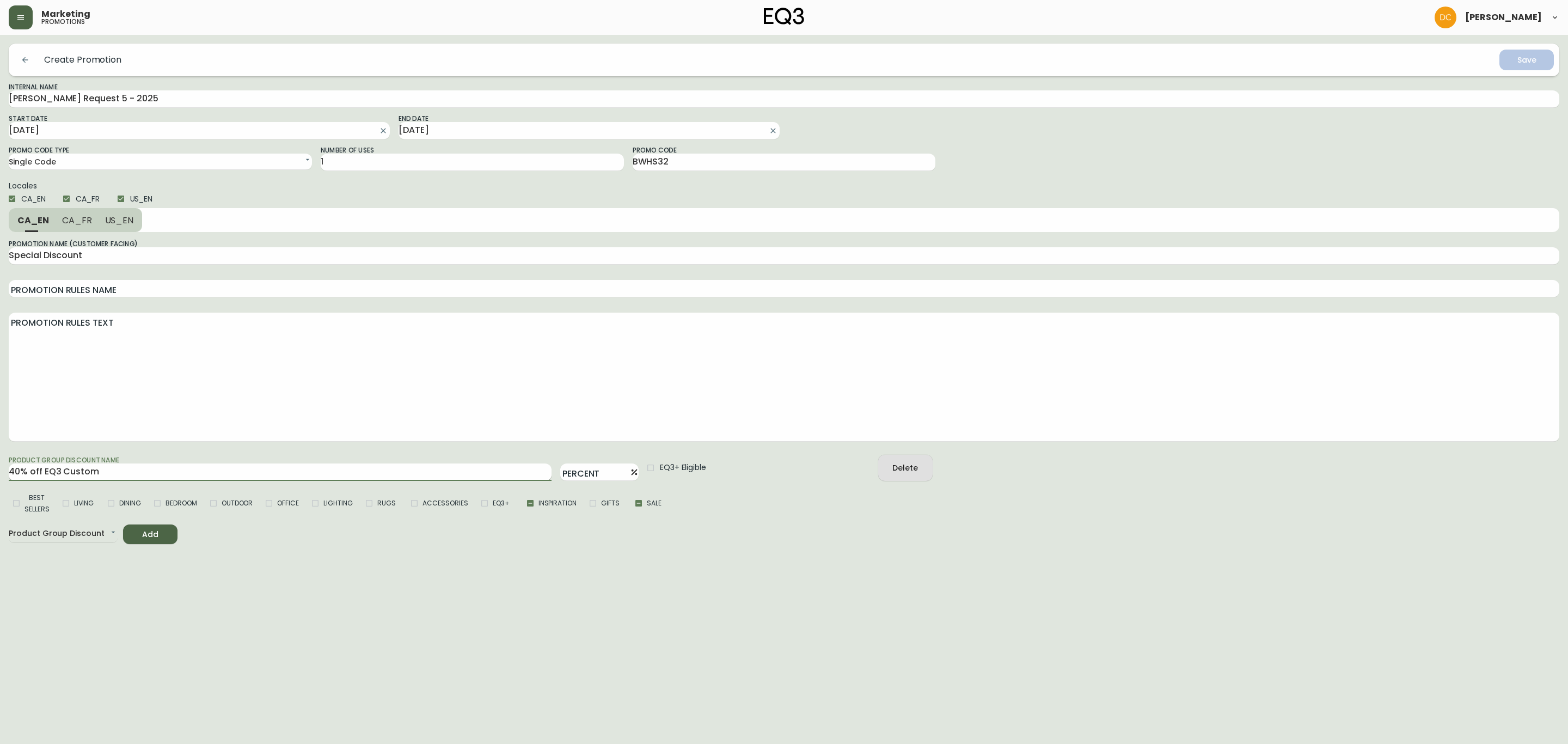
type input "40% off EQ3 Custom"
type input "40% off EQ3 Custom U"
type input "40% off EQ3 Custom Up"
type input "40% off EQ3 Custom Uph"
type input "40% off EQ3 Custom Upho"
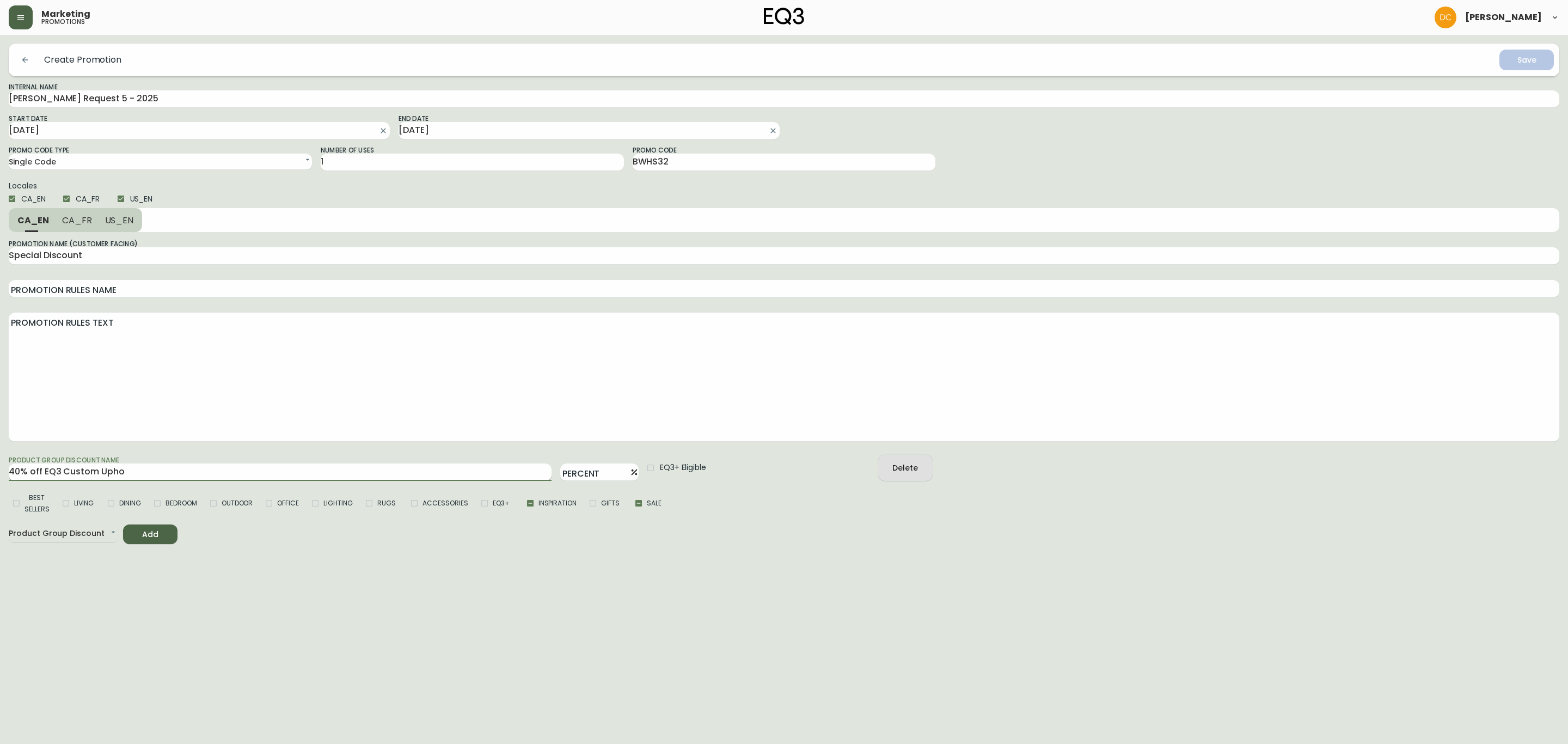
type input "40% off EQ3 Custom Uphol"
type input "40% off EQ3 Custom Uphols"
type input "40% off EQ3 Custom Upholst"
type input "40% off EQ3 Custom Upholste"
type input "40% off EQ3 Custom Upholster"
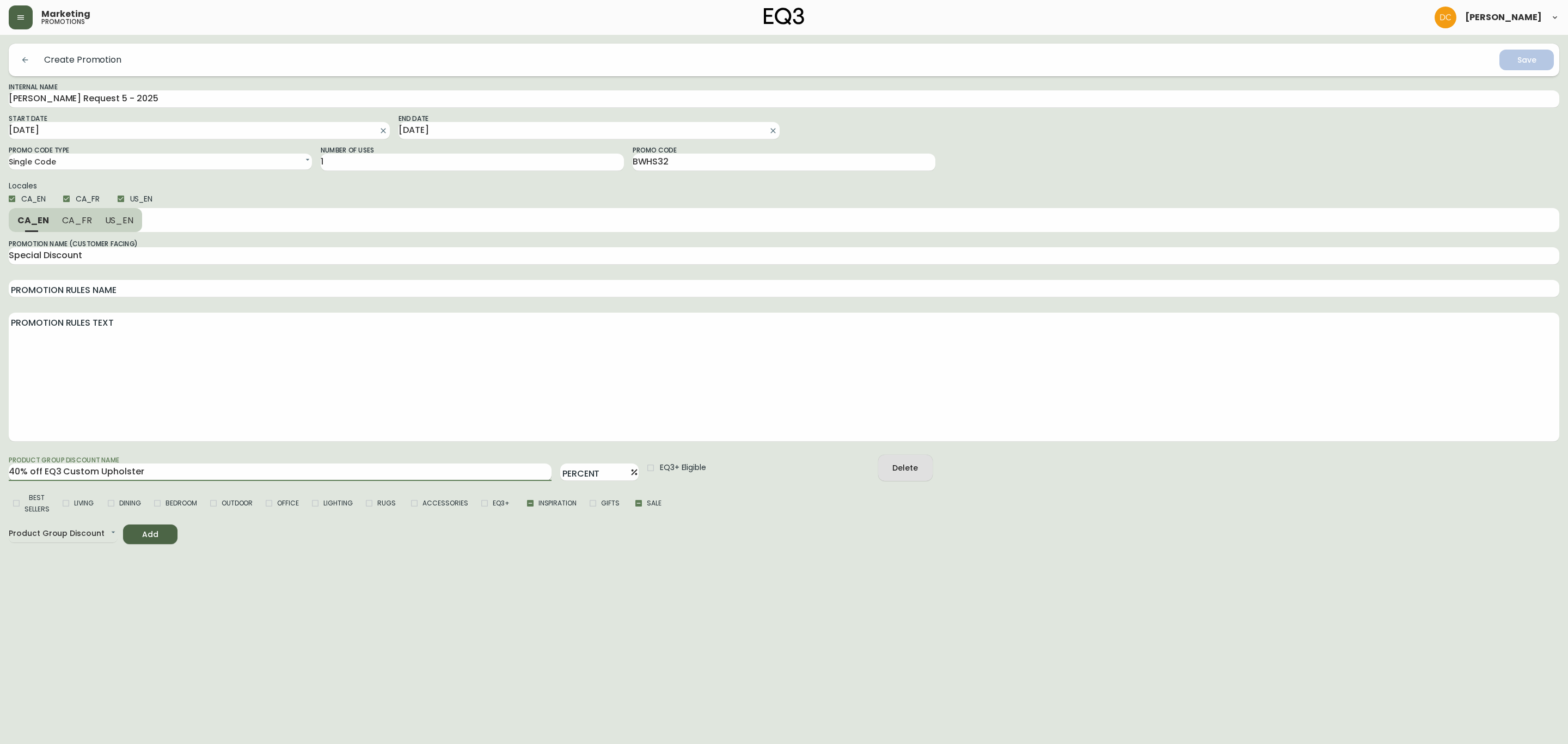
type input "40% off EQ3 Custom Upholstery"
type input "40% off EQ3 Custom Upholster"
type input "40% off EQ3 Custom Upholste"
type input "40% off EQ3 Custom Upholst"
type input "40% off EQ3 Custom Uphols"
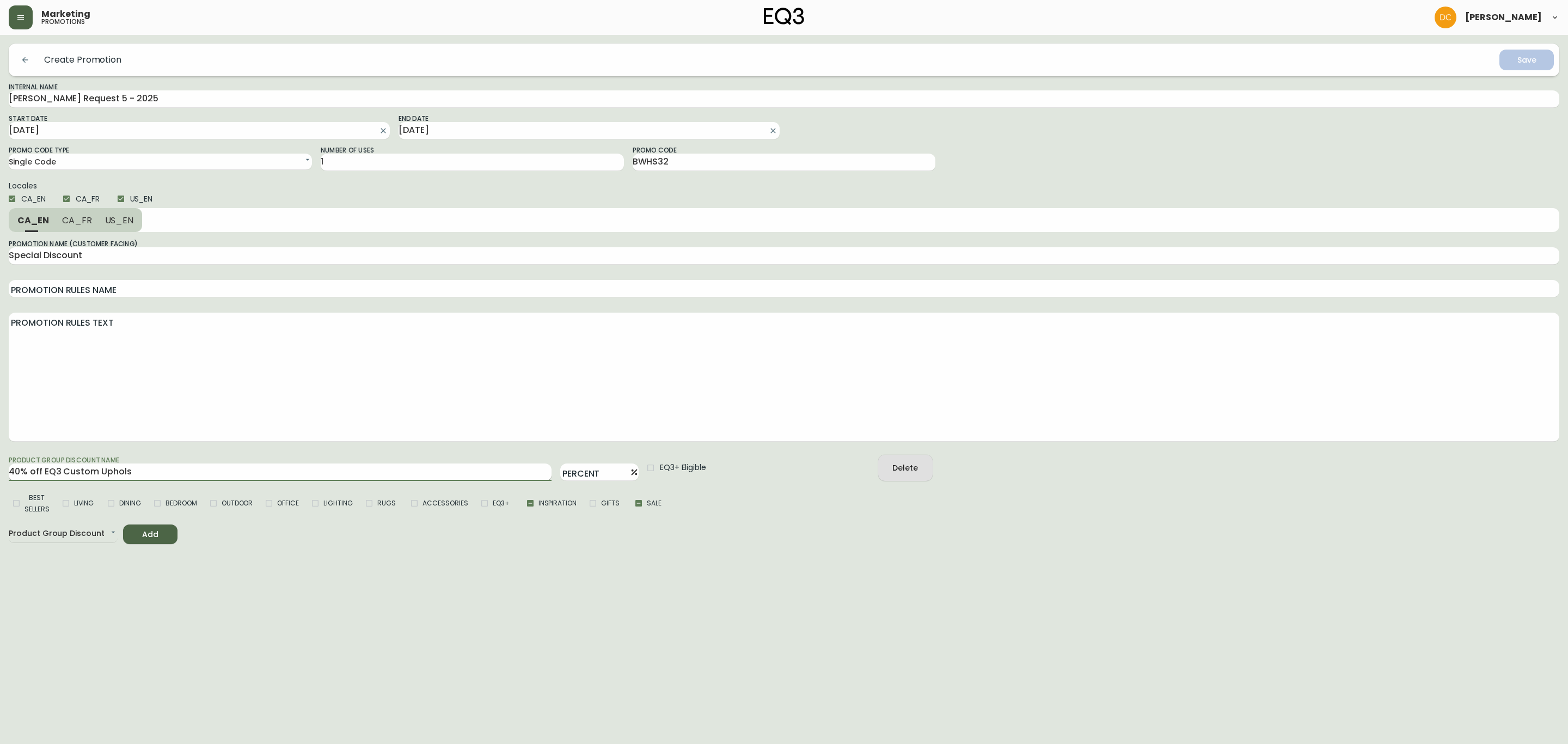
type input "40% off EQ3 Custom Uphol"
type input "40% off EQ3 Custom Upho"
type input "40% off EQ3 Custom Uph"
type input "40% off EQ3 Custom Up"
type input "40% off EQ3 Custom U"
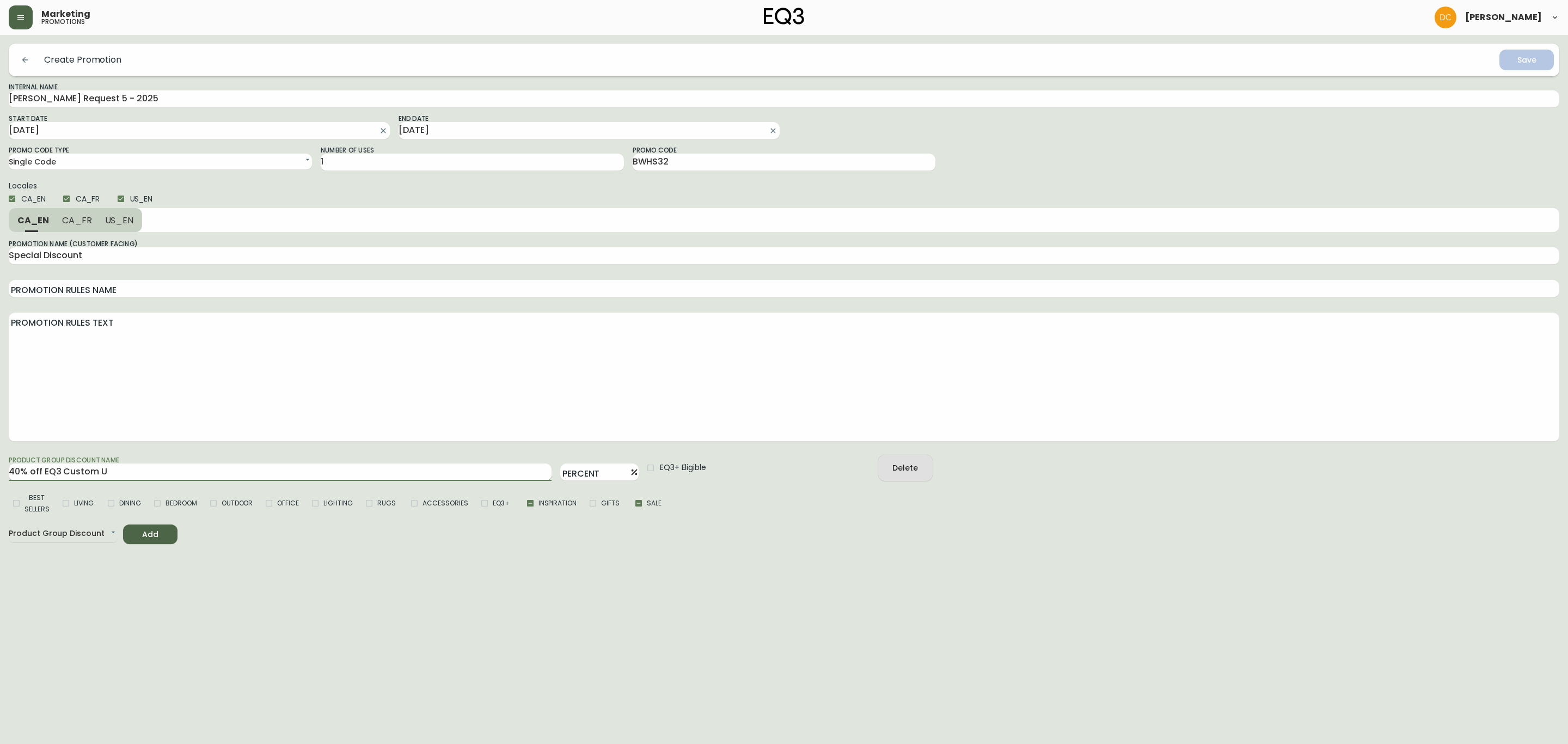
type input "40% off EQ3 Custom"
type input "40% off EQ3 Custo"
type input "40% off EQ3 Cust"
type input "40% off EQ3 Cus"
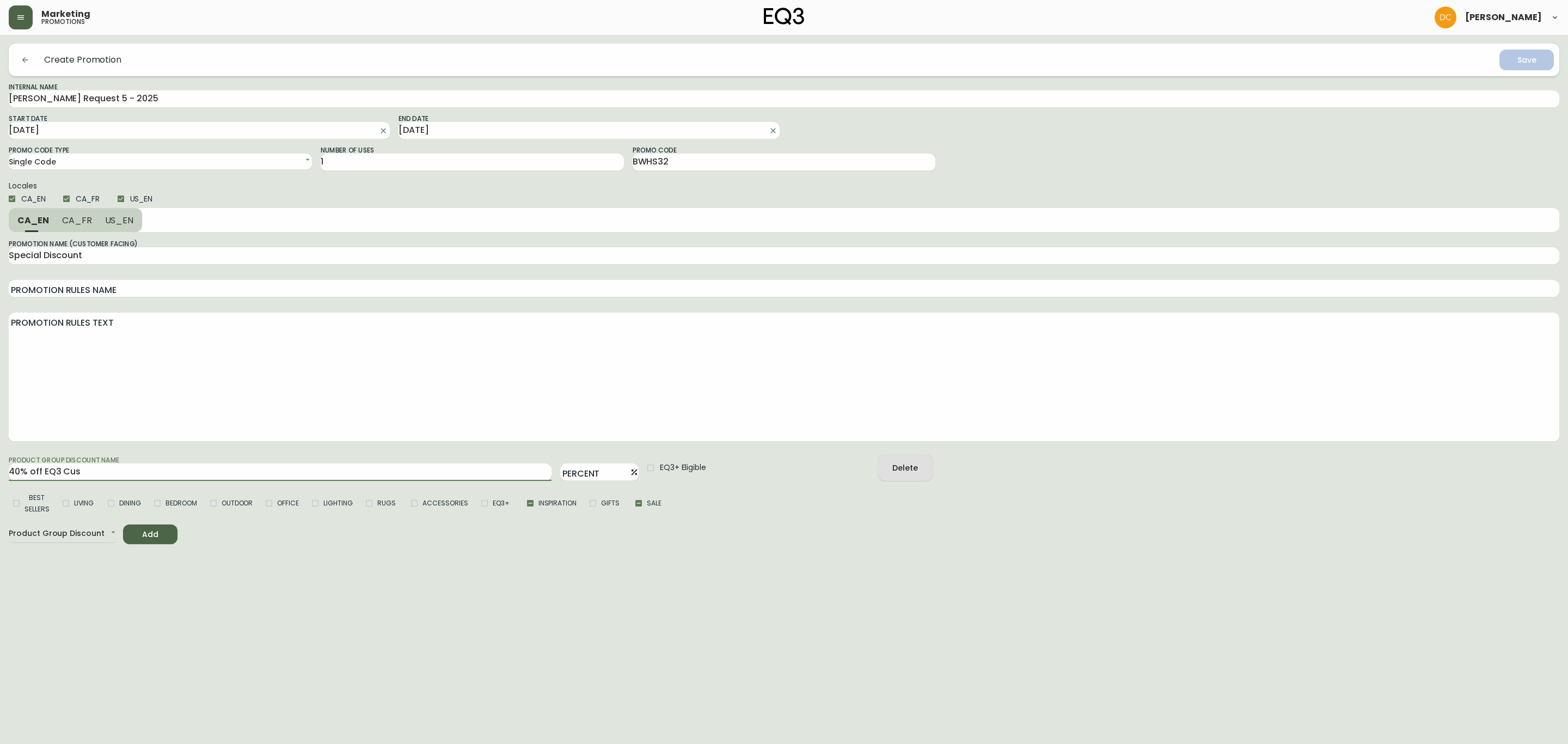
type input "40% off EQ3 Cu"
type input "40% off EQ3 C"
type input "40% off EQ3"
type input "40% off EQ3 Y"
type input "40% off EQ3 YU"
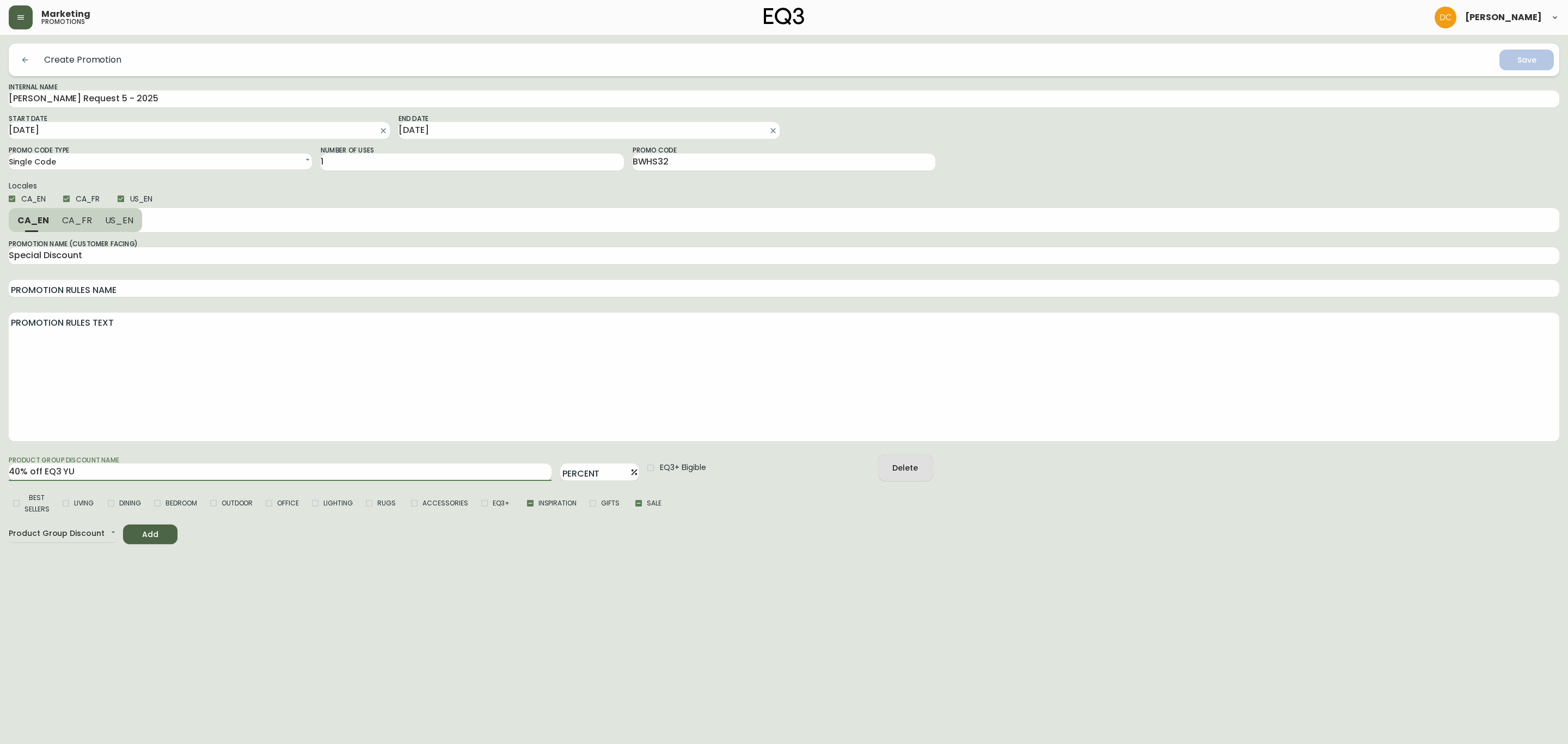
type input "40% off EQ3 Y"
type input "40% off EQ3"
type input "40% off EQ3 U"
type input "40% off EQ3 Up"
type input "40% off EQ3 Uph"
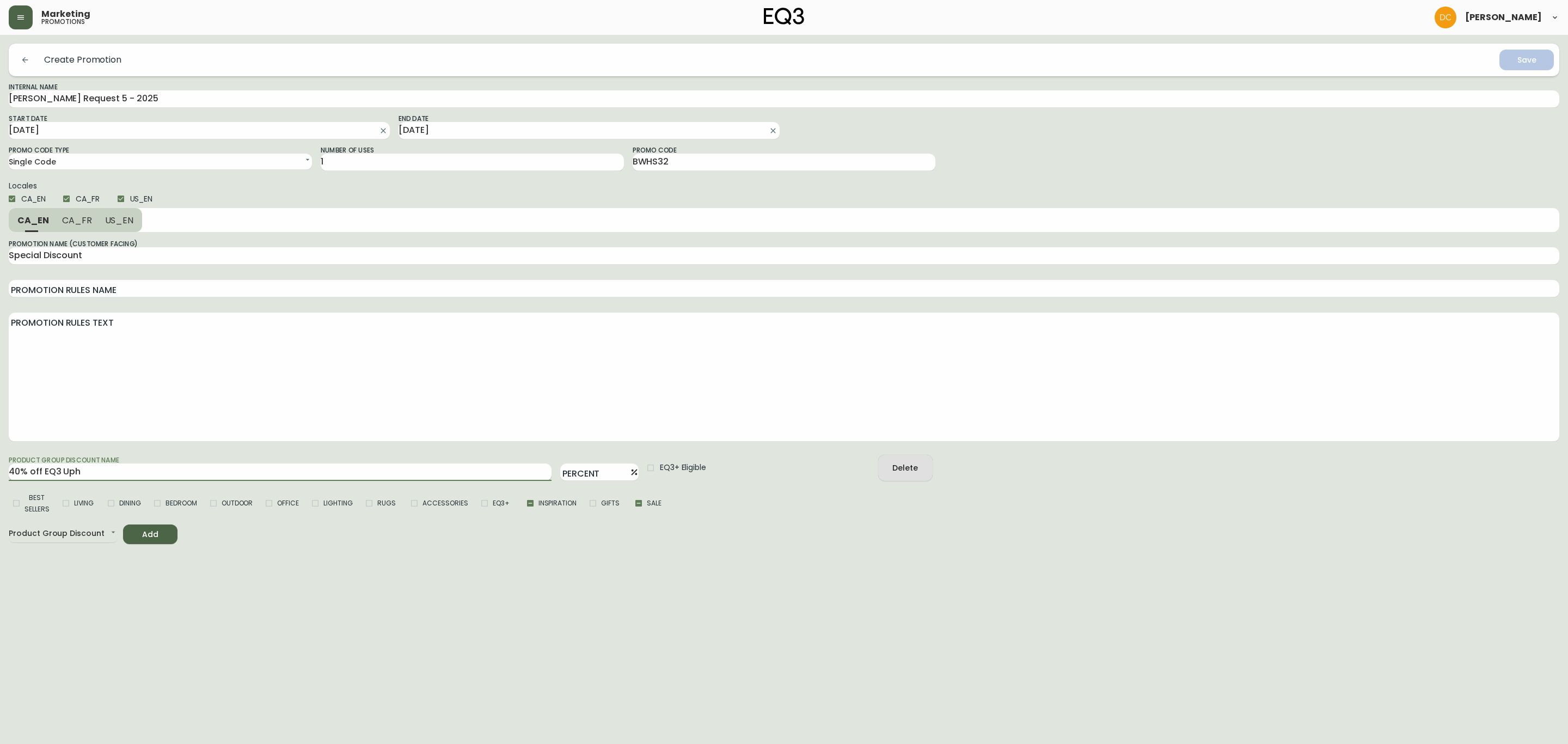
type input "40% off EQ3 Upho"
type input "40% off EQ3 Uphol"
type input "40% off EQ3 Uphols"
type input "40% off EQ3 Upholst"
type input "40% off EQ3 Upholste"
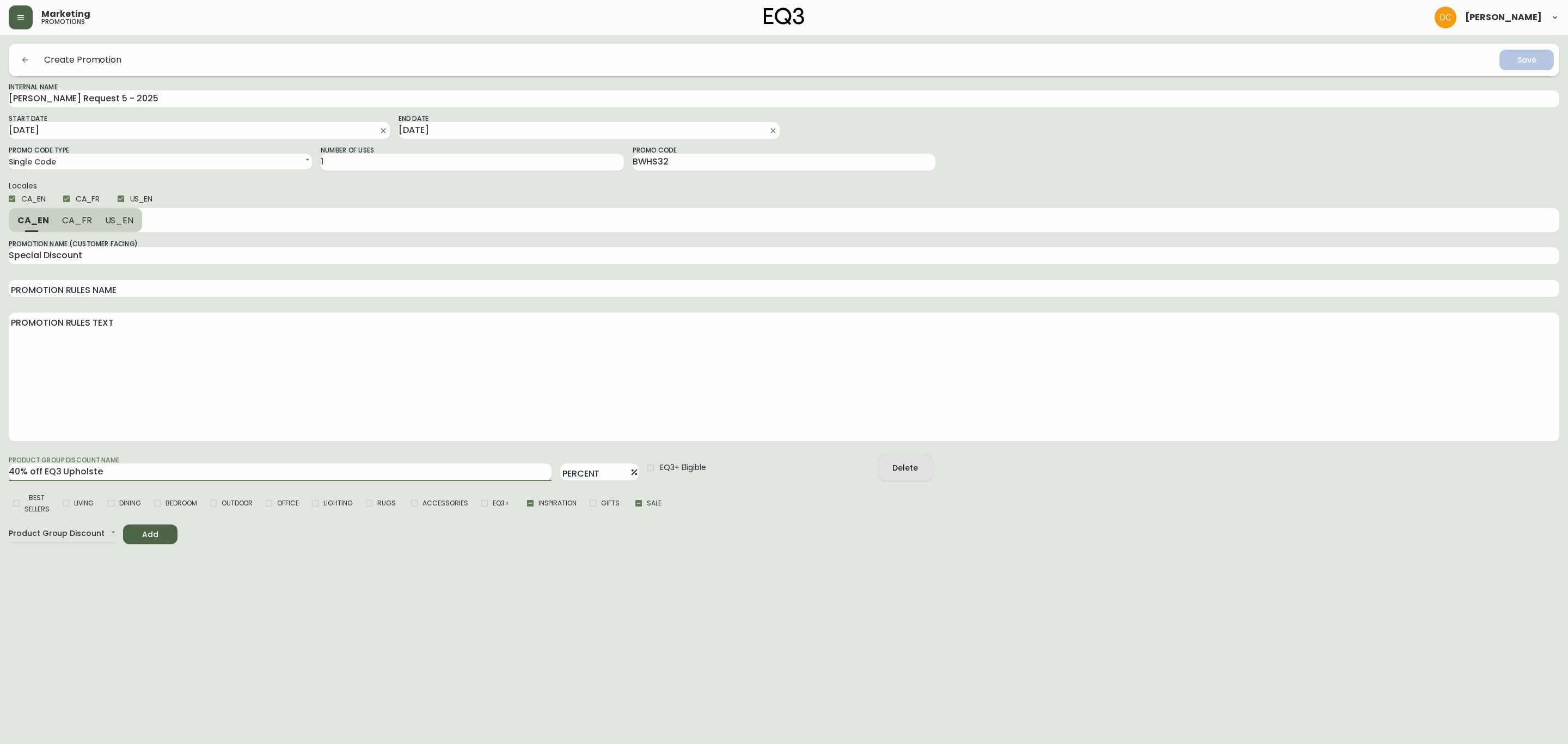
type input "40% off EQ3 Upholster"
type input "40% off EQ3 Upholstery"
type input "40"
click at [245, 544] on html "Marketing promotions [PERSON_NAME] Create Promotion Save Internal Name [PERSON_…" at bounding box center [784, 272] width 1568 height 544
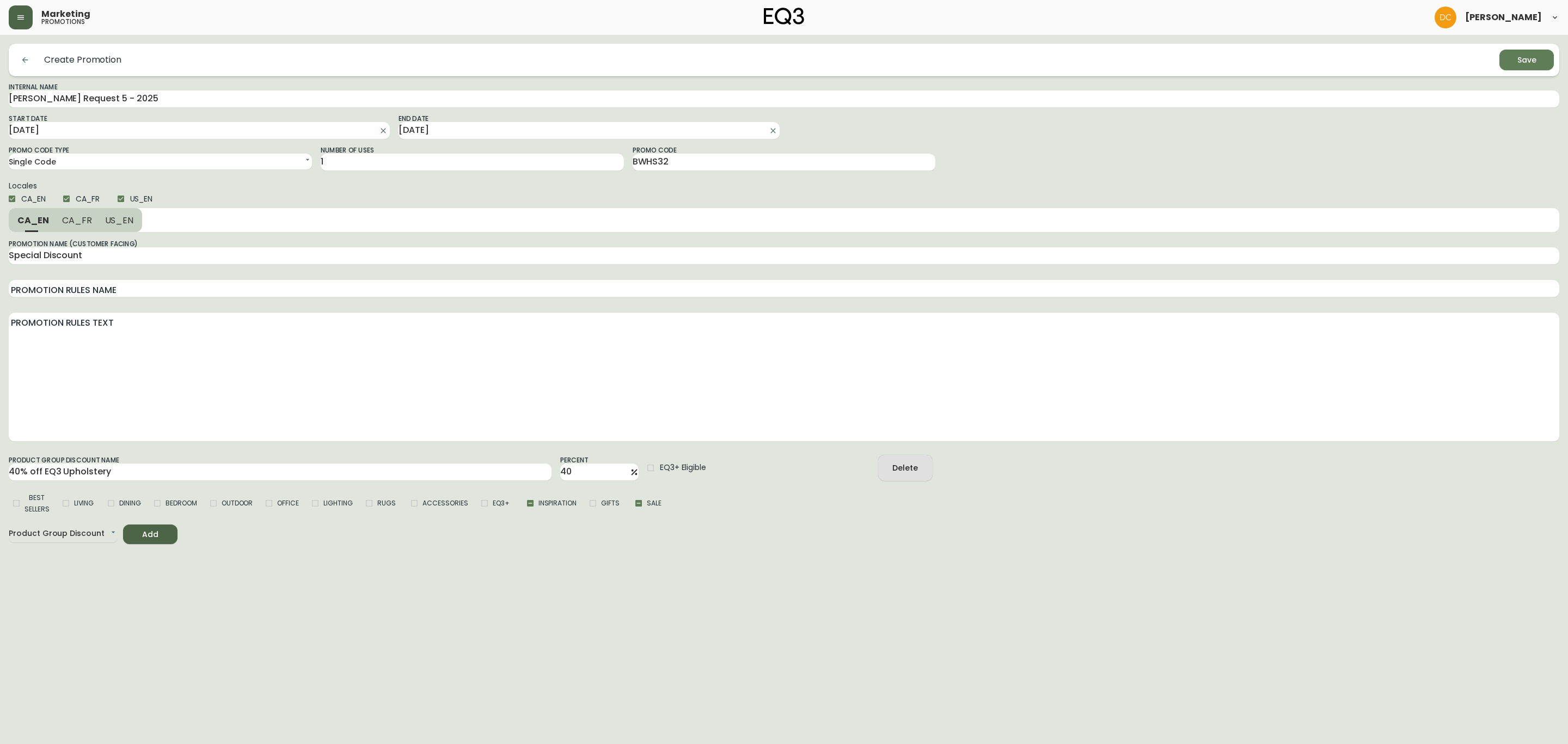
click at [117, 226] on button "US_EN" at bounding box center [121, 220] width 44 height 24
click at [72, 225] on span "CA_FR" at bounding box center [75, 220] width 30 height 12
click at [28, 225] on span "CA_EN" at bounding box center [33, 220] width 30 height 12
click at [1516, 51] on button "Save" at bounding box center [1526, 60] width 54 height 21
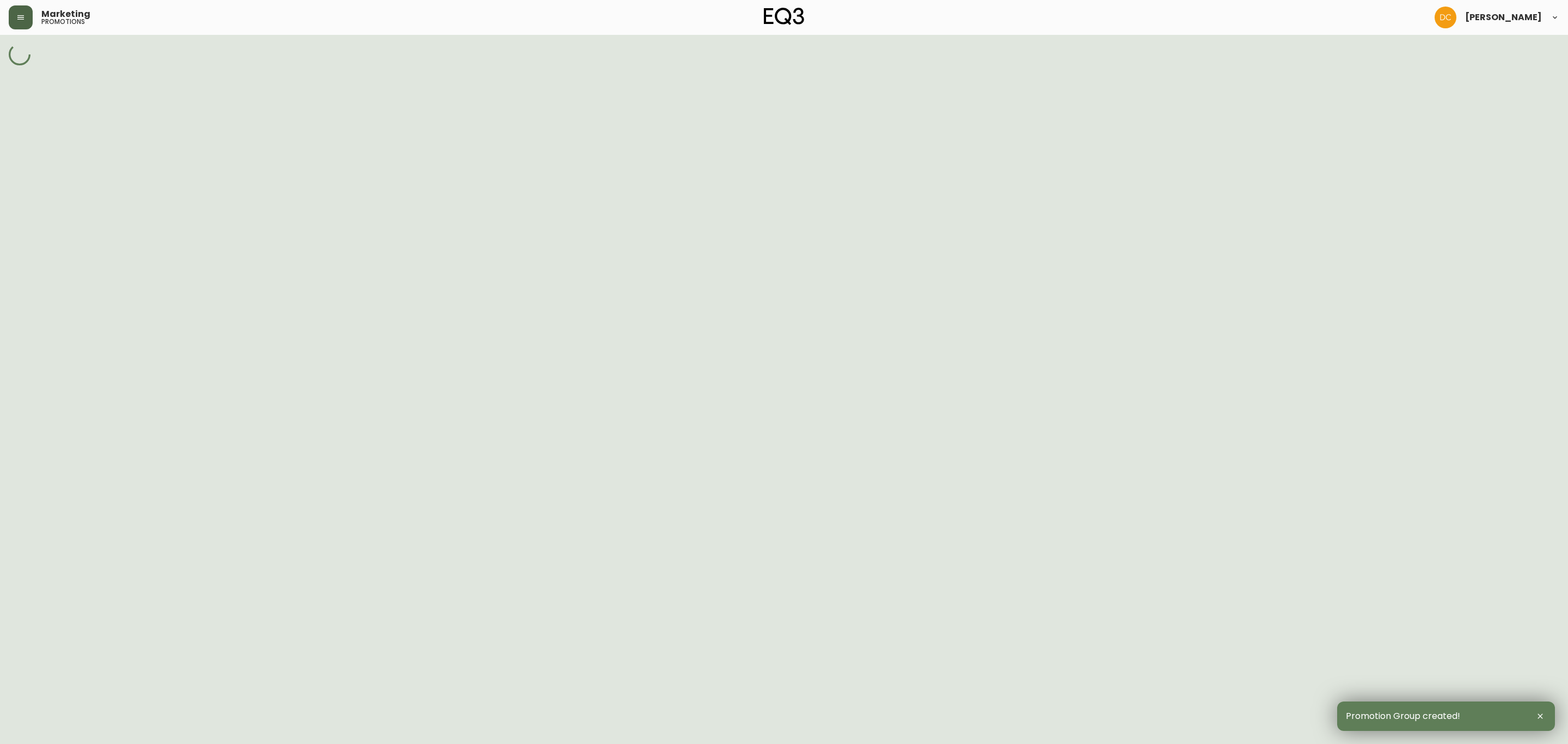
select select "SINGLE_CODE"
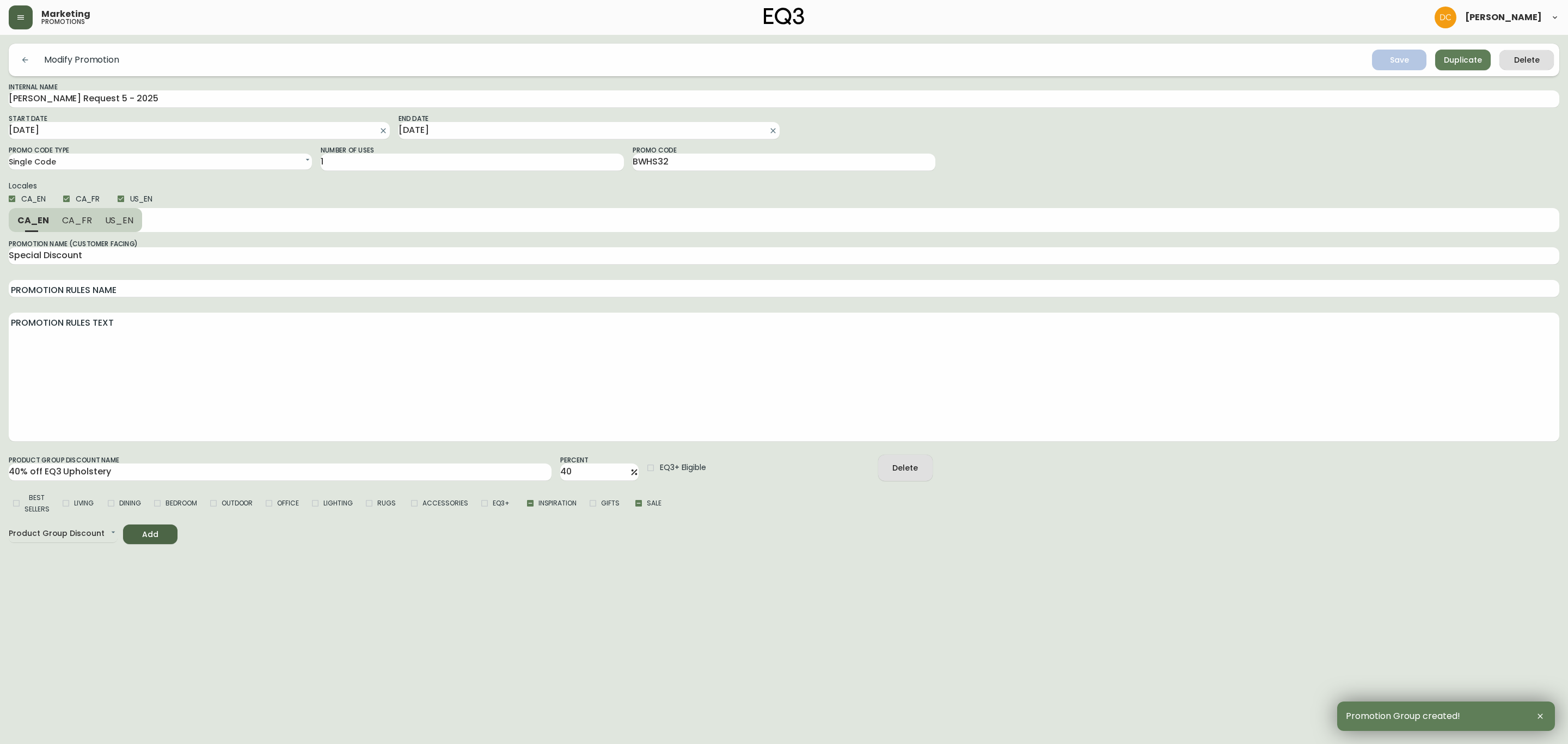
click at [905, 226] on div "CA_EN CA_FR US_EN" at bounding box center [783, 220] width 1550 height 24
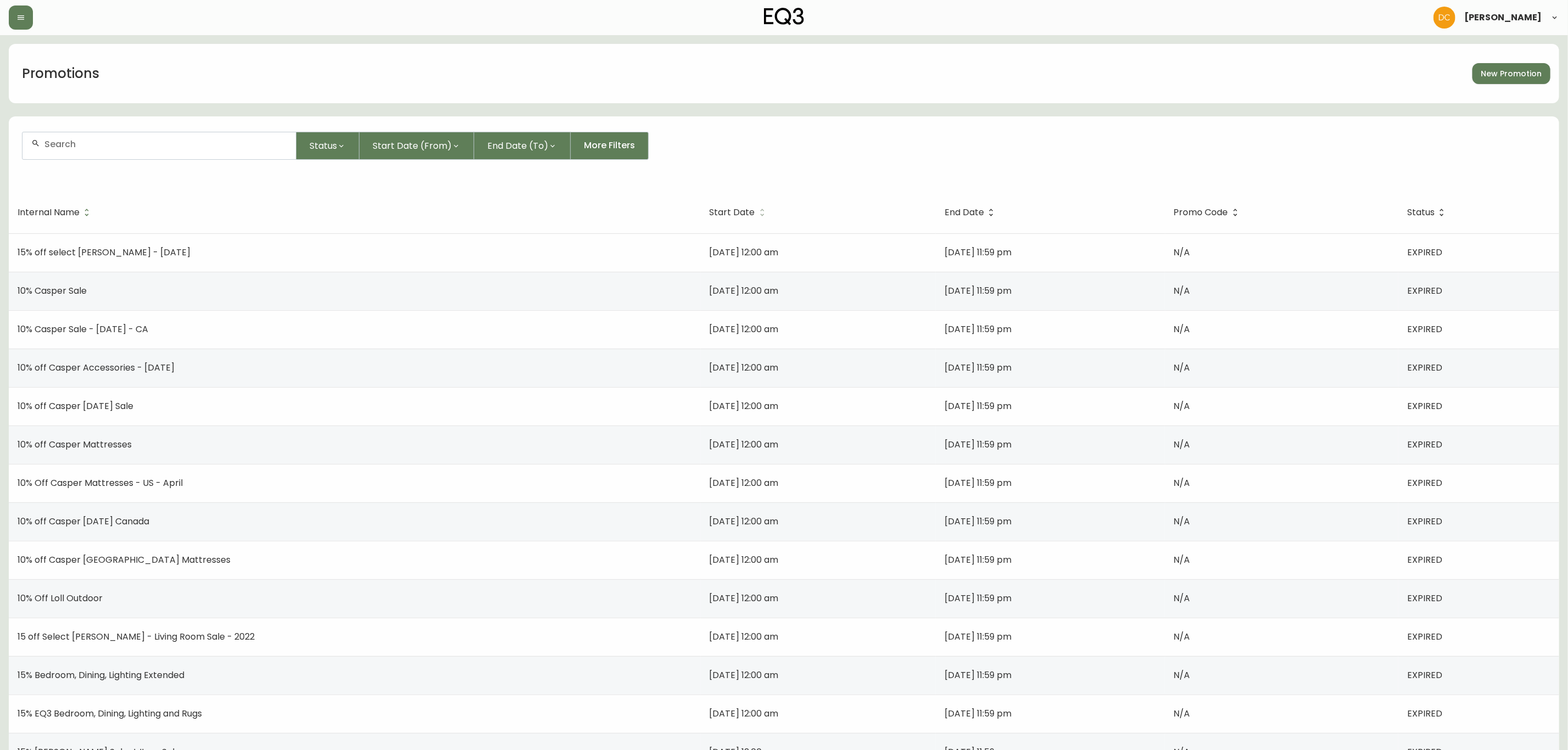
click at [710, 213] on span "Start Date" at bounding box center [733, 212] width 45 height 7
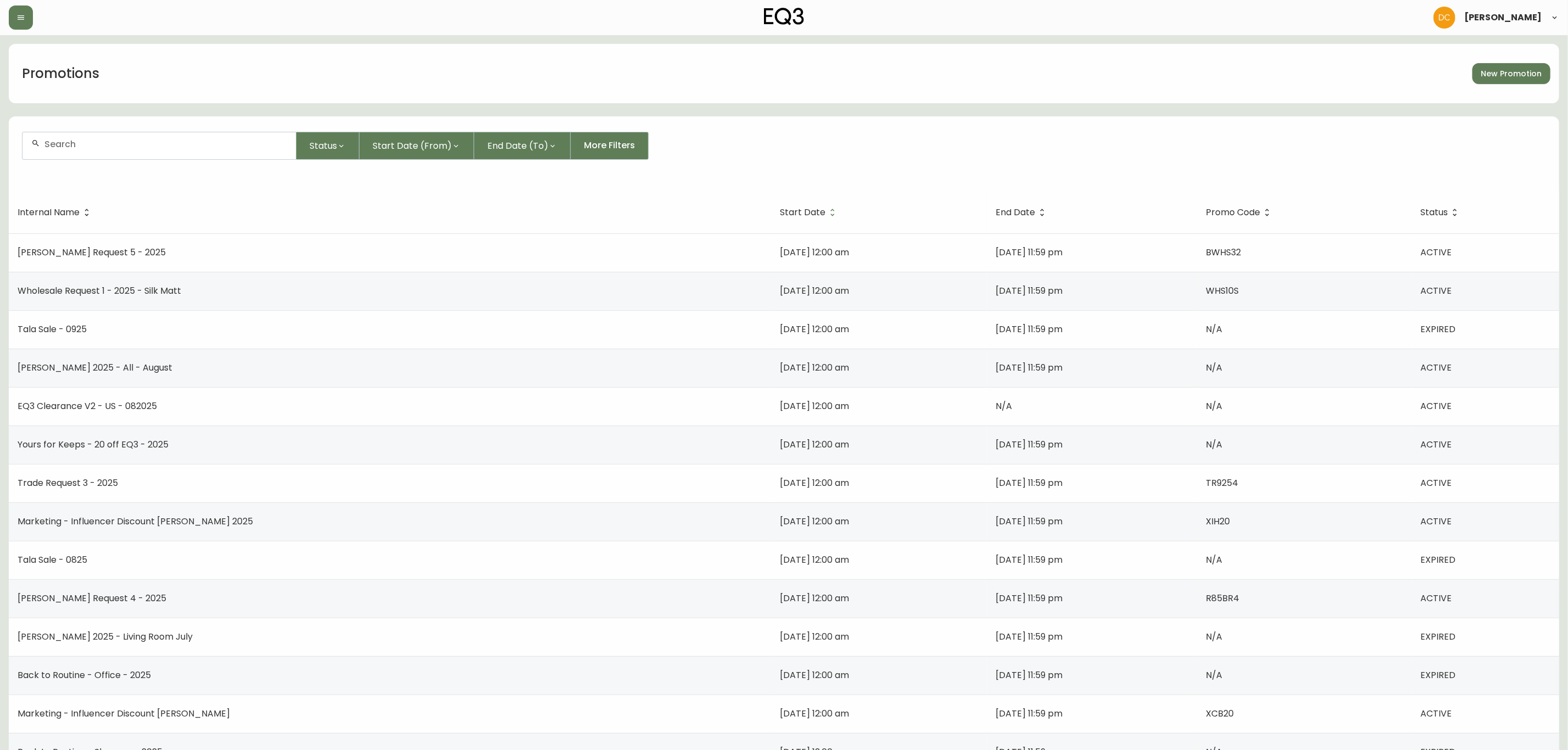
click at [188, 140] on input "text" at bounding box center [165, 144] width 242 height 10
type input "[PERSON_NAME]"
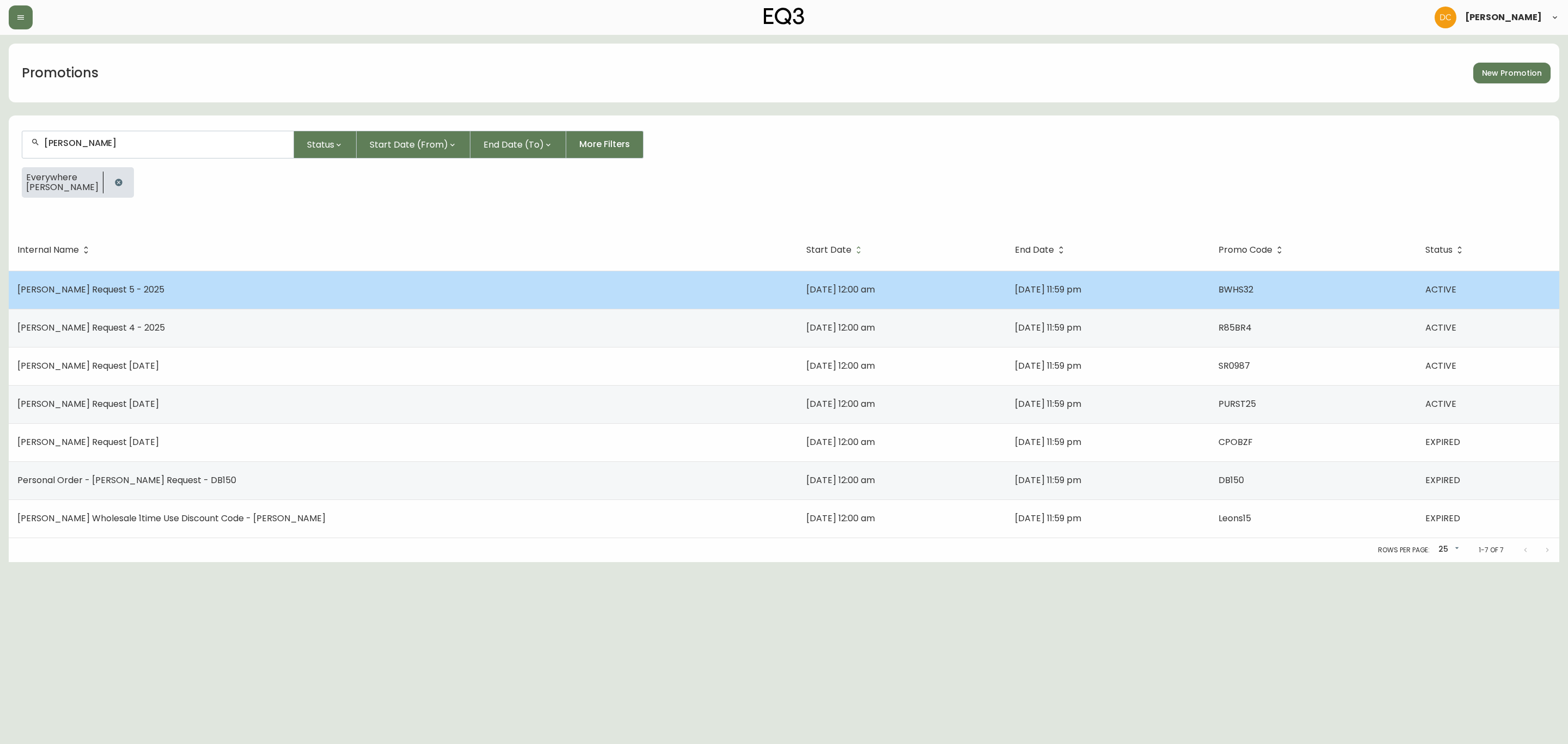
click at [1143, 289] on td "[DATE] 11:59 pm" at bounding box center [1108, 290] width 203 height 38
select select "SINGLE_CODE"
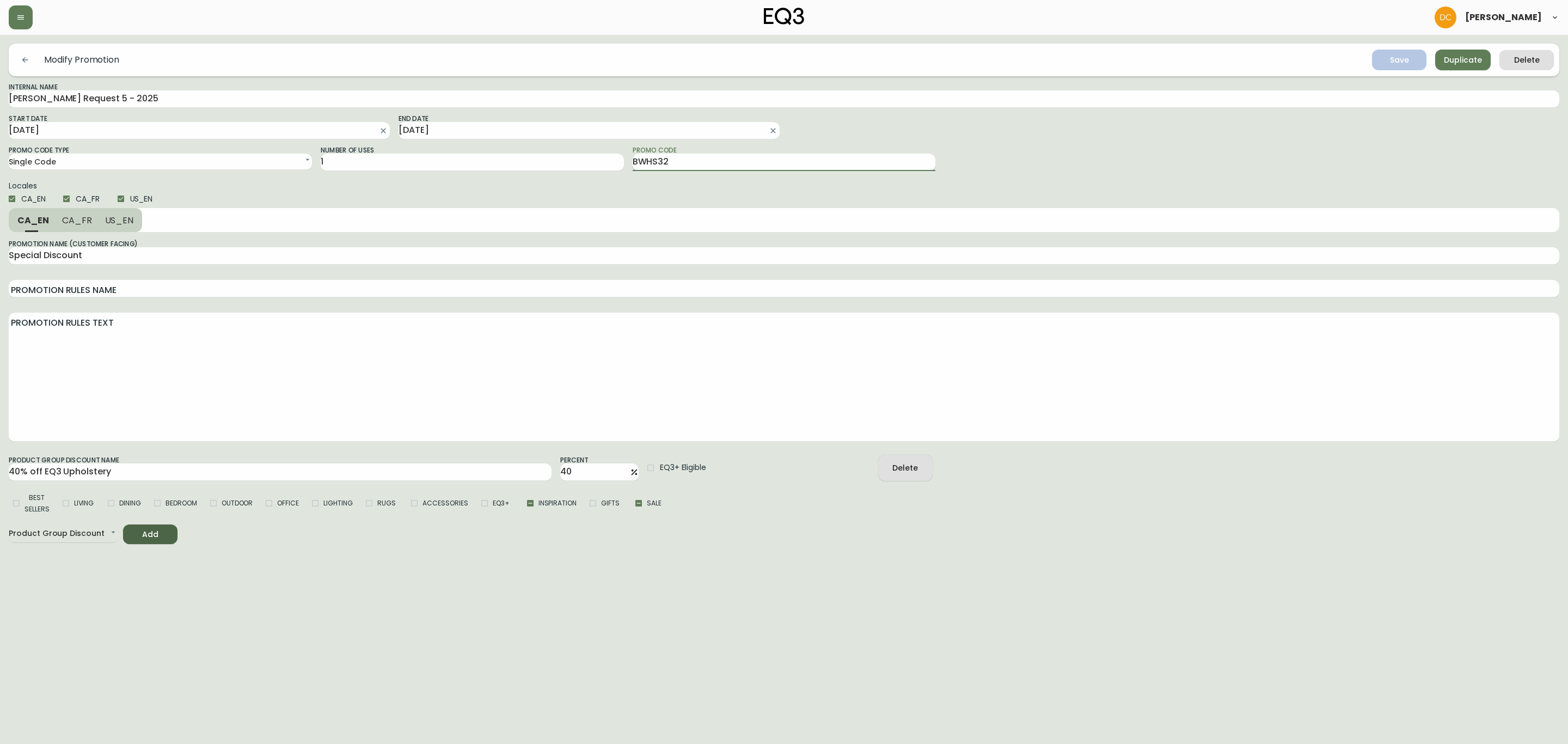
click at [705, 168] on input "BWHS32" at bounding box center [784, 162] width 303 height 18
drag, startPoint x: 1066, startPoint y: 536, endPoint x: 1076, endPoint y: 543, distance: 12.2
click at [1066, 541] on form "Modify Promotion Save Duplicate Delete Internal Name Brett Request 5 - 2025 Sta…" at bounding box center [783, 294] width 1550 height 500
click at [817, 544] on html "David Castro Modify Promotion Save Duplicate Delete Internal Name Brett Request…" at bounding box center [784, 272] width 1568 height 544
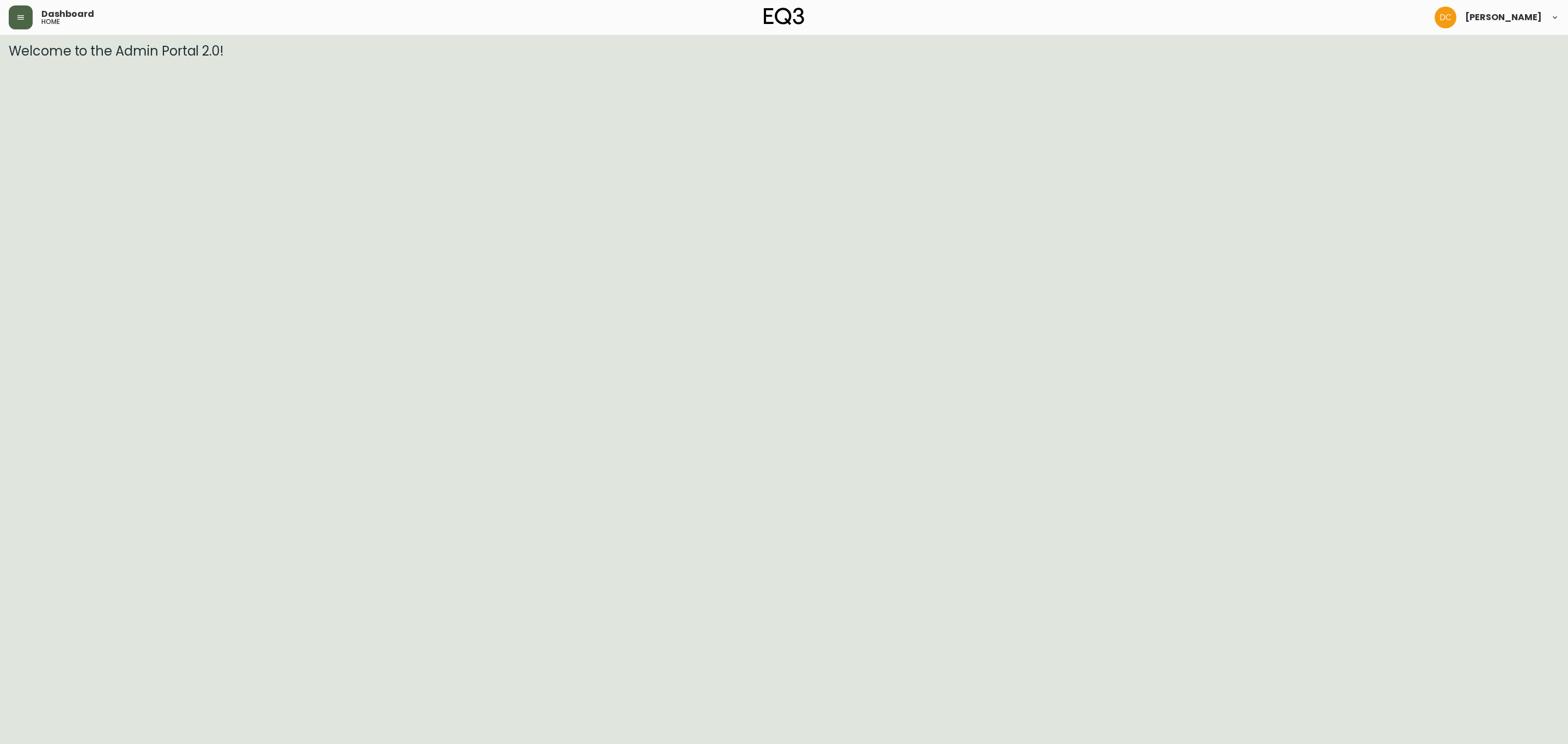
click at [12, 15] on button "button" at bounding box center [20, 17] width 24 height 24
